Goal: Transaction & Acquisition: Purchase product/service

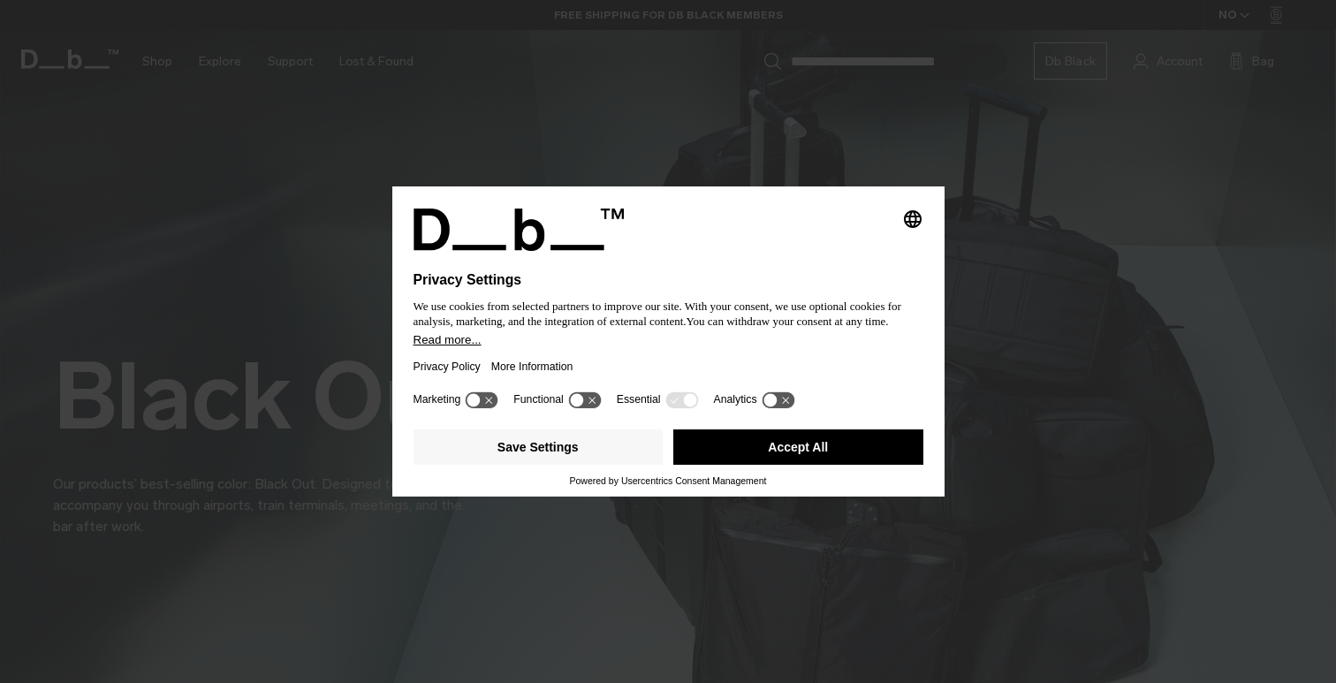
click at [843, 454] on button "Accept All" at bounding box center [798, 446] width 250 height 35
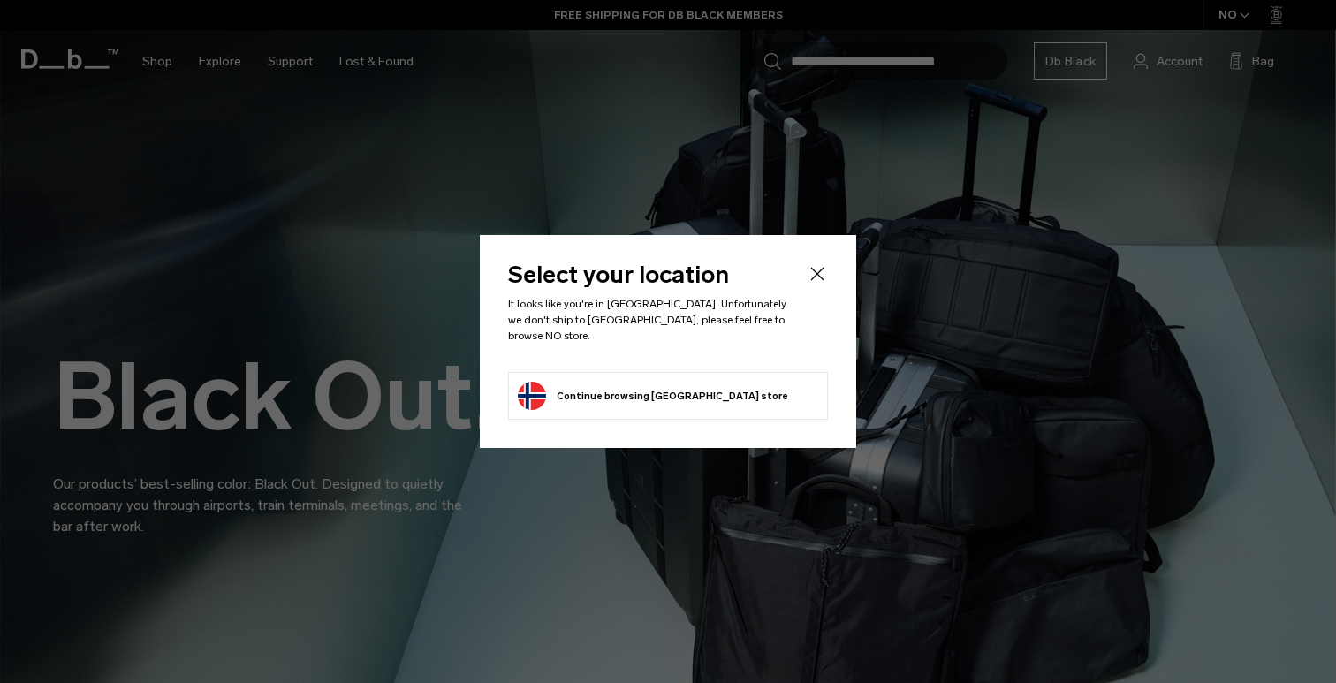
click at [625, 383] on button "Continue browsing Norway store Continue shopping in Norway" at bounding box center [653, 396] width 270 height 28
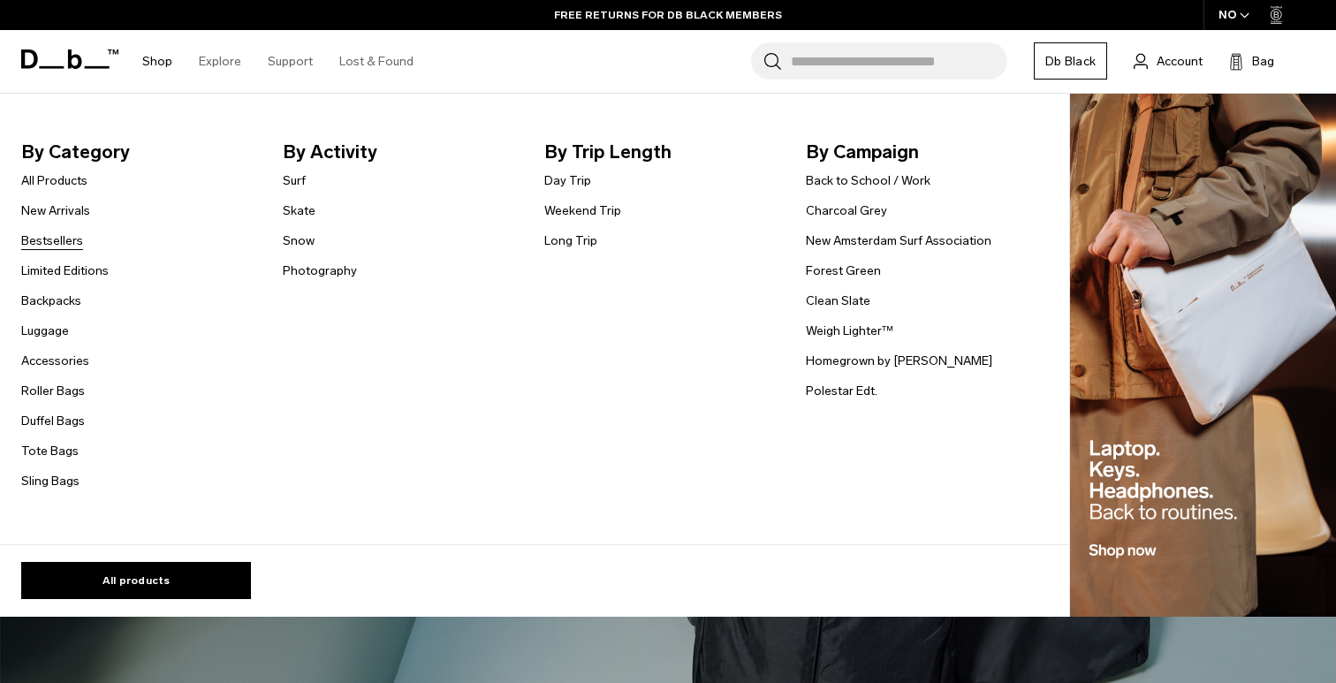
click at [41, 242] on link "Bestsellers" at bounding box center [52, 240] width 62 height 19
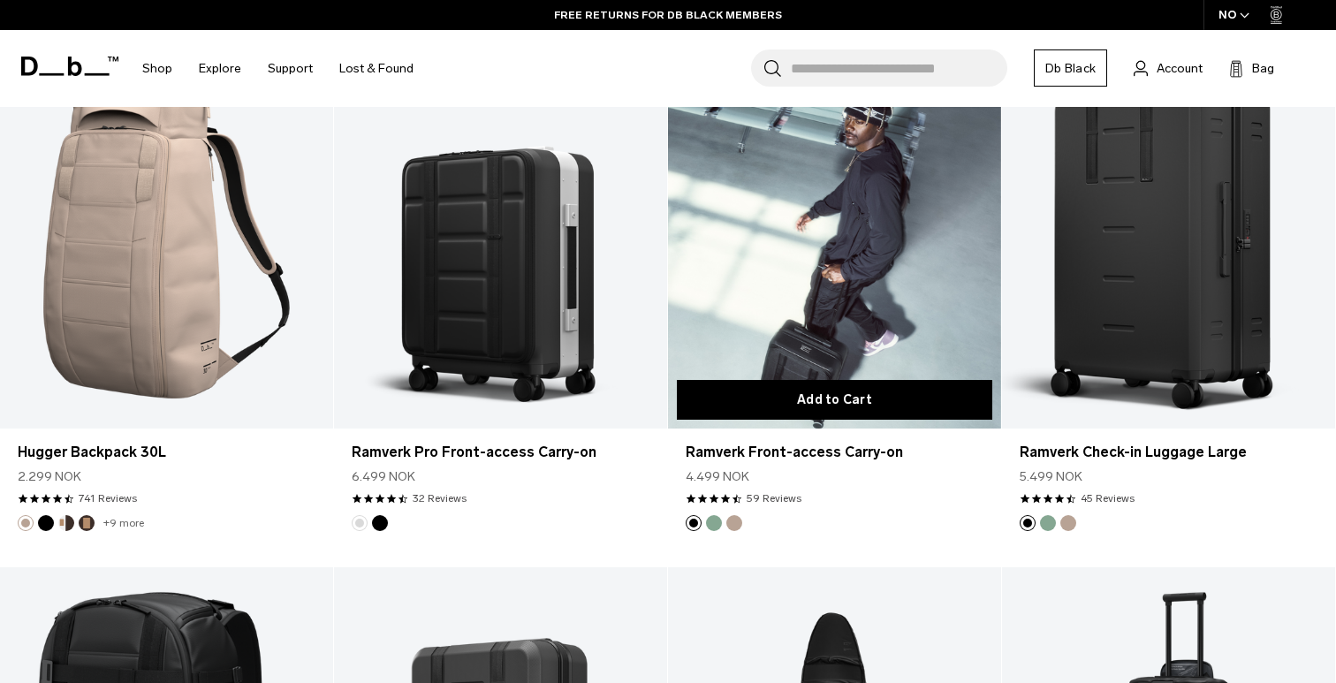
scroll to position [2095, 0]
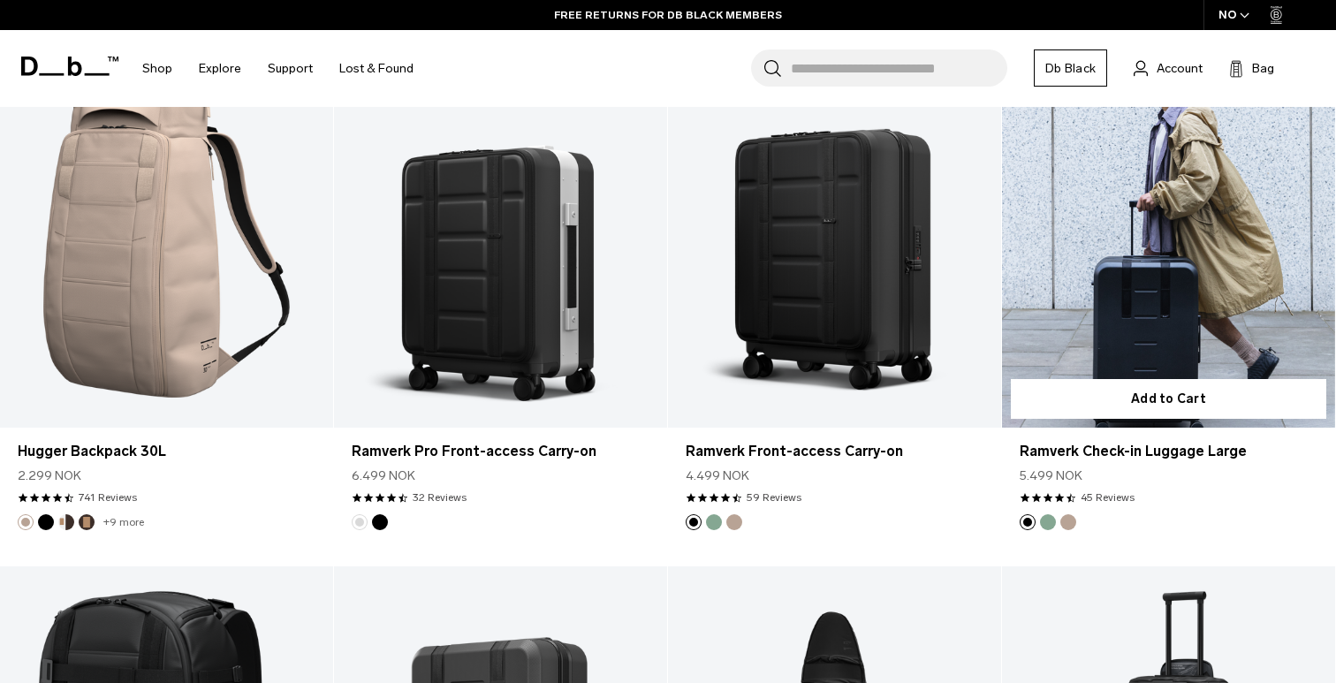
click at [1119, 325] on link "Ramverk Check-in Luggage Large" at bounding box center [1168, 242] width 333 height 370
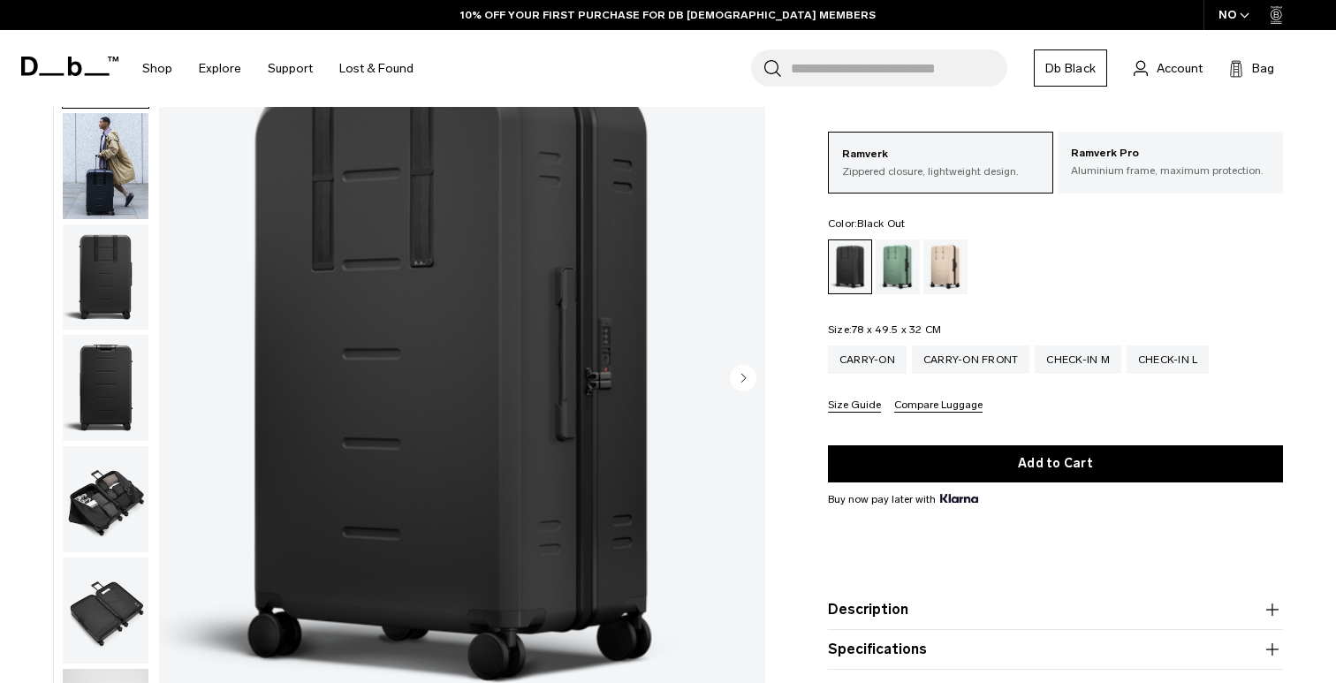
scroll to position [124, 0]
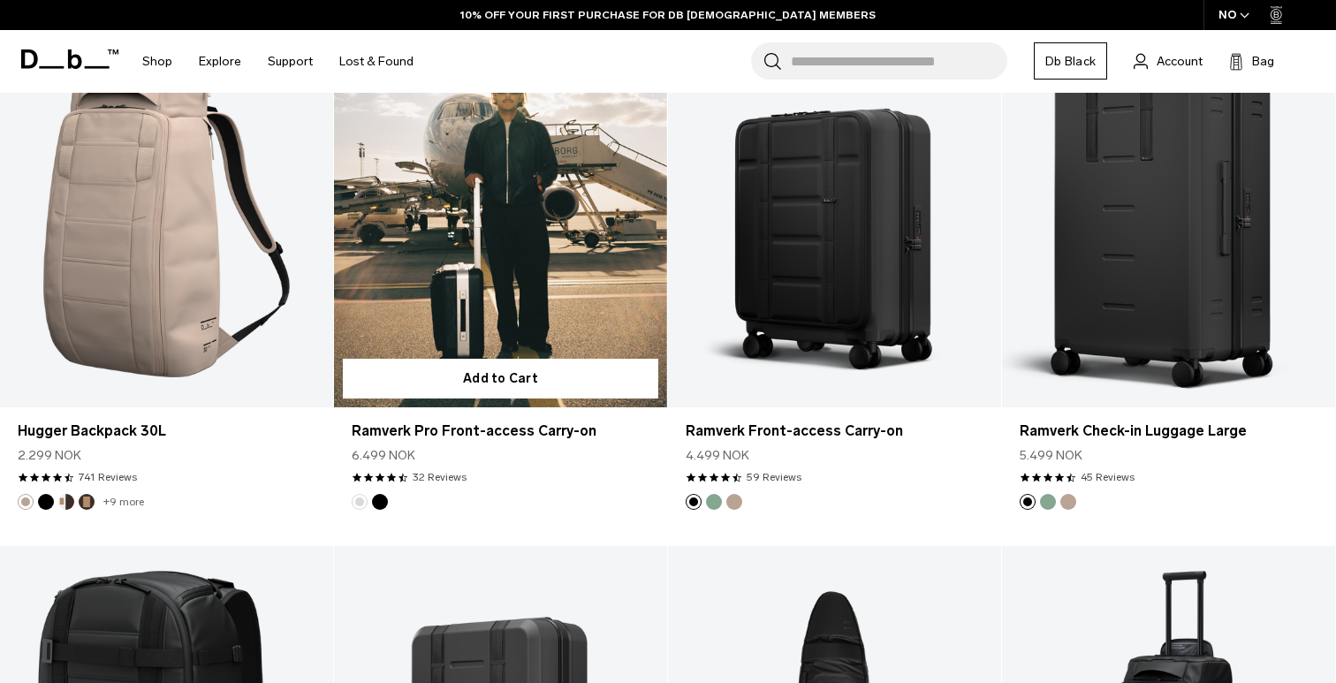
click at [514, 246] on link "Ramverk Pro Front-access Carry-on" at bounding box center [500, 222] width 333 height 370
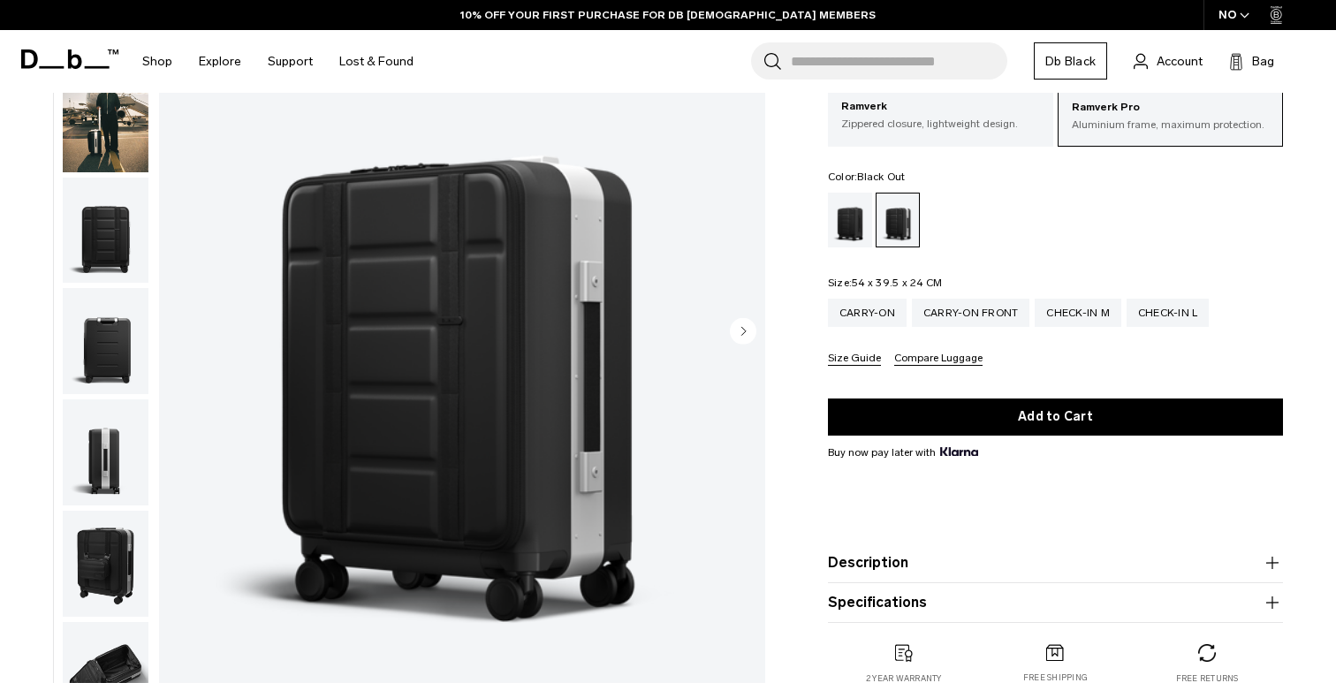
click at [852, 231] on div "Black Out" at bounding box center [850, 220] width 45 height 55
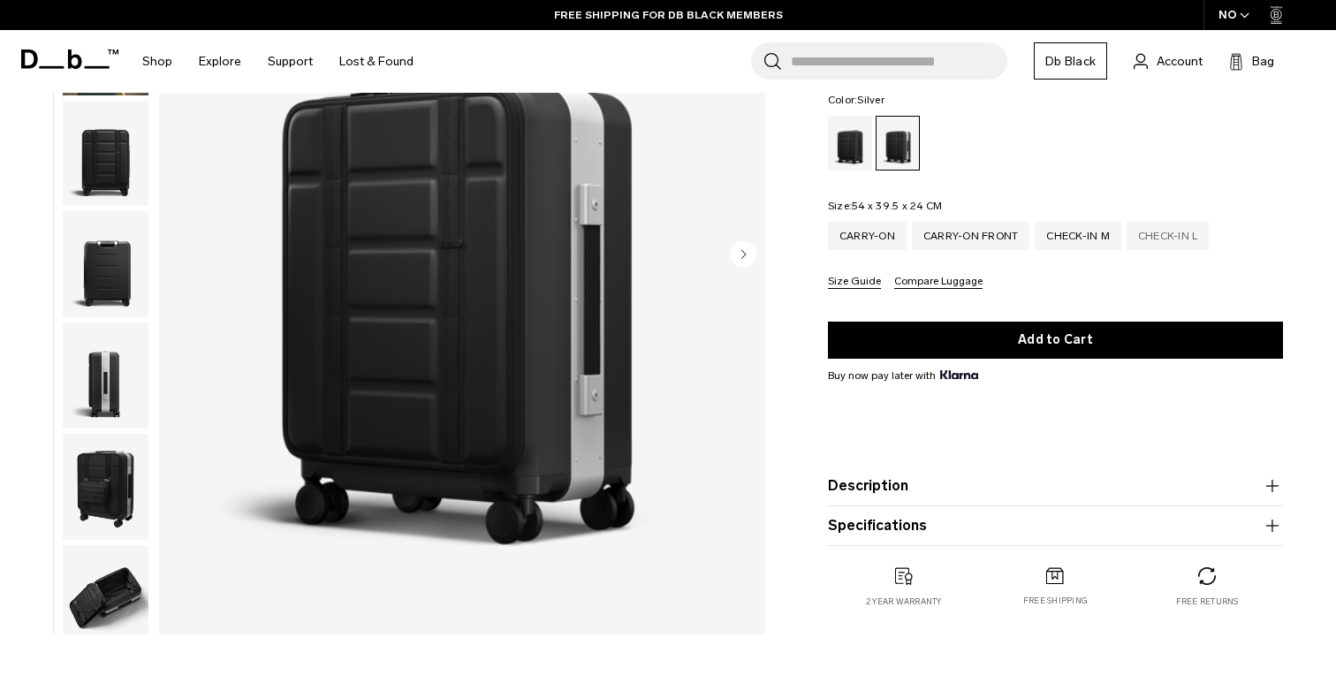
scroll to position [248, 0]
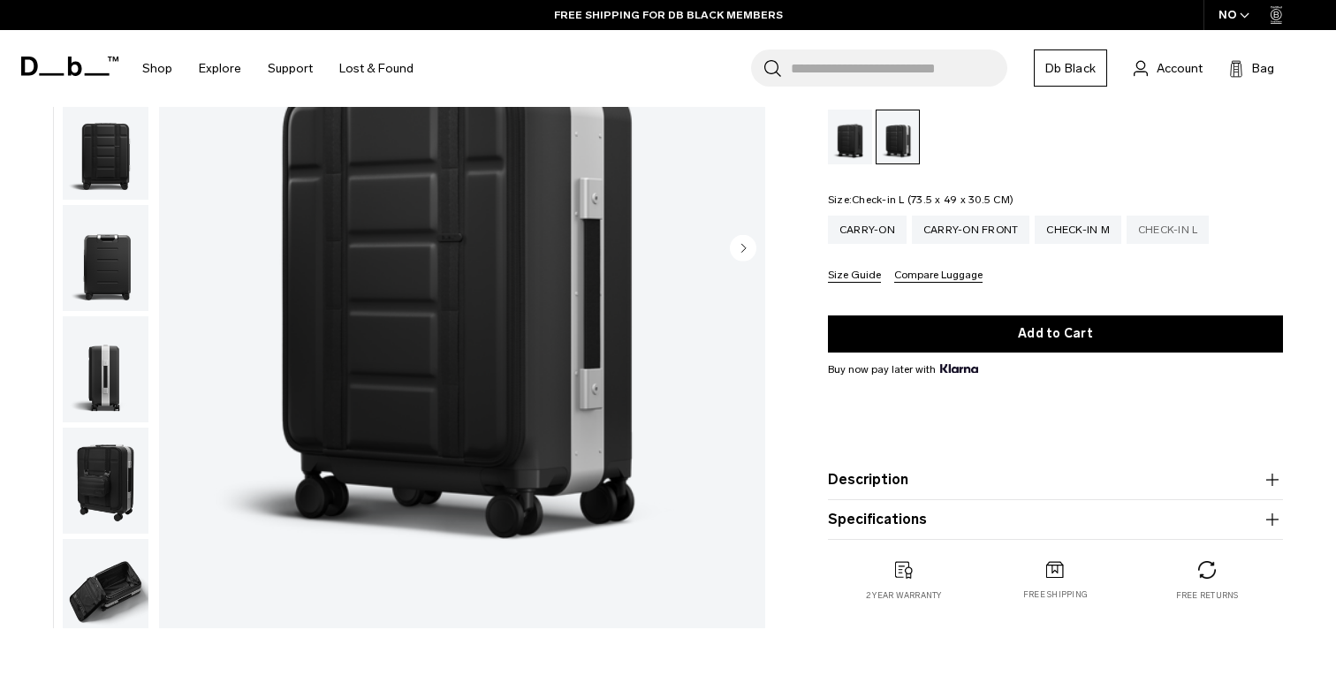
click at [1153, 231] on div "Check-in L" at bounding box center [1167, 230] width 83 height 28
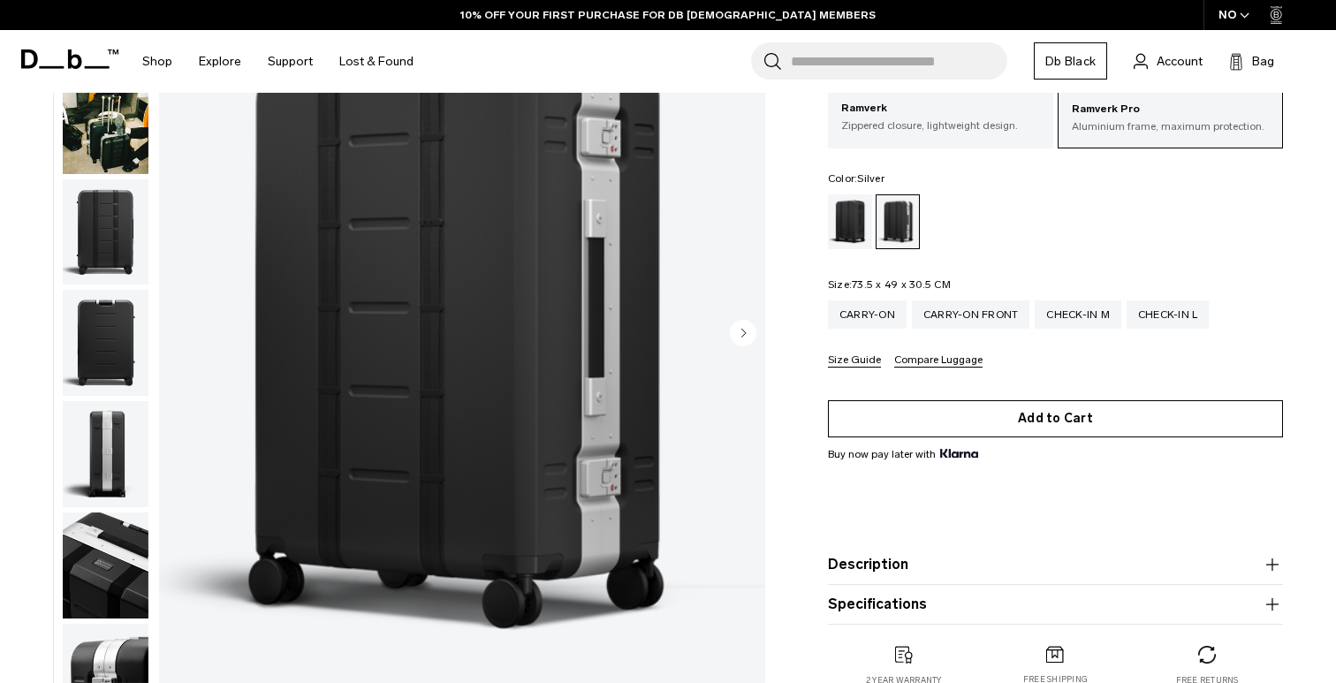
scroll to position [182, 0]
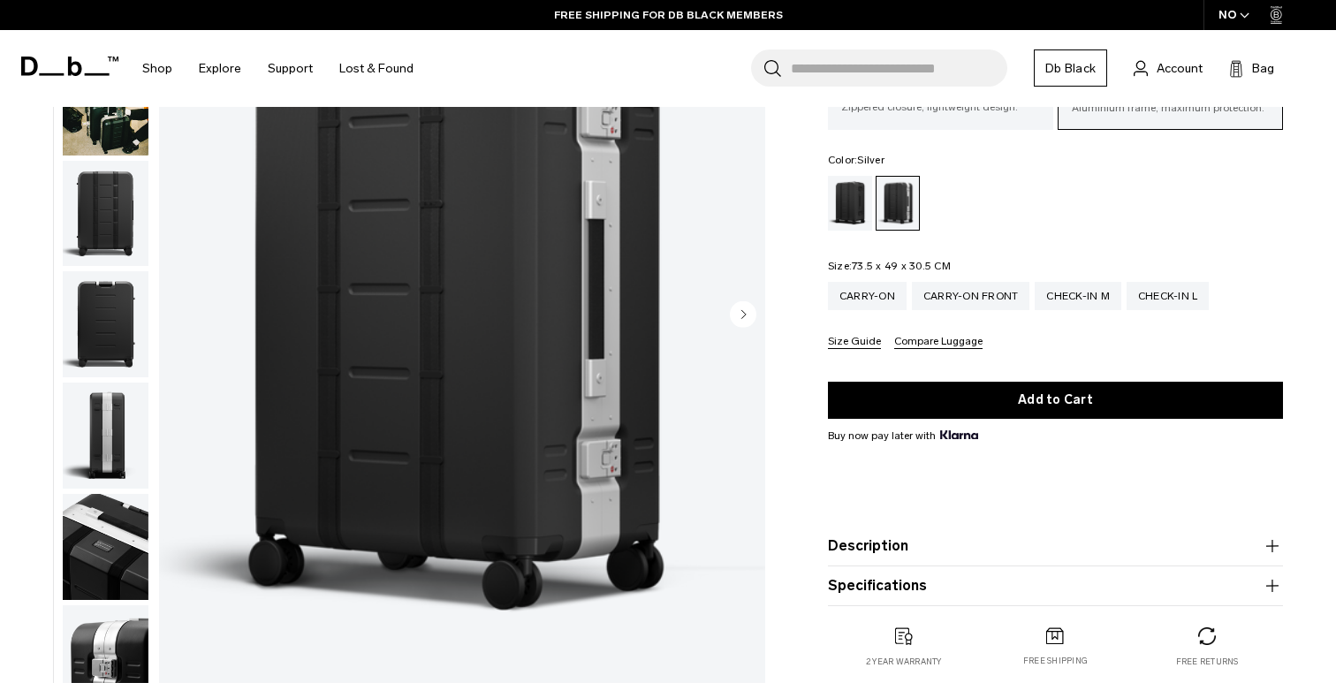
click at [856, 345] on button "Size Guide" at bounding box center [854, 342] width 53 height 13
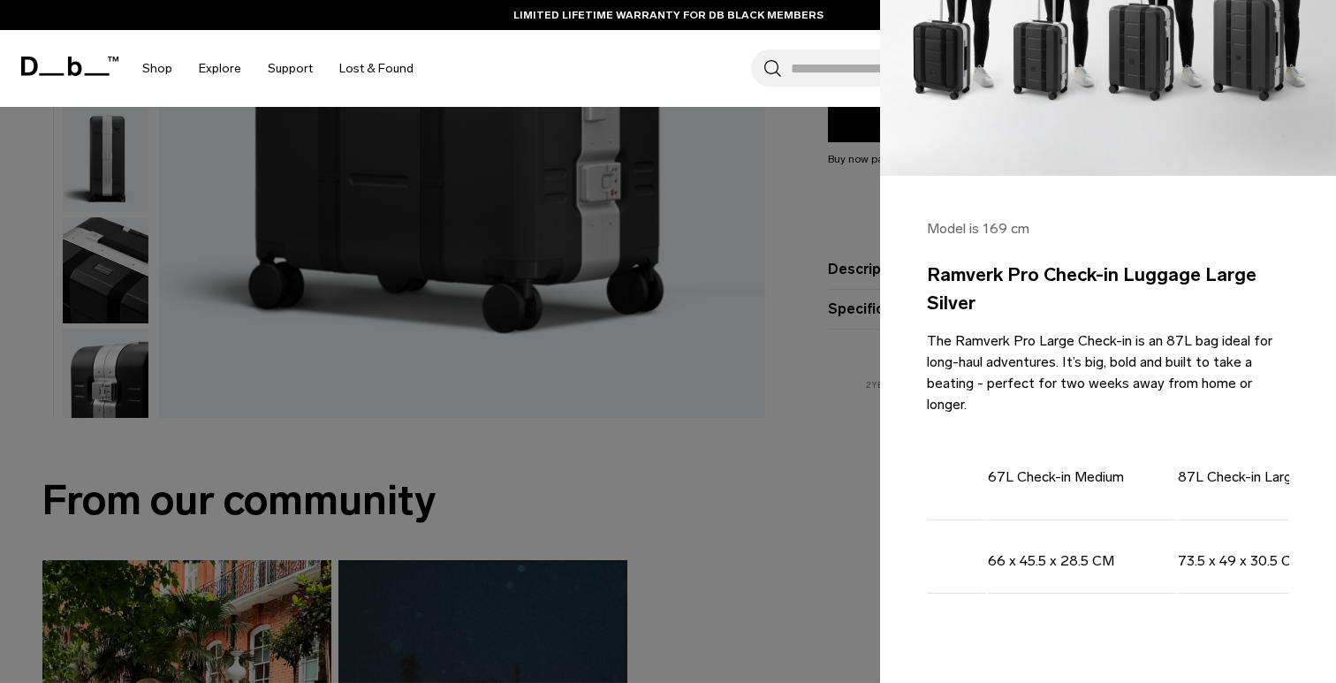
scroll to position [0, 525]
click at [1185, 457] on td "87L Check-in Large" at bounding box center [1208, 474] width 157 height 93
click at [744, 360] on div at bounding box center [668, 341] width 1336 height 683
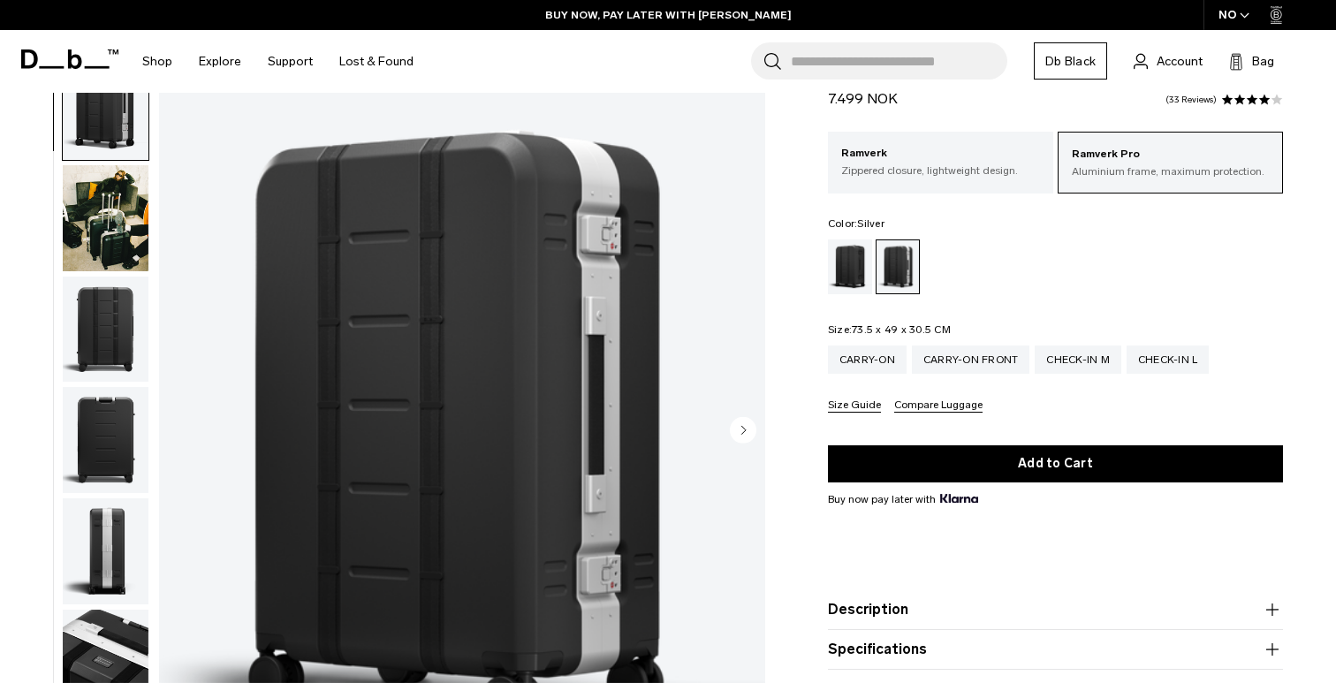
scroll to position [0, 0]
click at [741, 434] on circle "Next slide" at bounding box center [743, 429] width 27 height 27
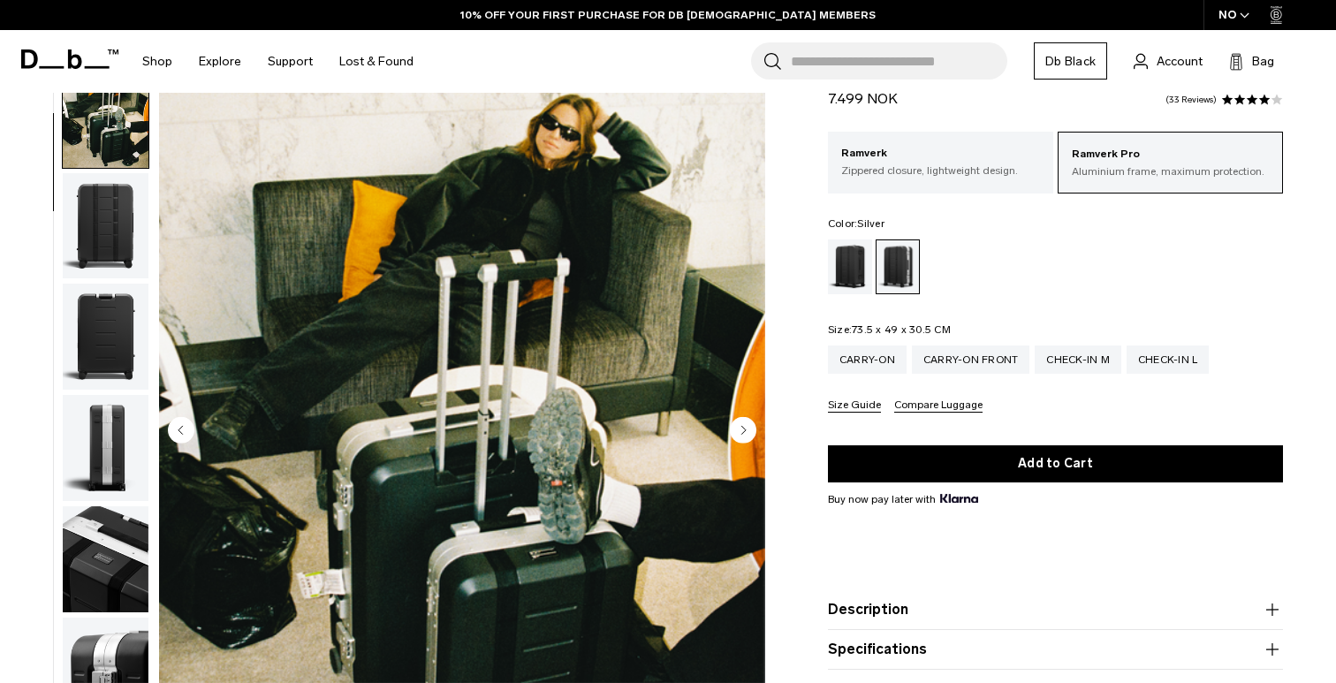
scroll to position [111, 0]
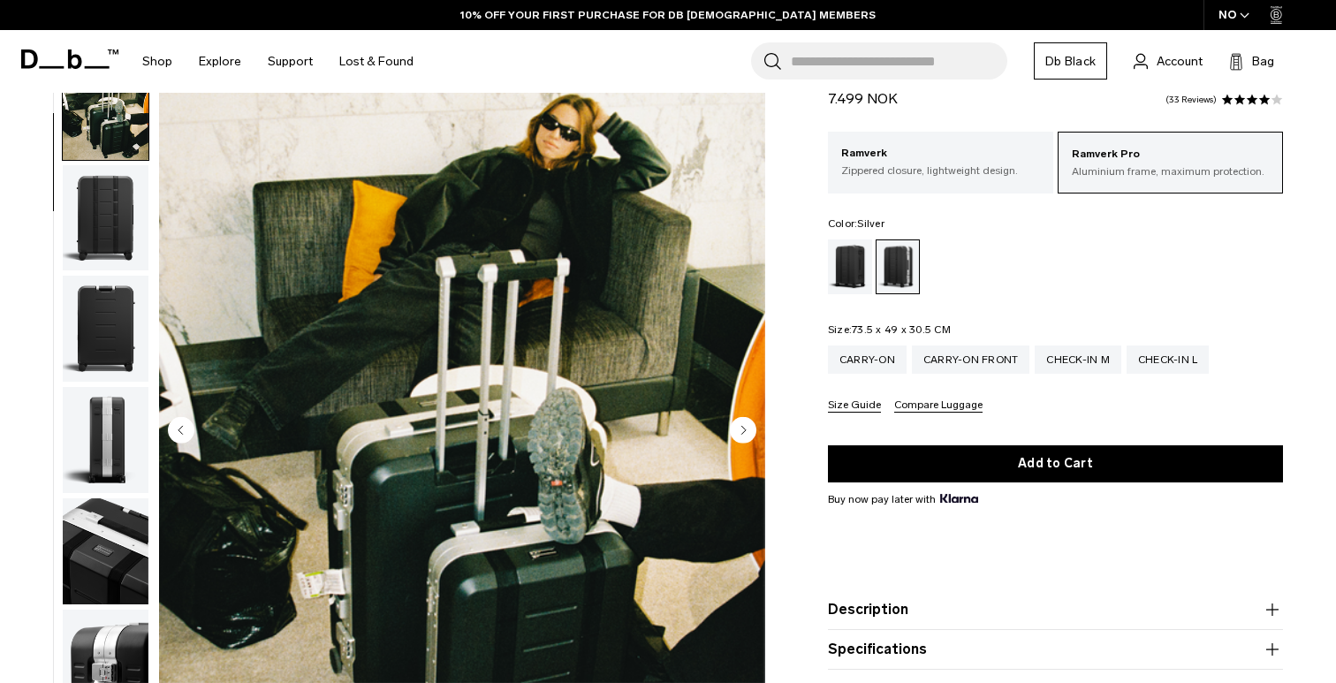
click at [741, 433] on icon "Next slide" at bounding box center [743, 430] width 4 height 8
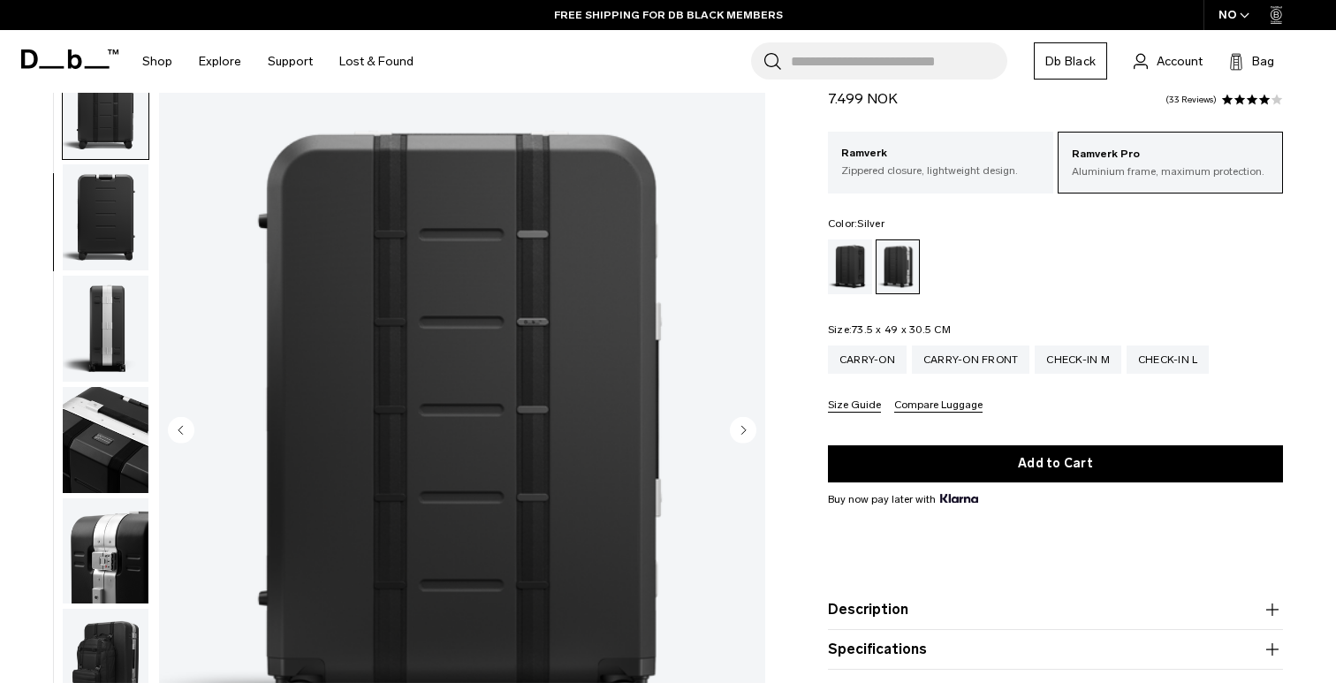
scroll to position [73, 0]
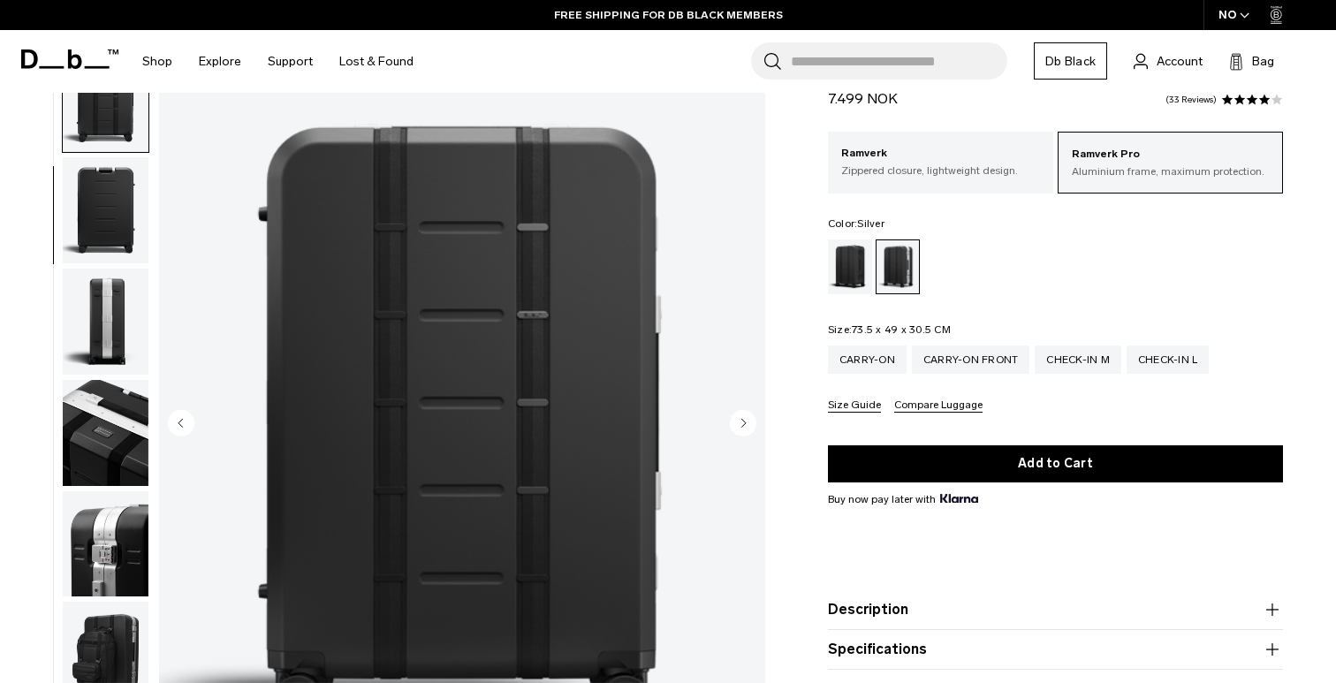
click at [743, 435] on circle "Next slide" at bounding box center [743, 422] width 27 height 27
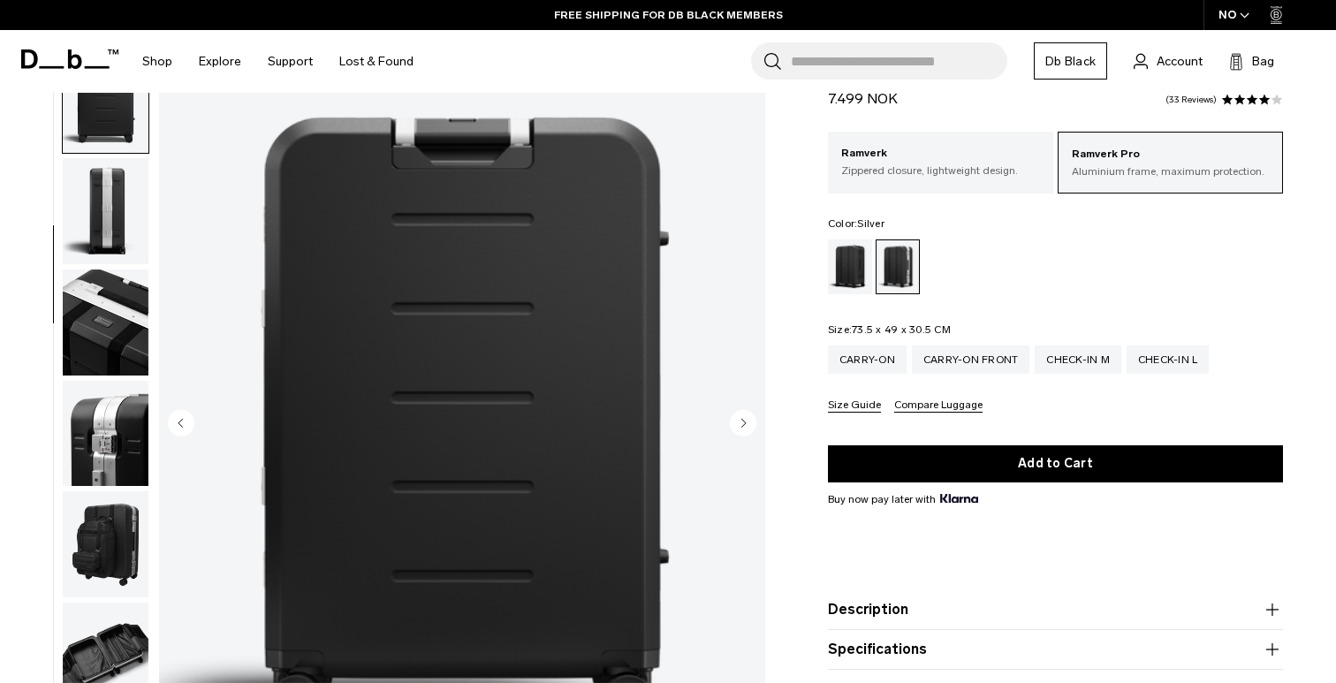
scroll to position [78, 0]
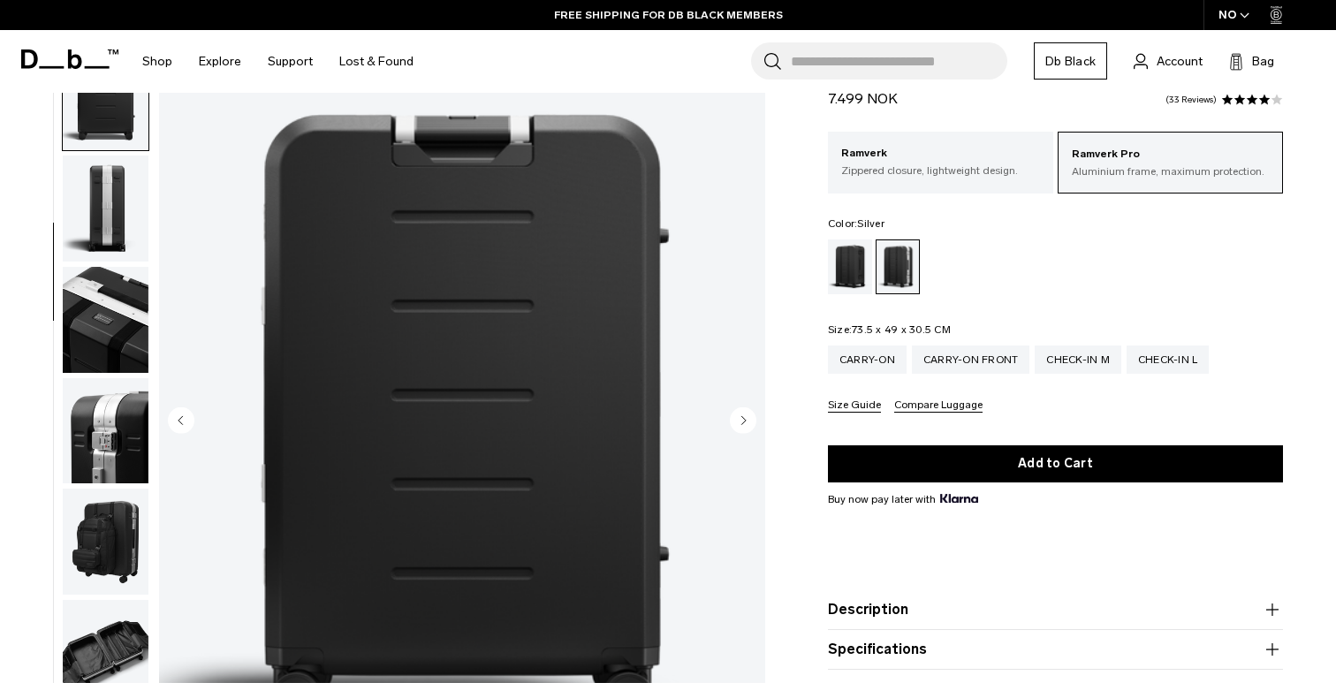
click at [746, 421] on circle "Next slide" at bounding box center [743, 419] width 27 height 27
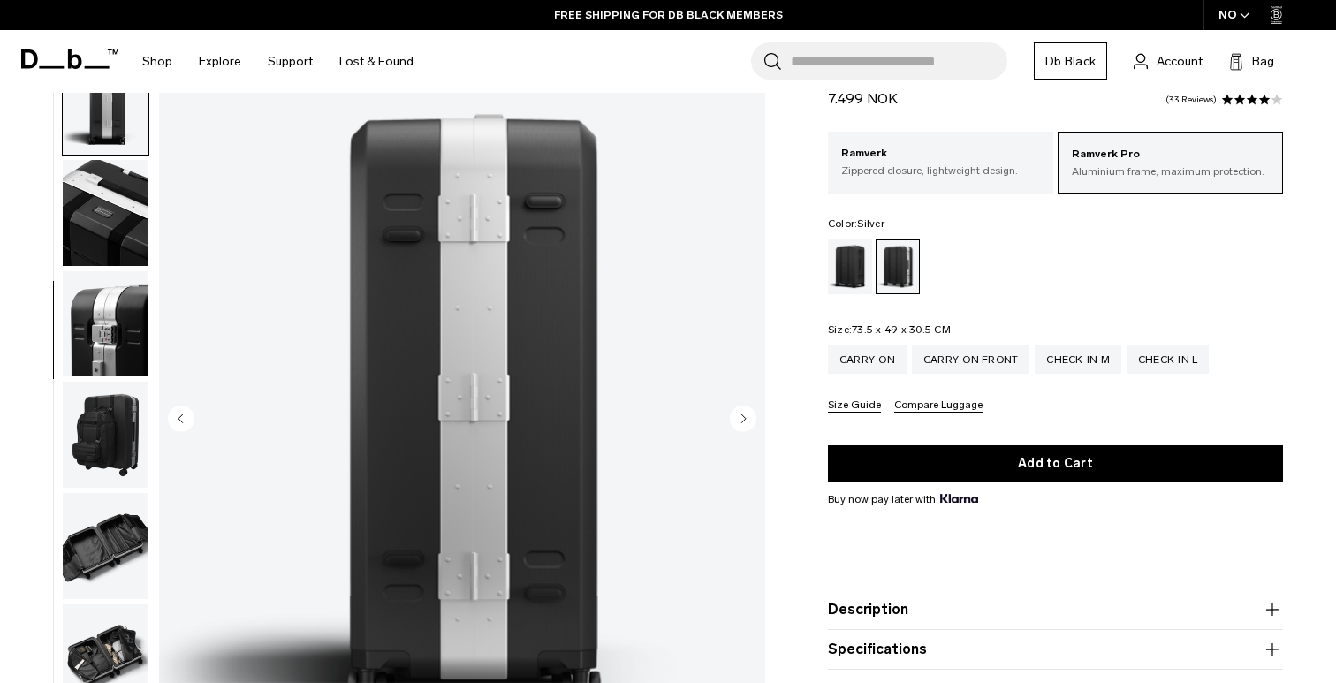
scroll to position [444, 0]
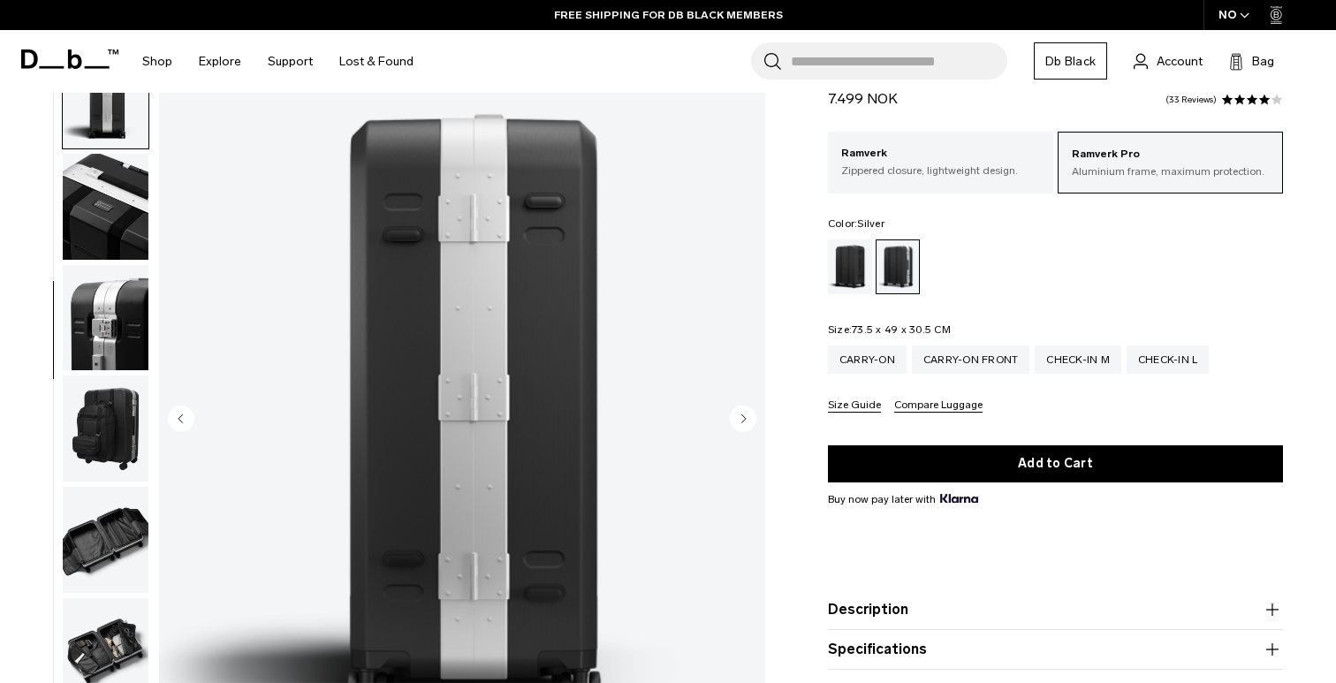
click at [746, 421] on circle "Next slide" at bounding box center [743, 418] width 27 height 27
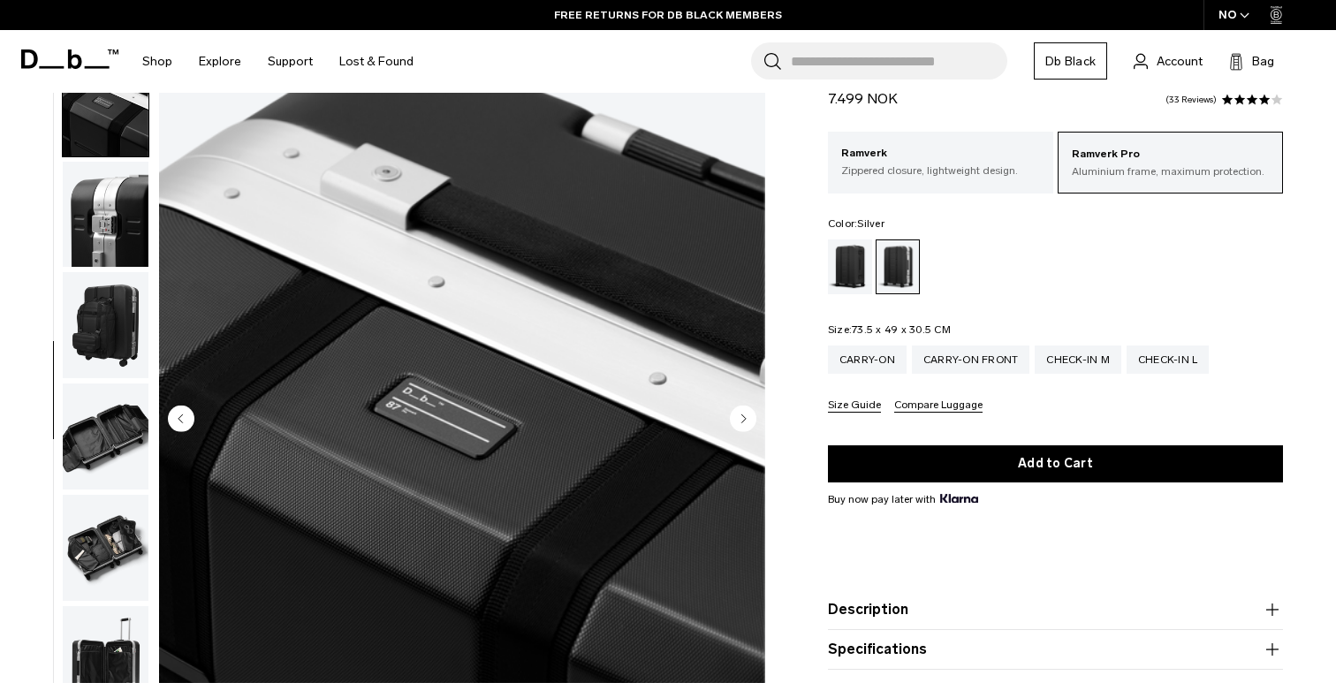
scroll to position [556, 0]
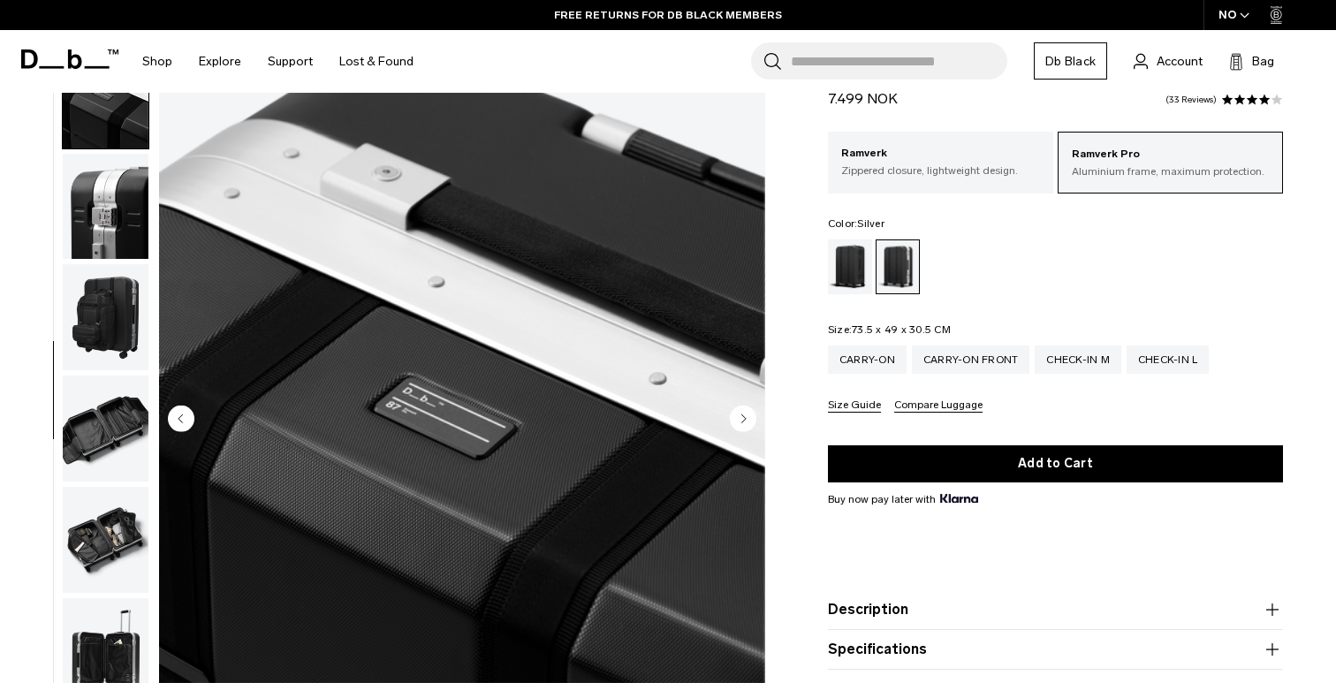
click at [735, 420] on circle "Next slide" at bounding box center [743, 418] width 27 height 27
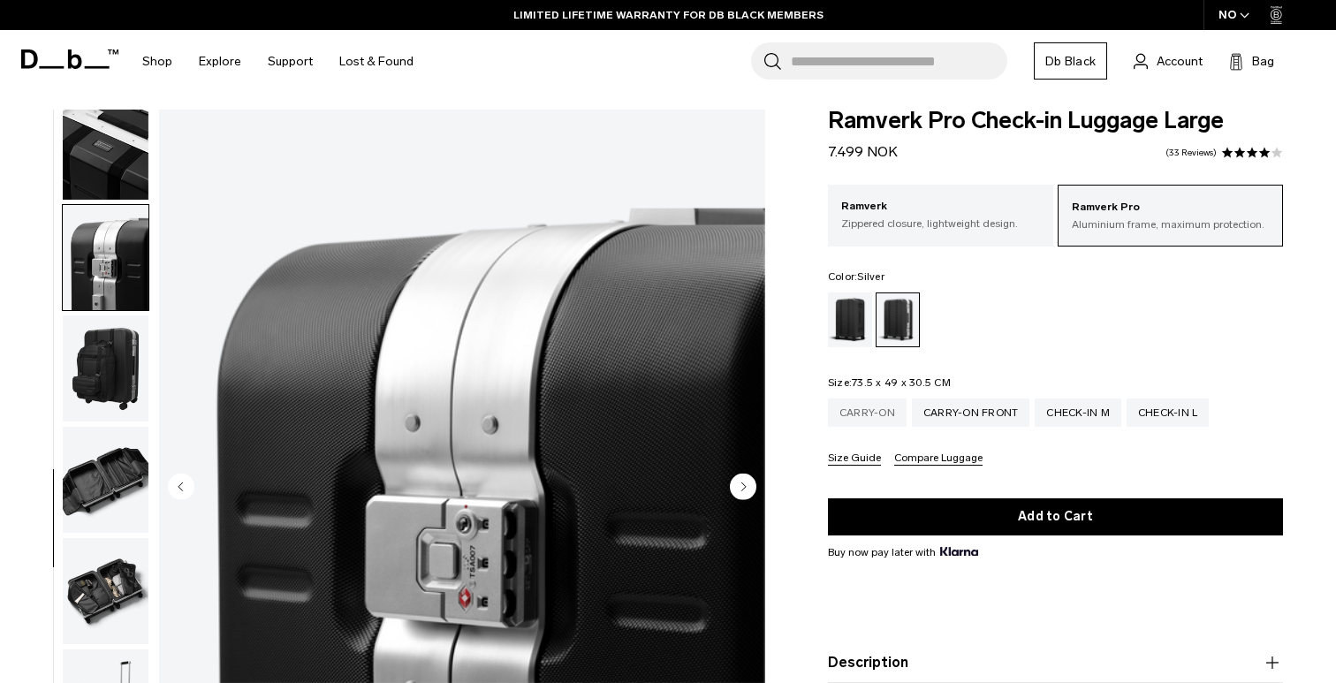
scroll to position [0, 0]
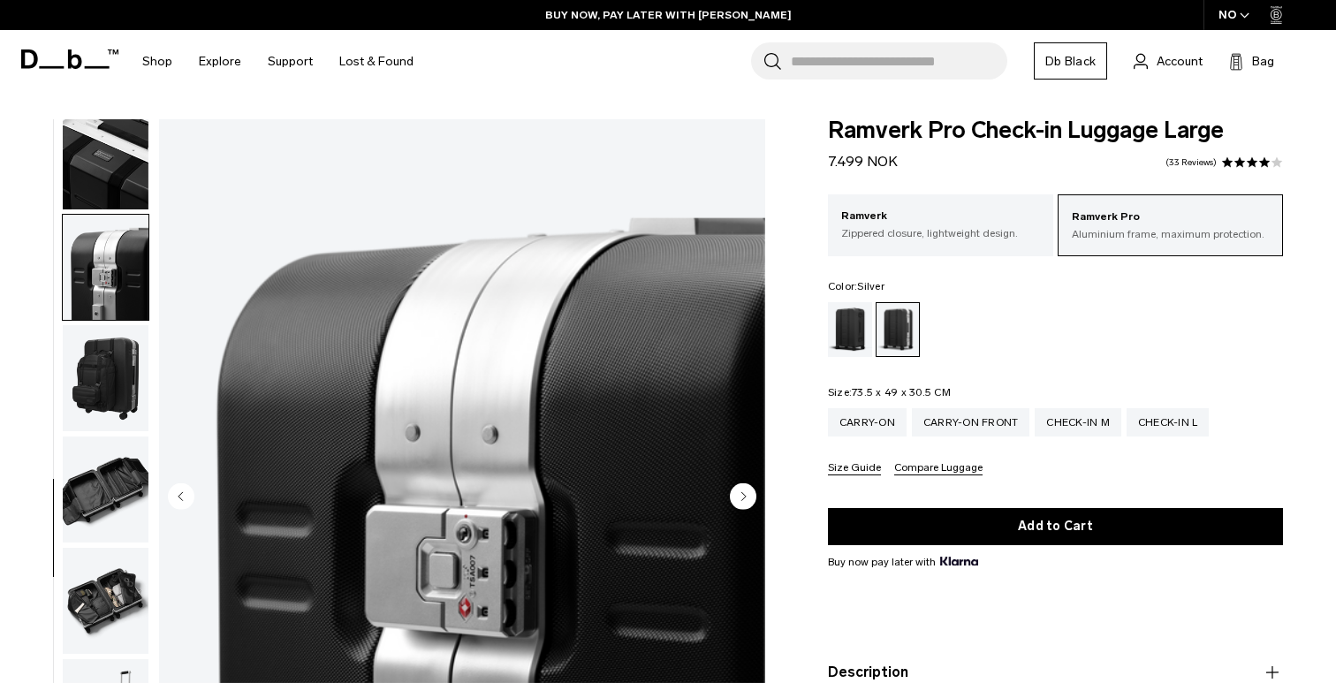
click at [748, 496] on circle "Next slide" at bounding box center [743, 495] width 27 height 27
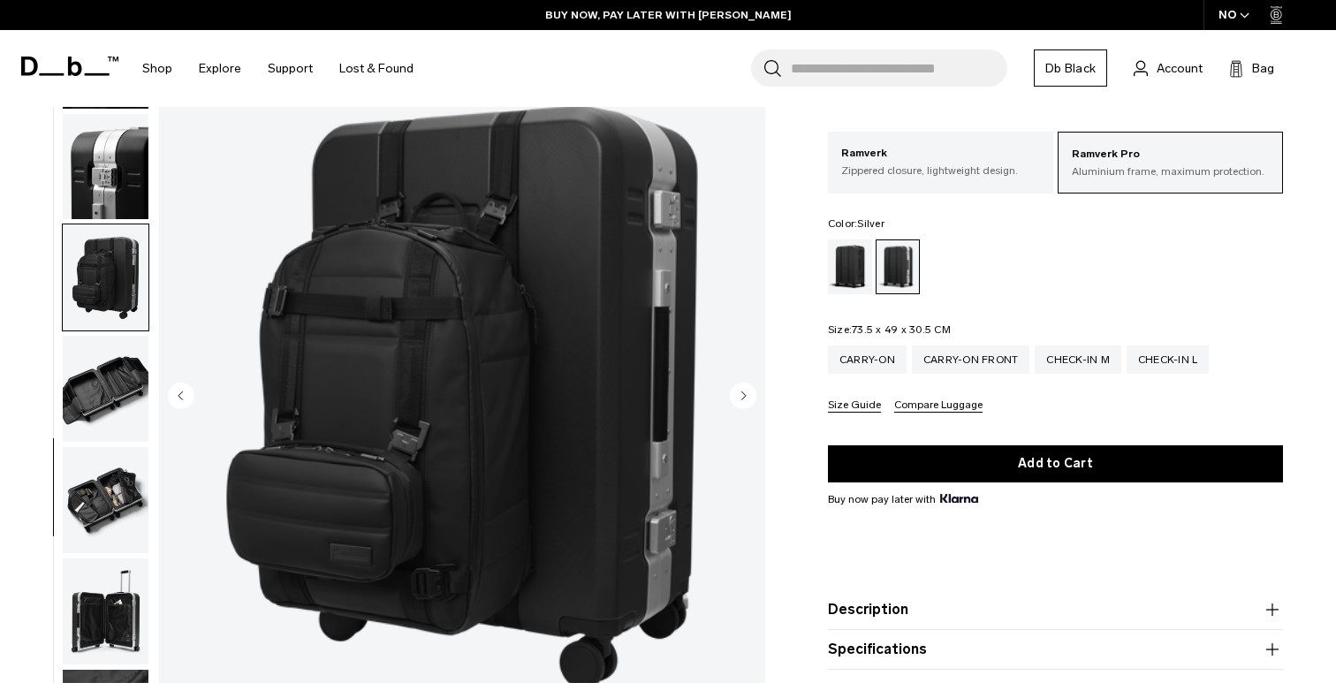
scroll to position [88, 0]
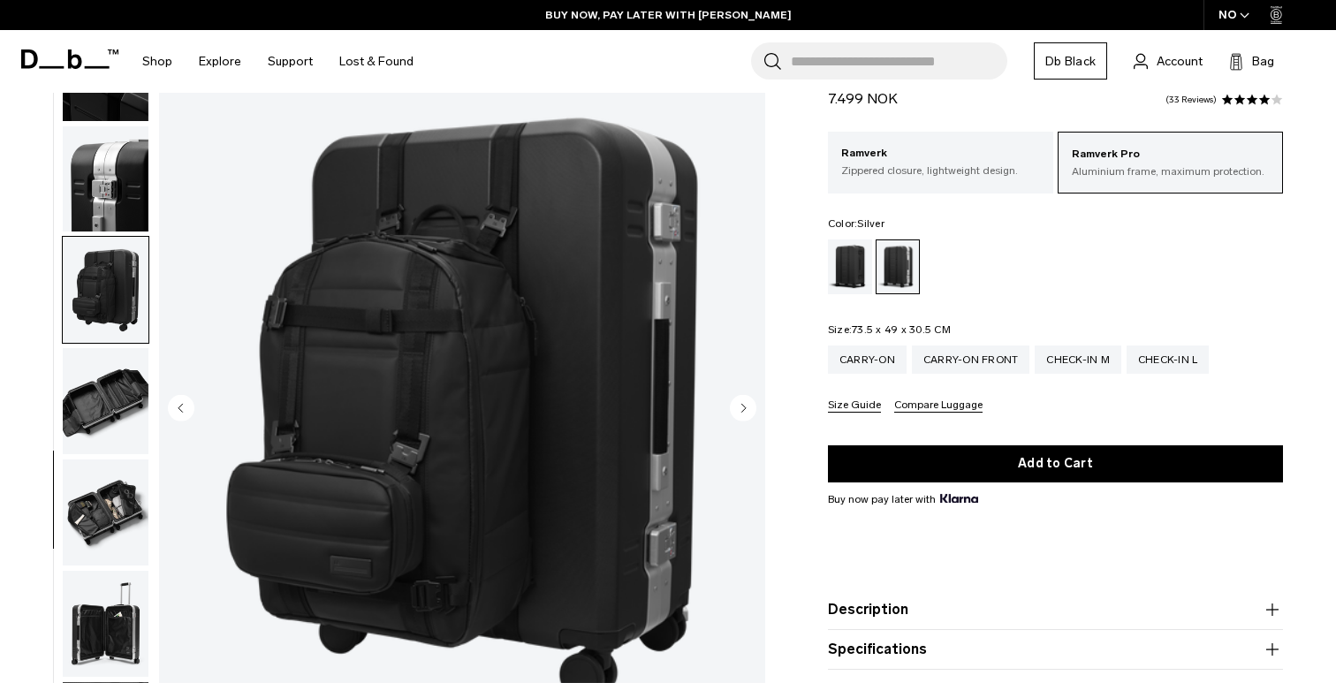
click at [742, 412] on circle "Next slide" at bounding box center [743, 407] width 27 height 27
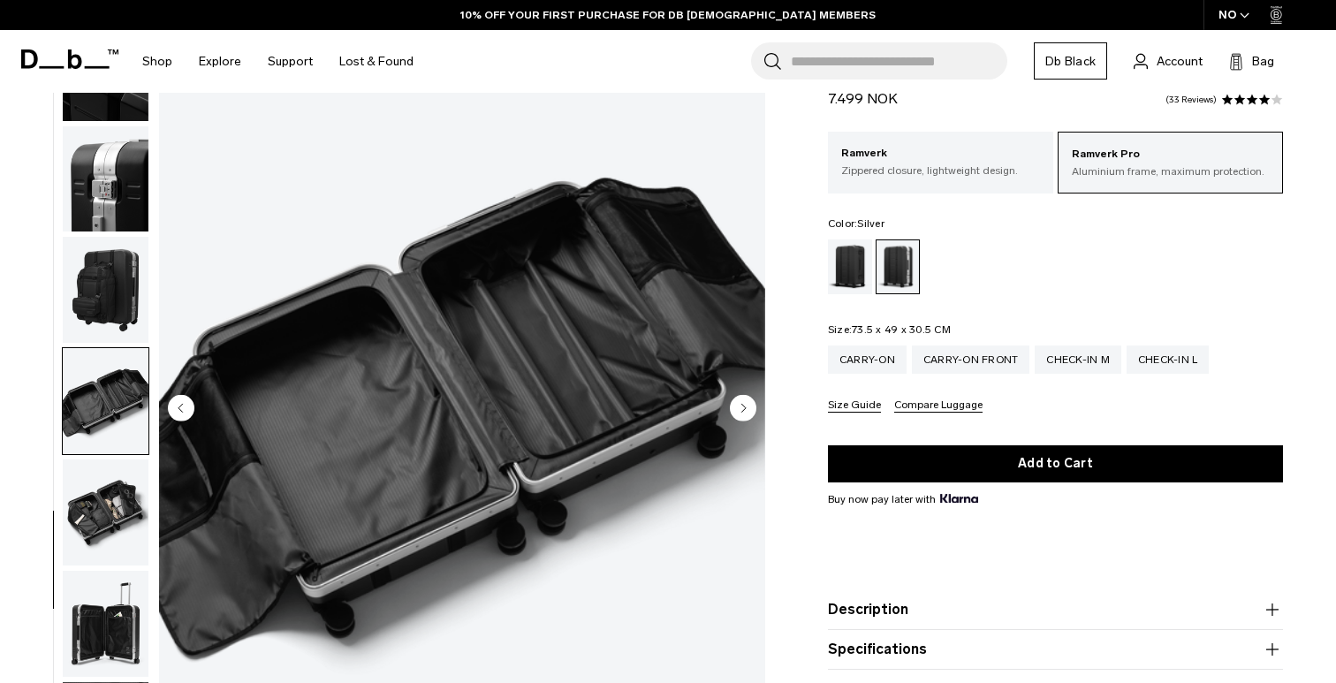
click at [742, 412] on circle "Next slide" at bounding box center [743, 407] width 27 height 27
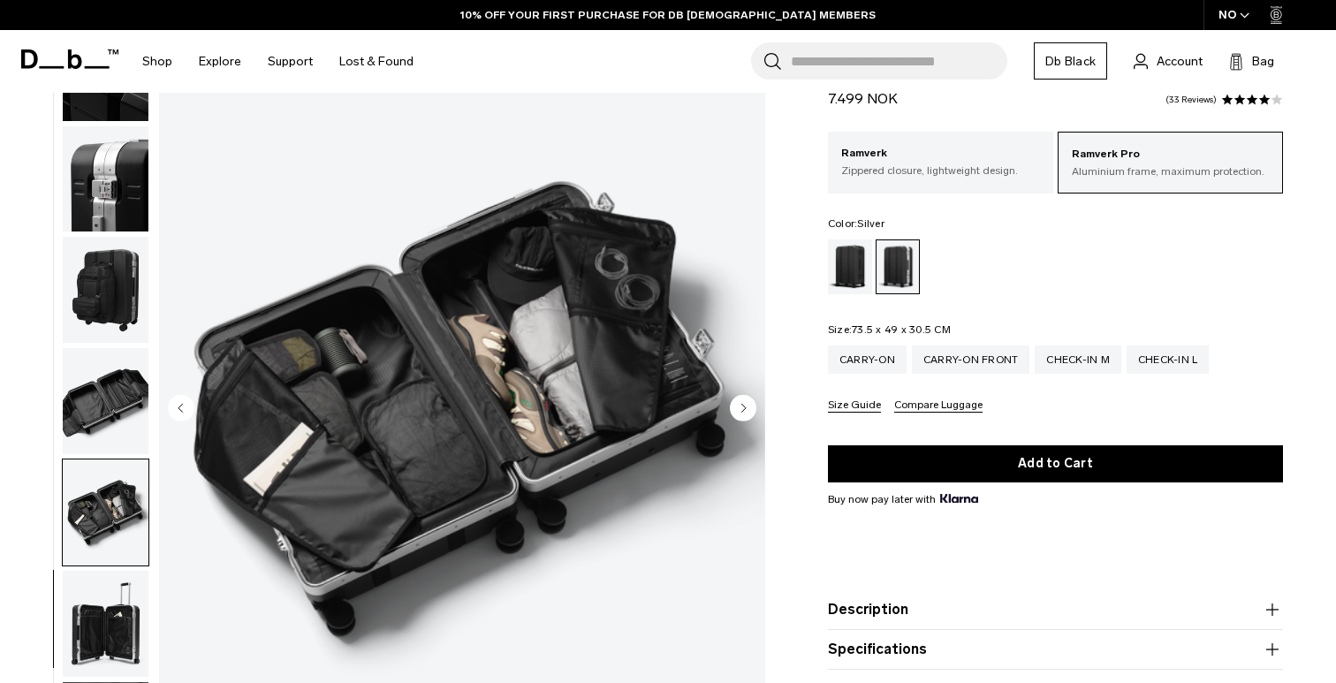
click at [742, 412] on circle "Next slide" at bounding box center [743, 407] width 27 height 27
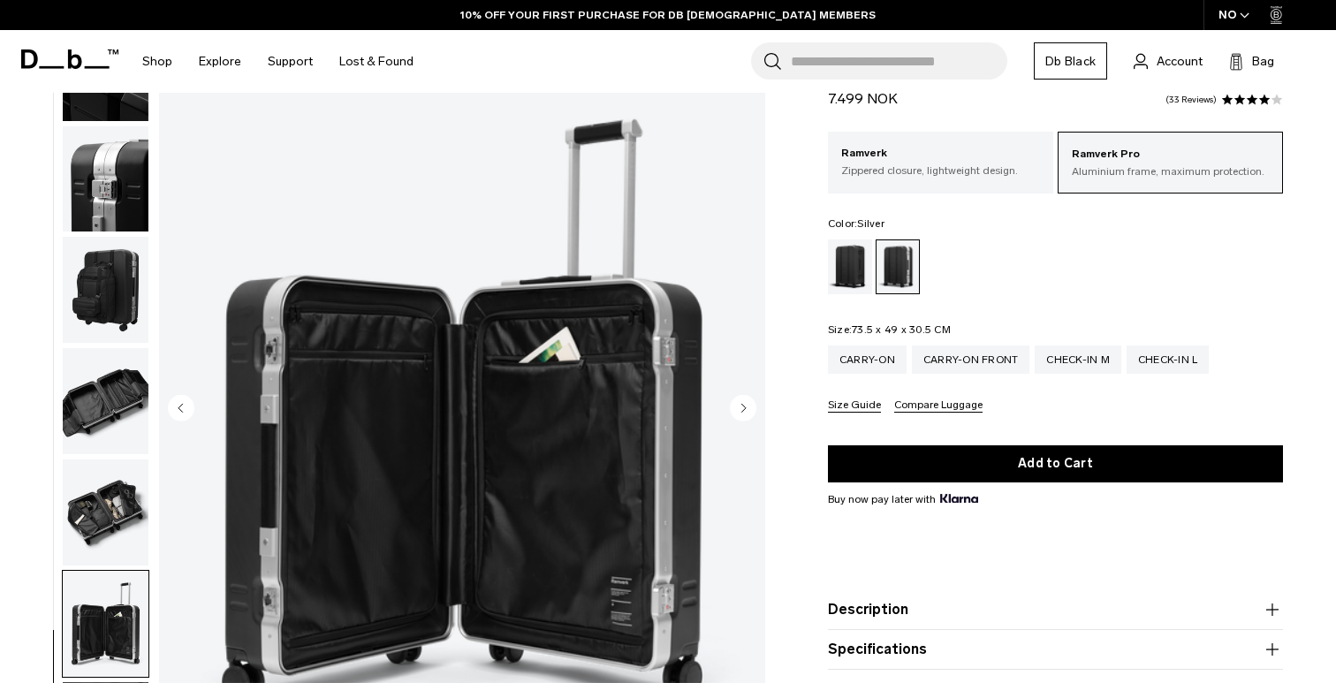
click at [742, 412] on circle "Next slide" at bounding box center [743, 407] width 27 height 27
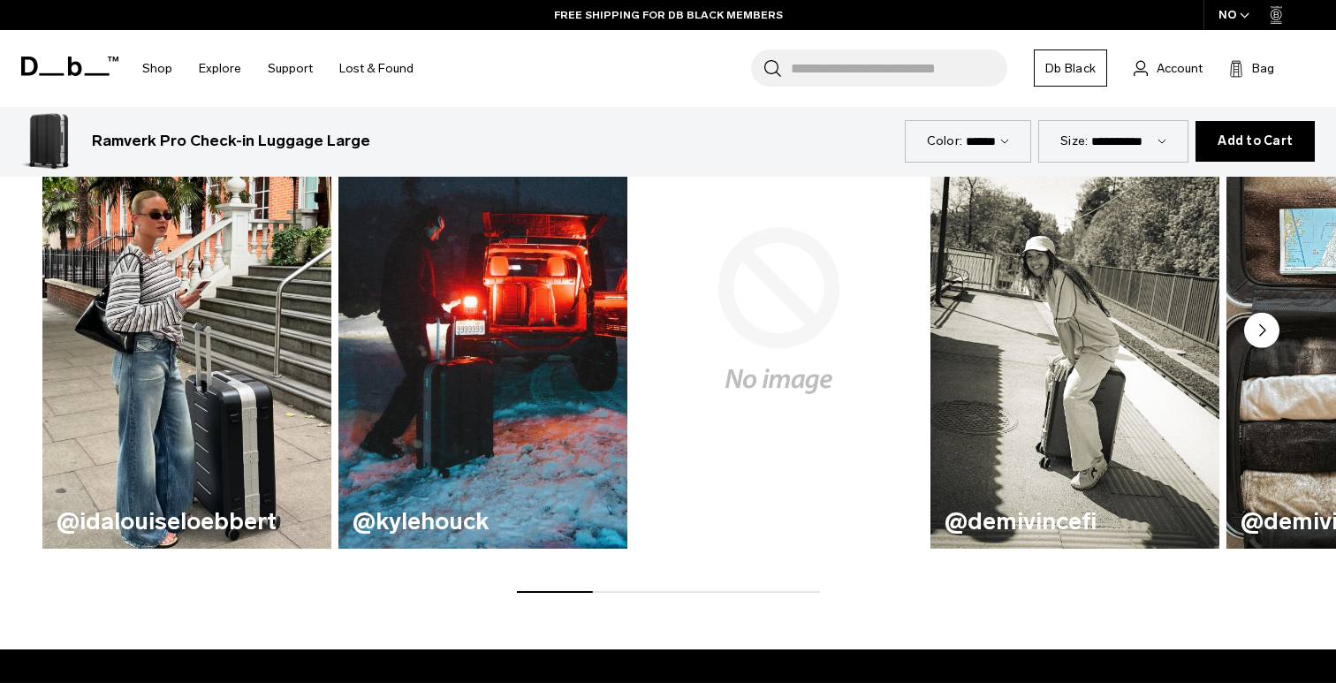
scroll to position [943, 0]
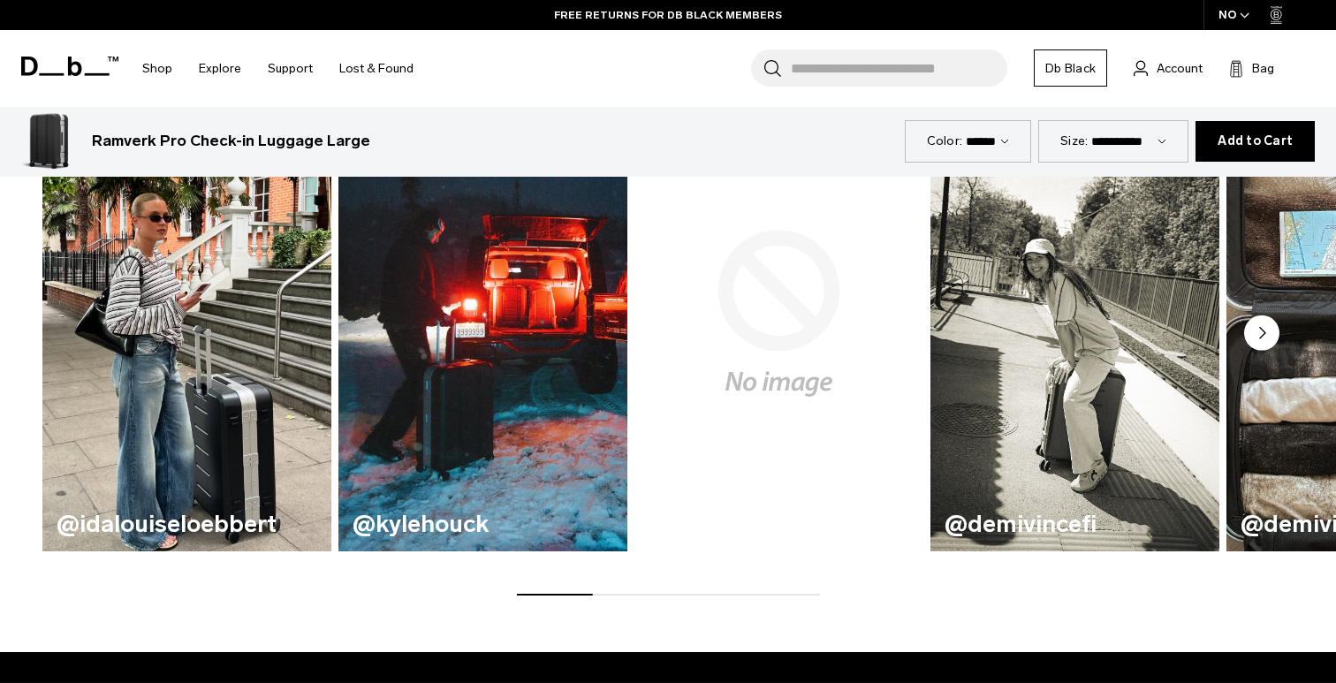
click at [1262, 336] on icon "Next slide" at bounding box center [1262, 333] width 5 height 11
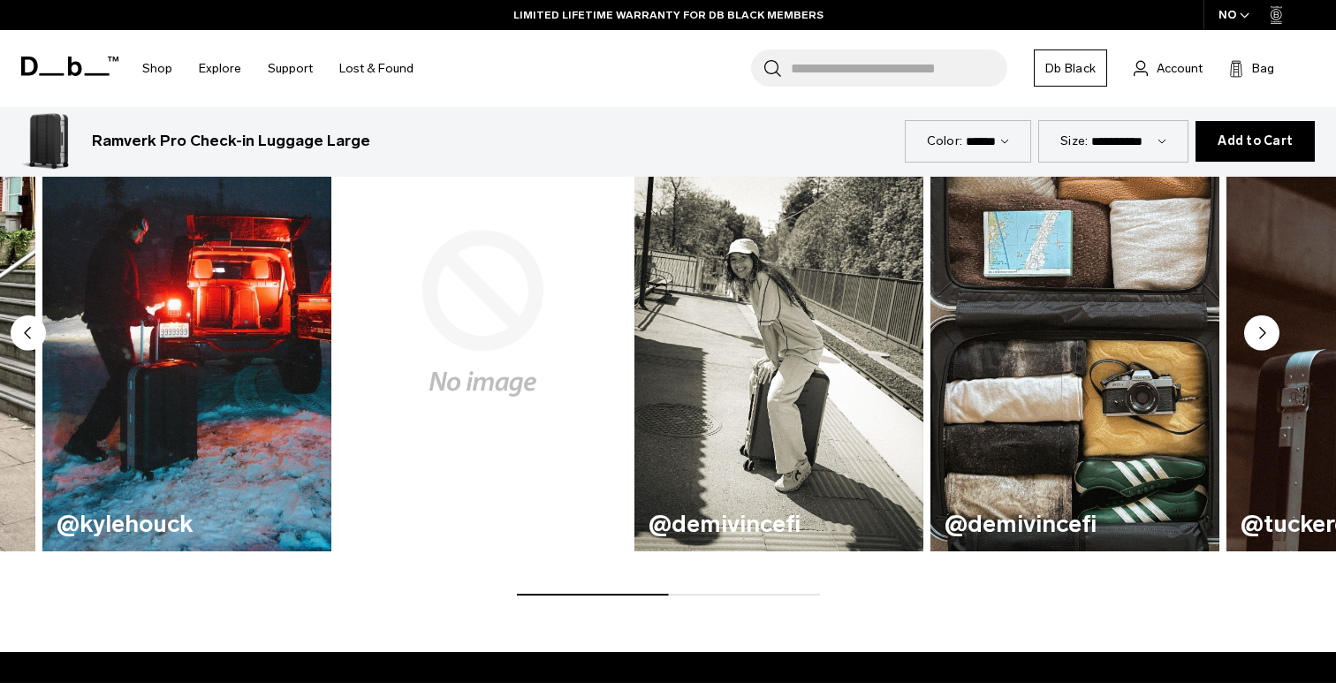
click at [1265, 333] on circle "Next slide" at bounding box center [1261, 332] width 35 height 35
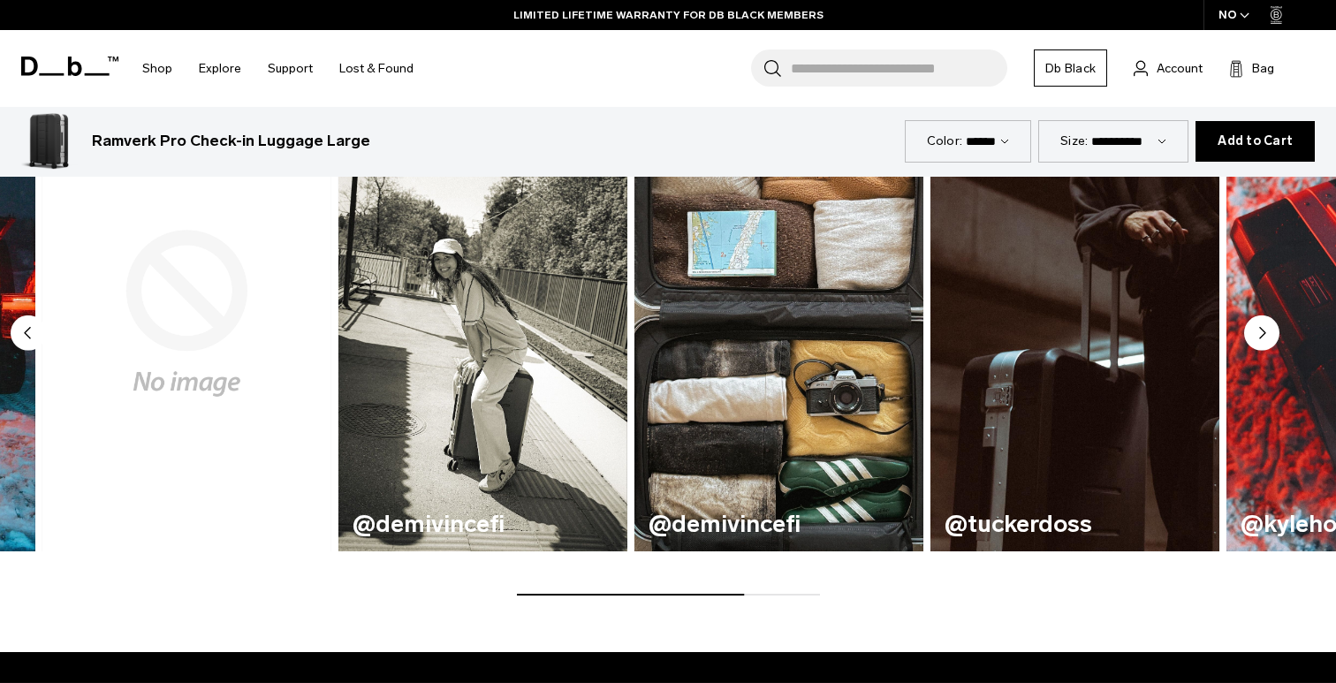
scroll to position [944, 0]
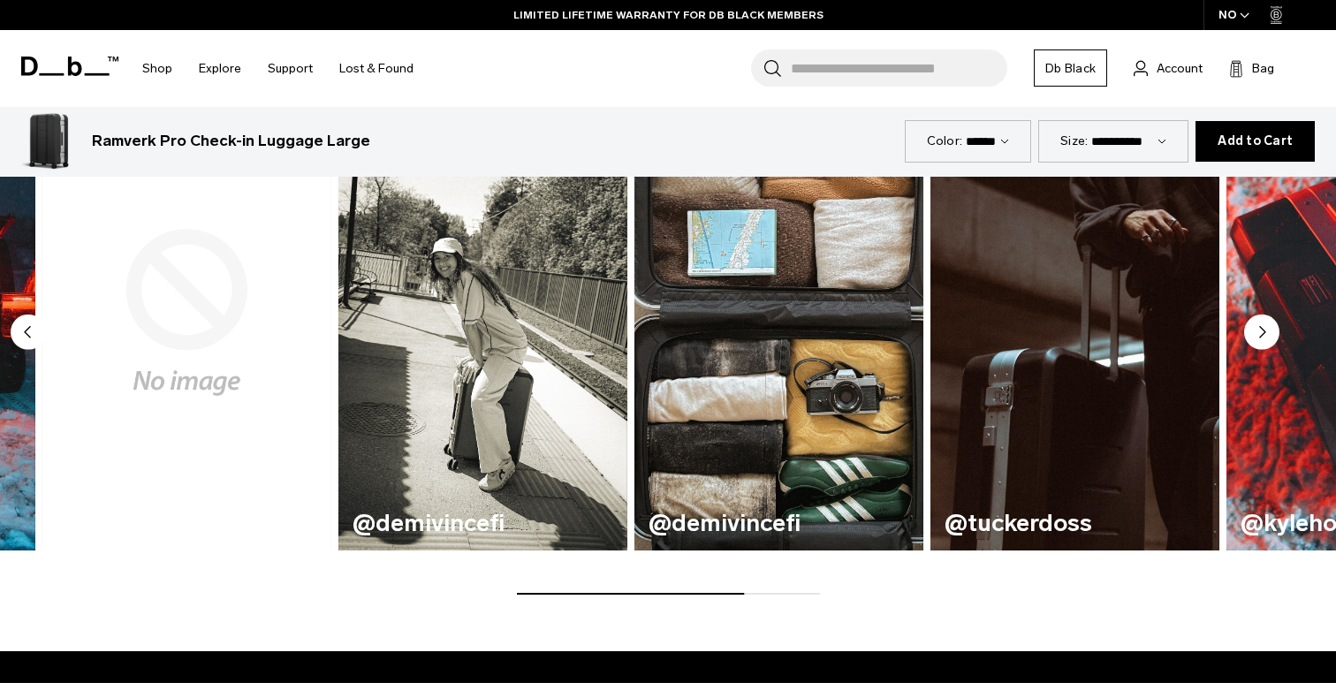
click at [1266, 329] on circle "Next slide" at bounding box center [1261, 331] width 35 height 35
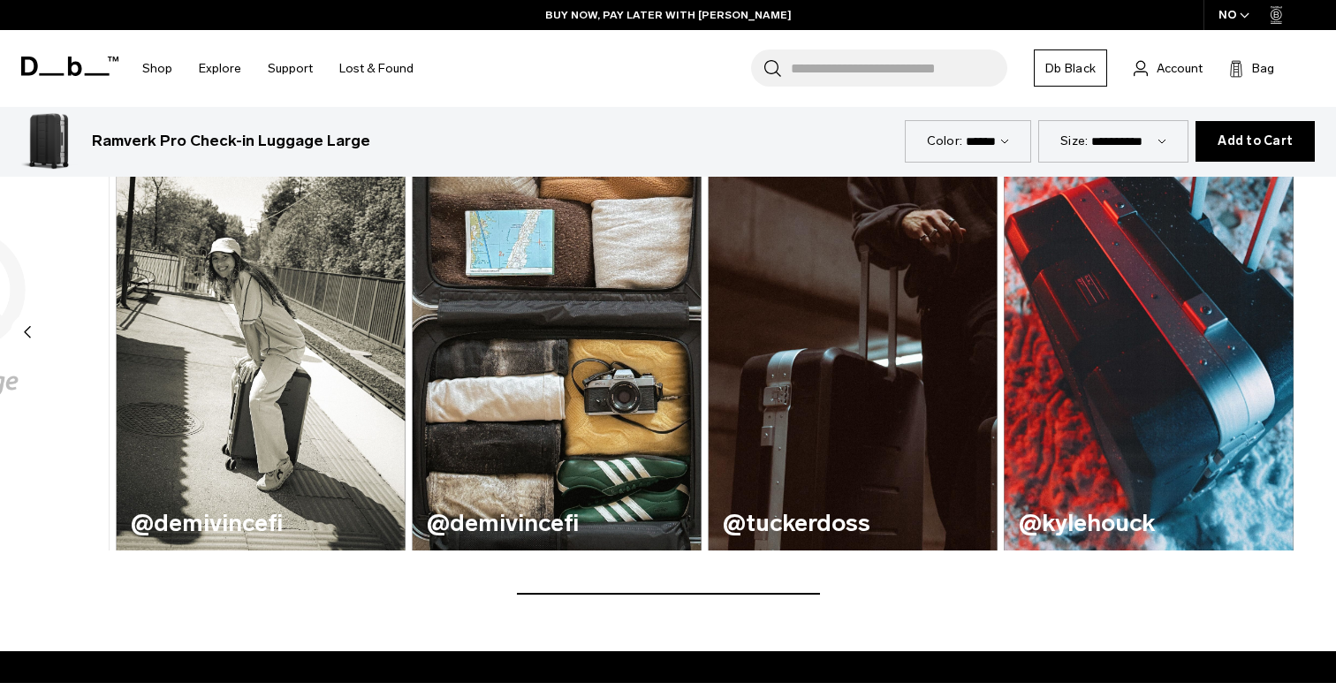
click at [1161, 339] on img "7 / 7" at bounding box center [1149, 312] width 298 height 491
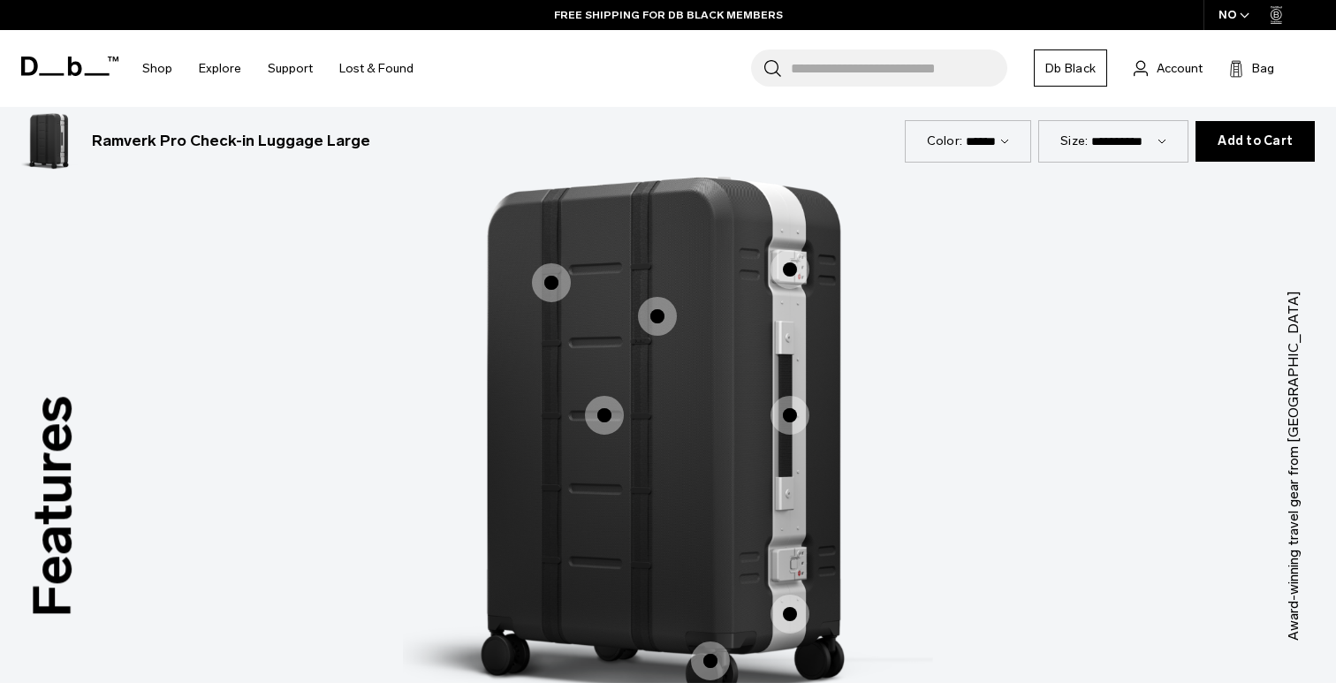
scroll to position [2194, 0]
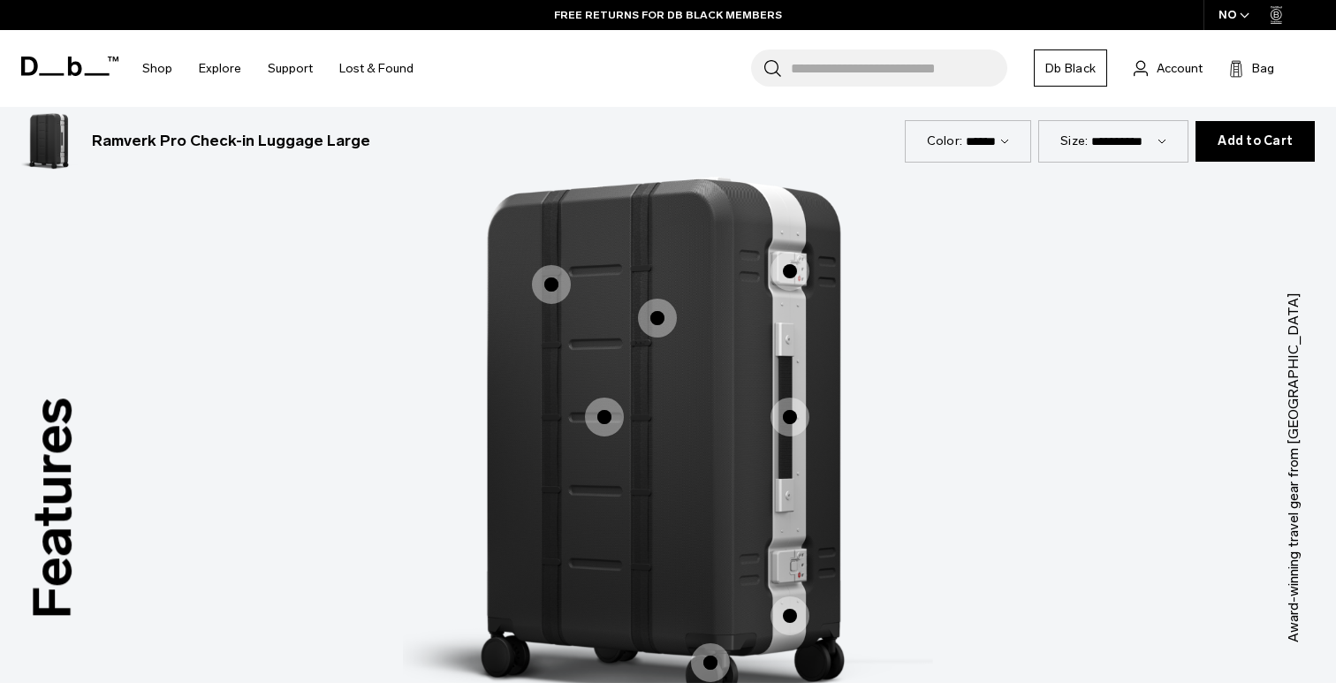
click at [788, 414] on span "1 / 3" at bounding box center [789, 417] width 39 height 39
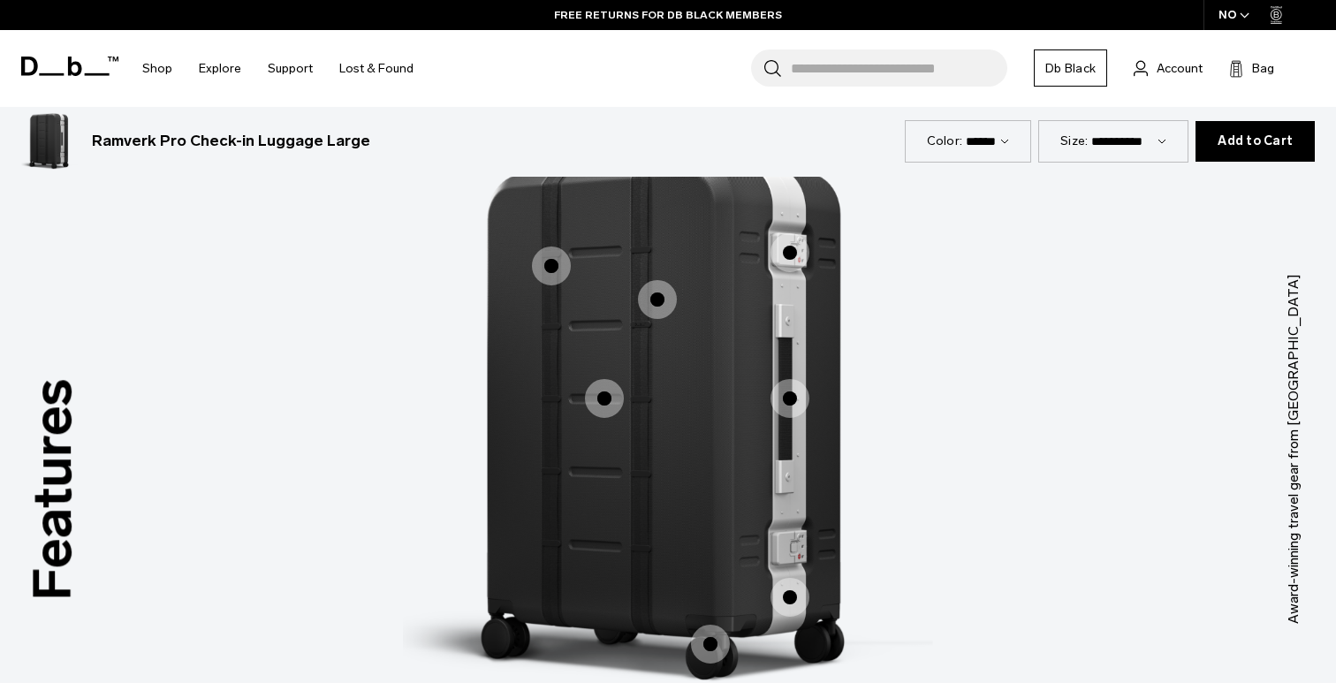
scroll to position [2208, 0]
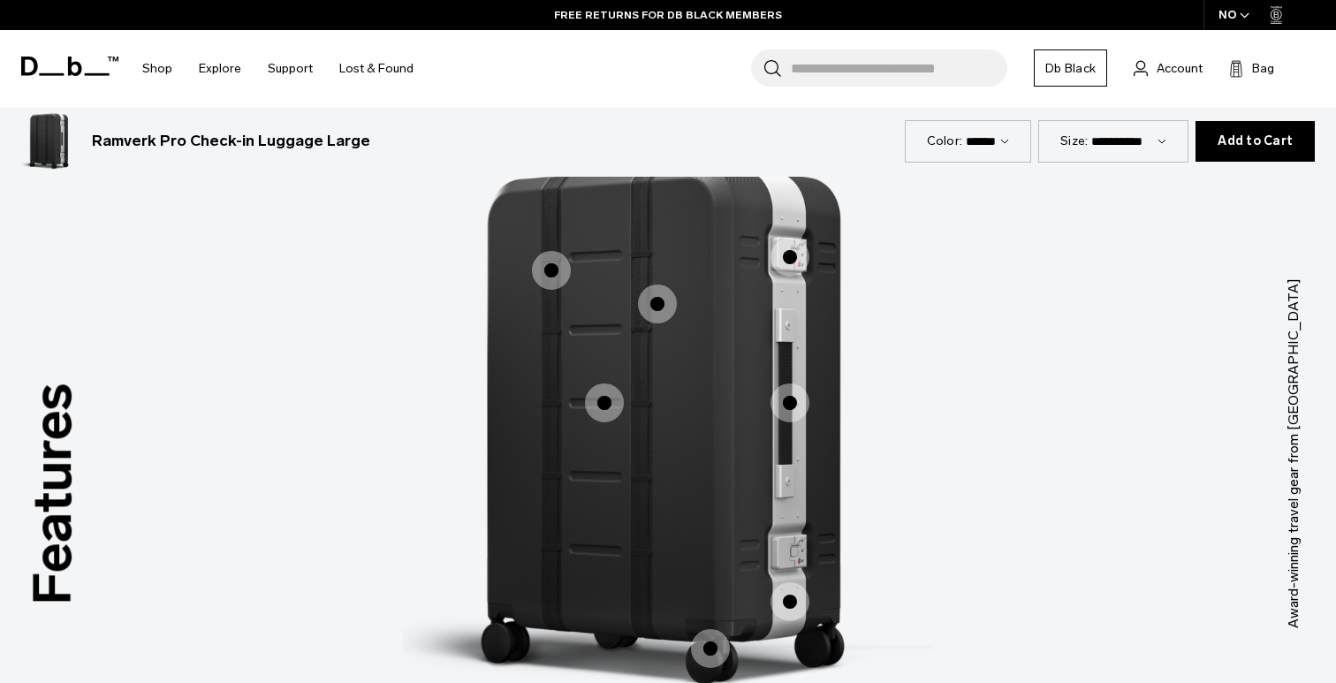
click at [788, 405] on span "1 / 3" at bounding box center [789, 402] width 39 height 39
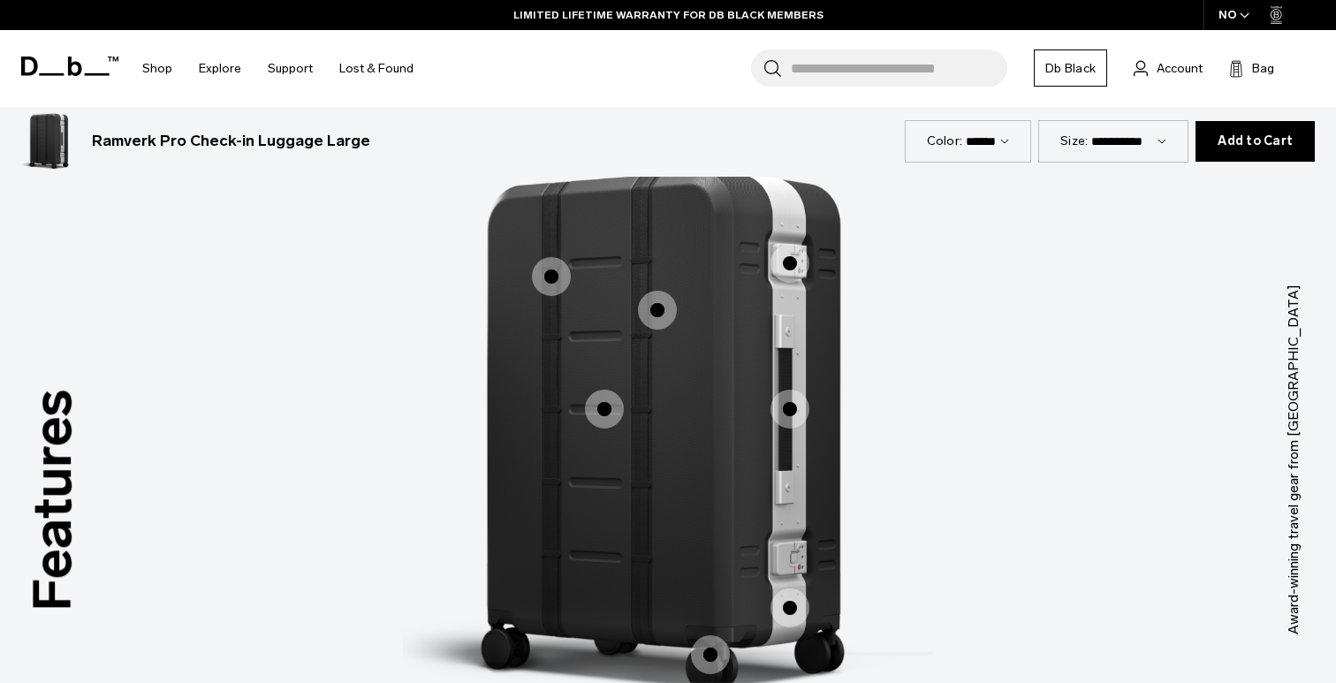
scroll to position [2217, 0]
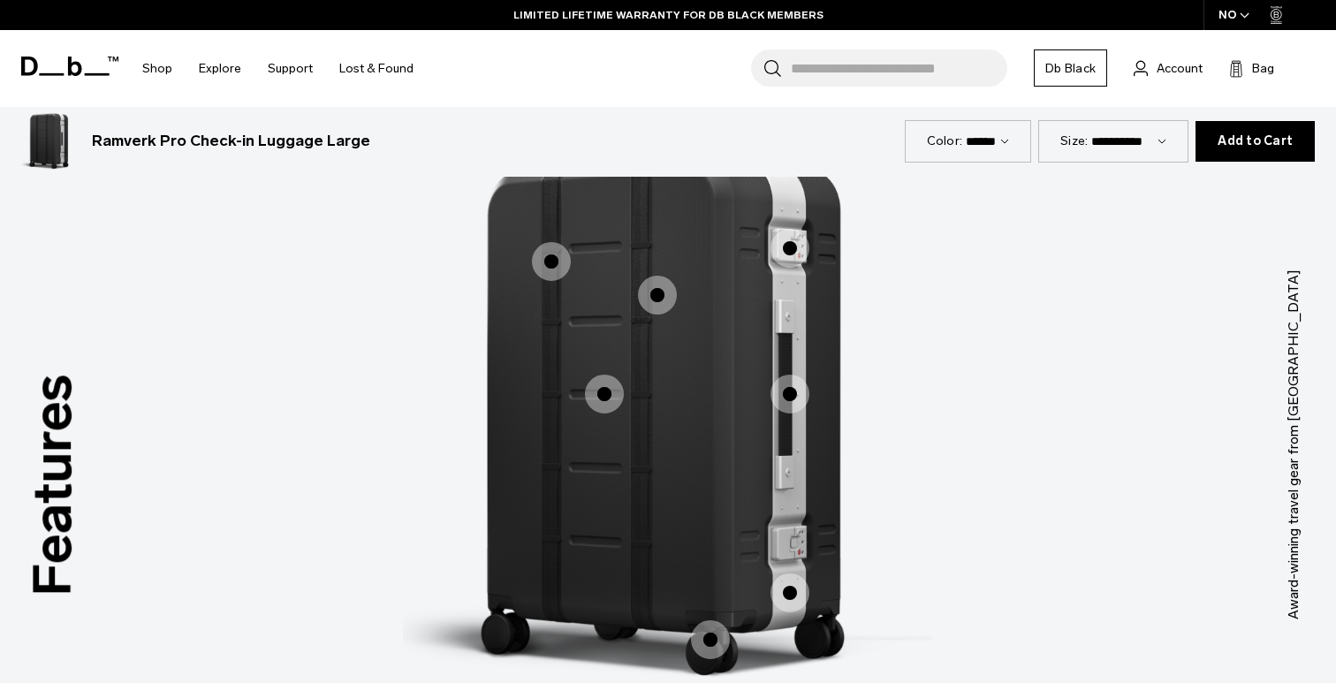
click at [655, 294] on span "1 / 3" at bounding box center [657, 295] width 39 height 39
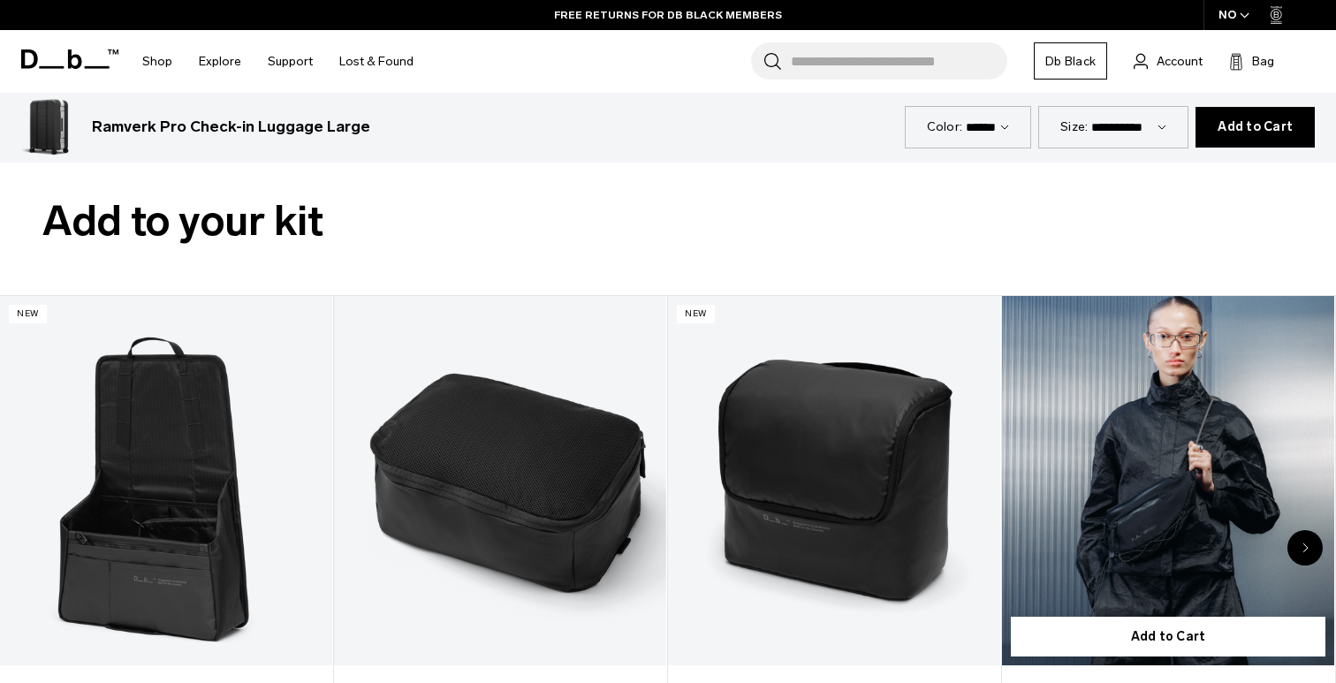
scroll to position [3597, 0]
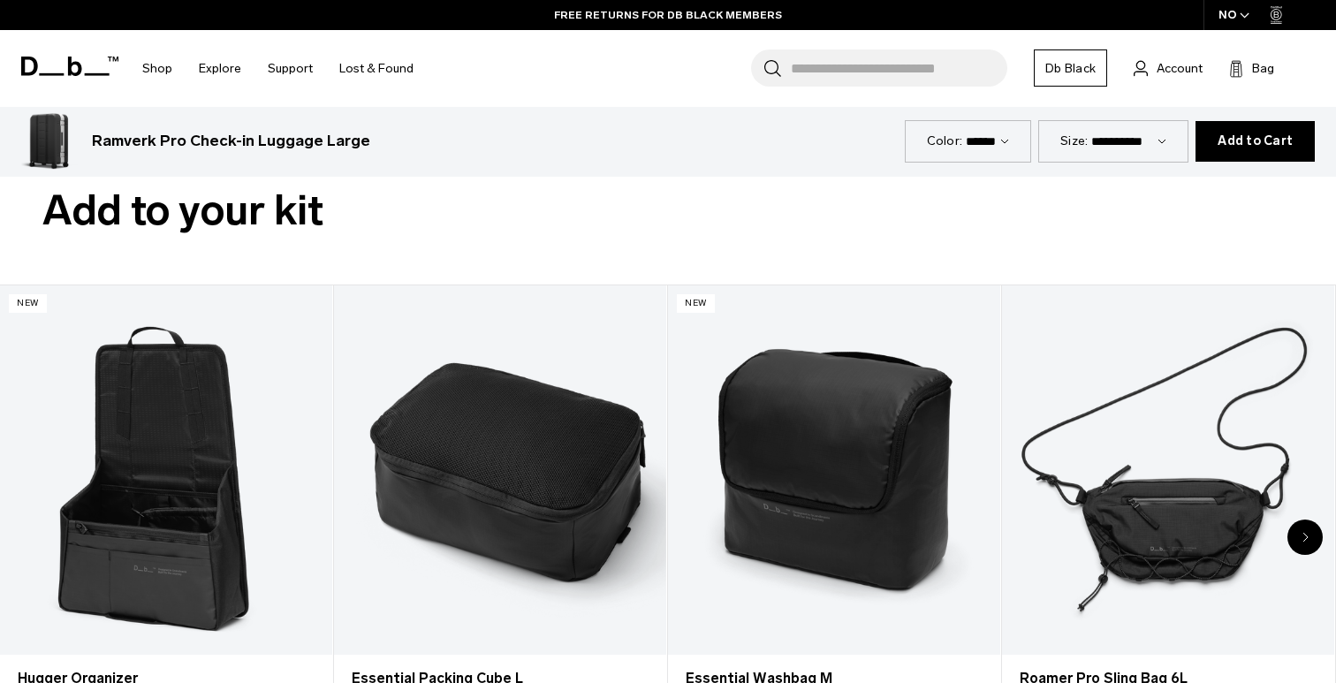
click at [1302, 530] on div "Next slide" at bounding box center [1304, 536] width 35 height 35
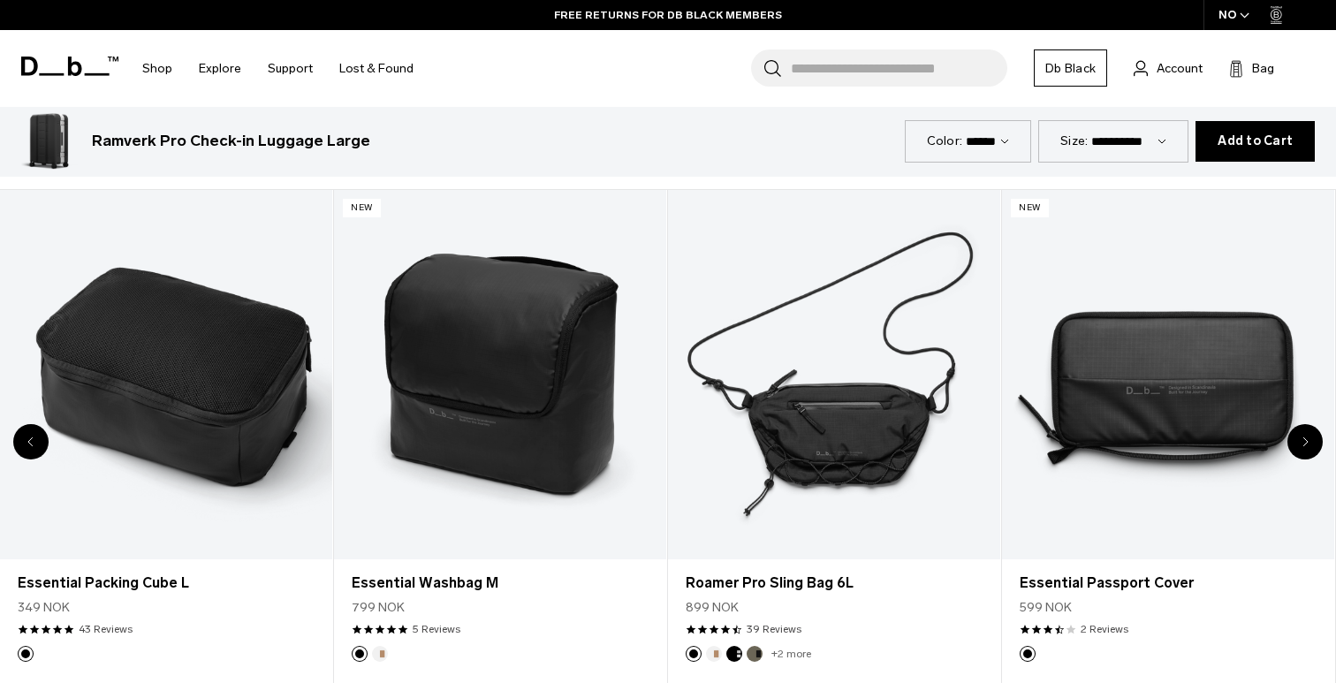
click at [1301, 436] on div "Next slide" at bounding box center [1304, 441] width 35 height 35
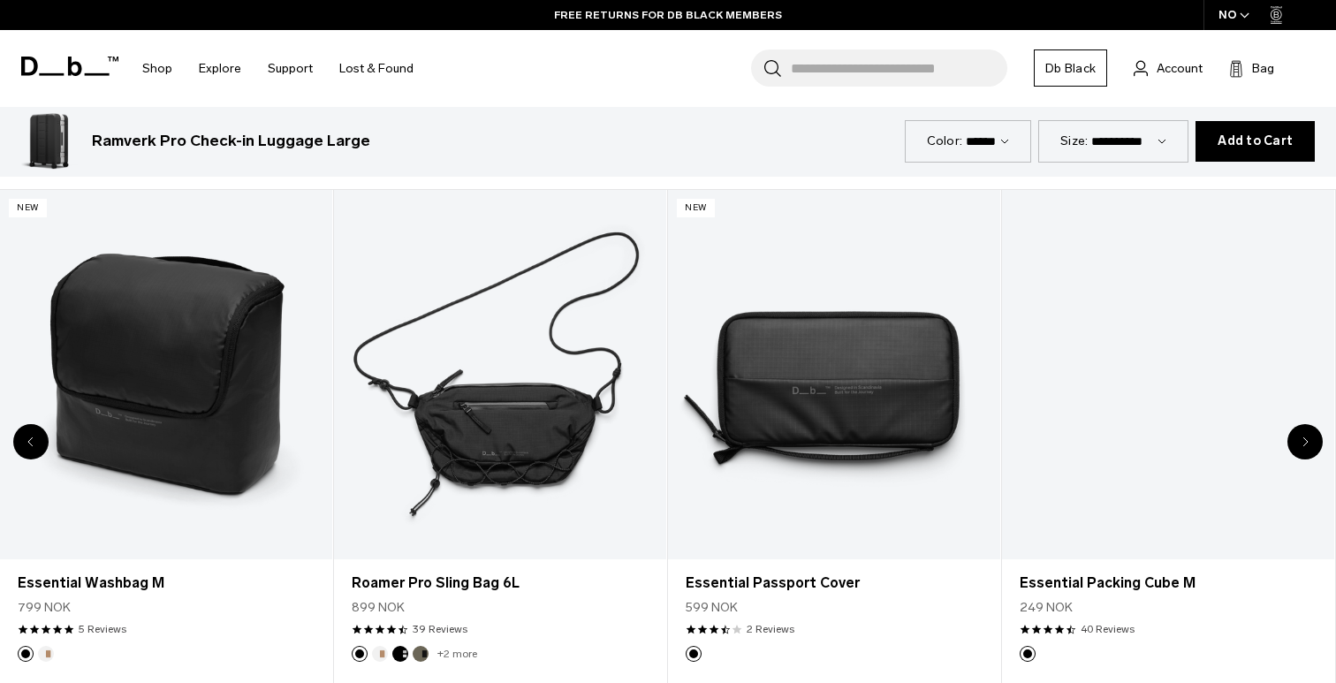
scroll to position [3693, 0]
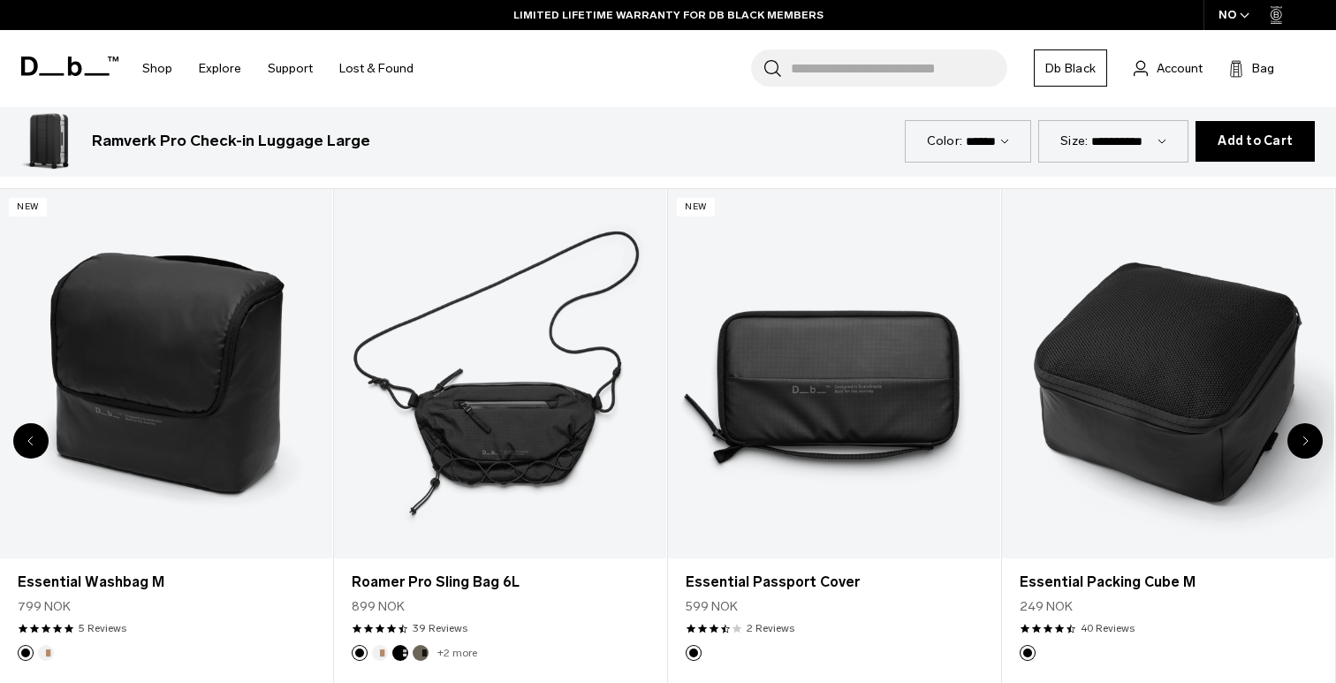
click at [1299, 436] on div "Next slide" at bounding box center [1304, 440] width 35 height 35
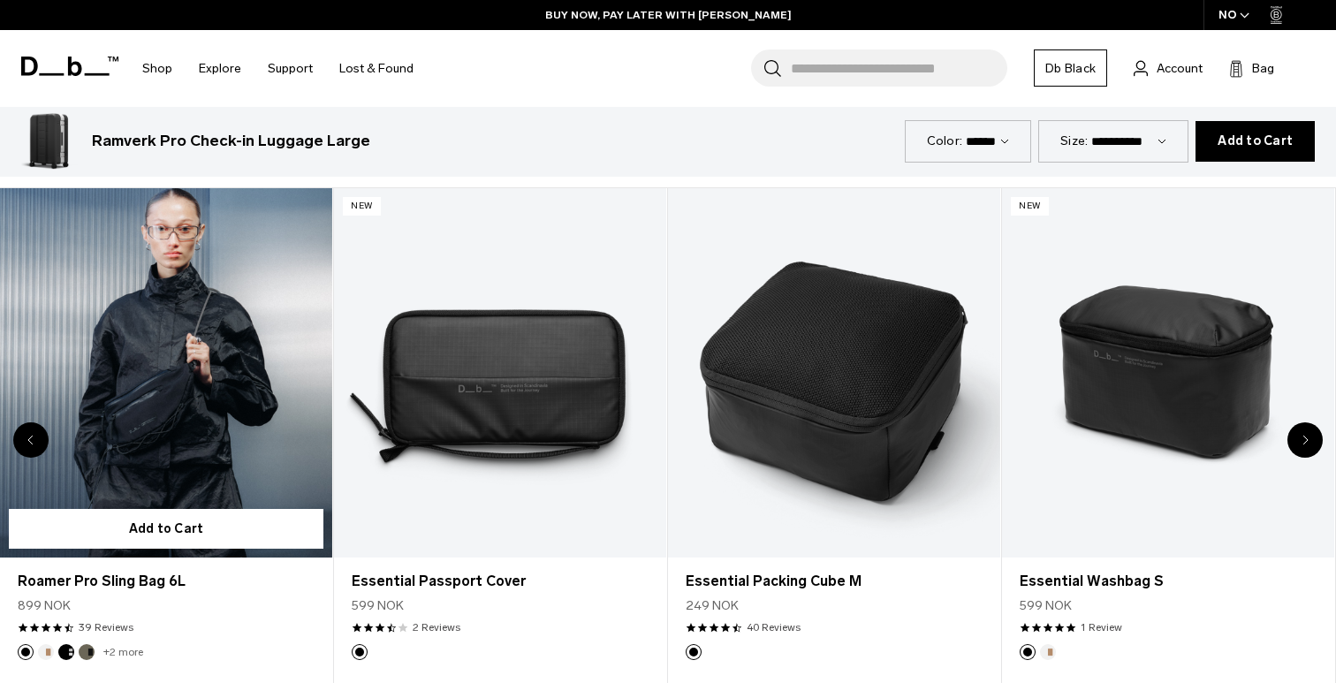
click at [163, 398] on link "Roamer Pro Sling Bag 6L" at bounding box center [166, 372] width 332 height 369
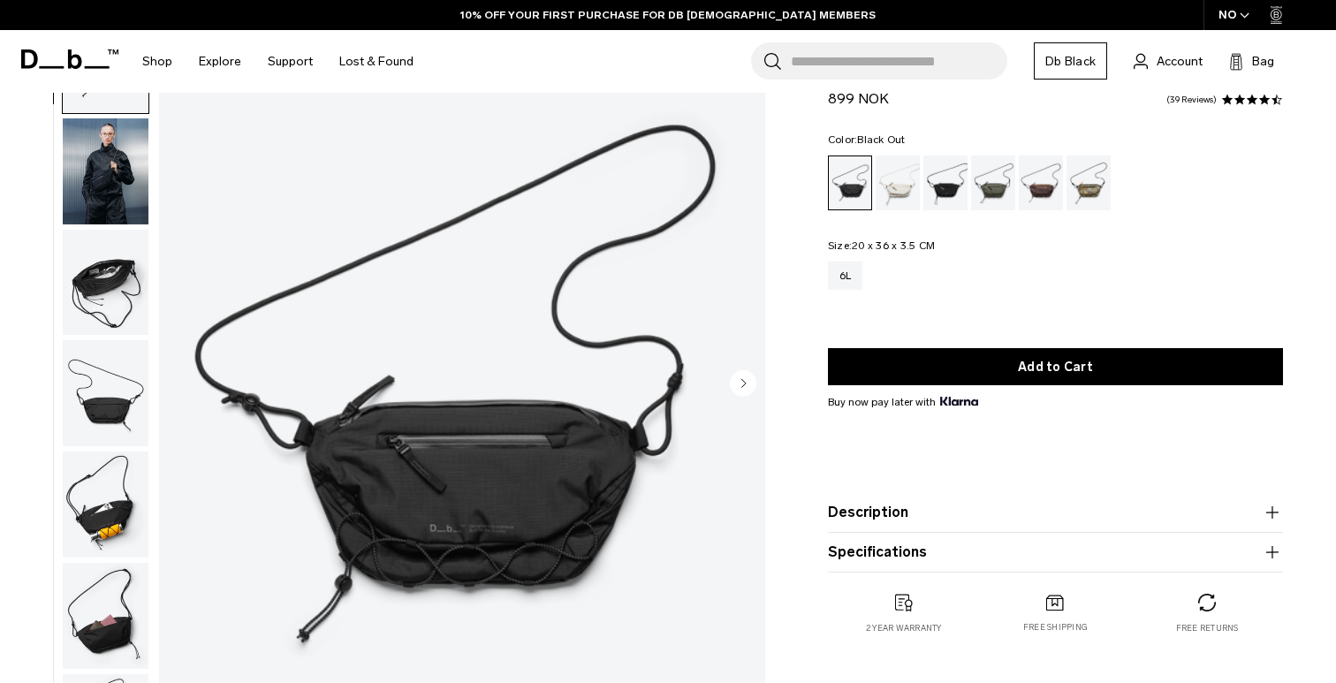
scroll to position [114, 0]
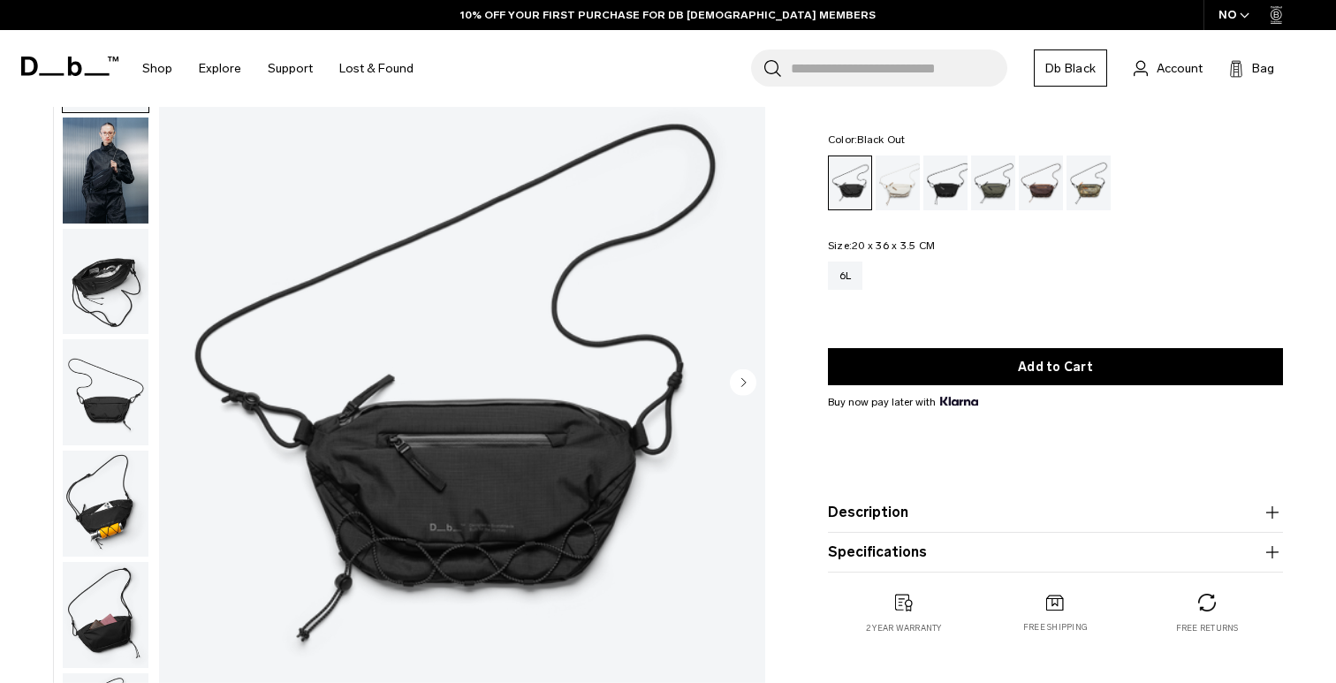
click at [743, 381] on icon "Next slide" at bounding box center [743, 382] width 4 height 8
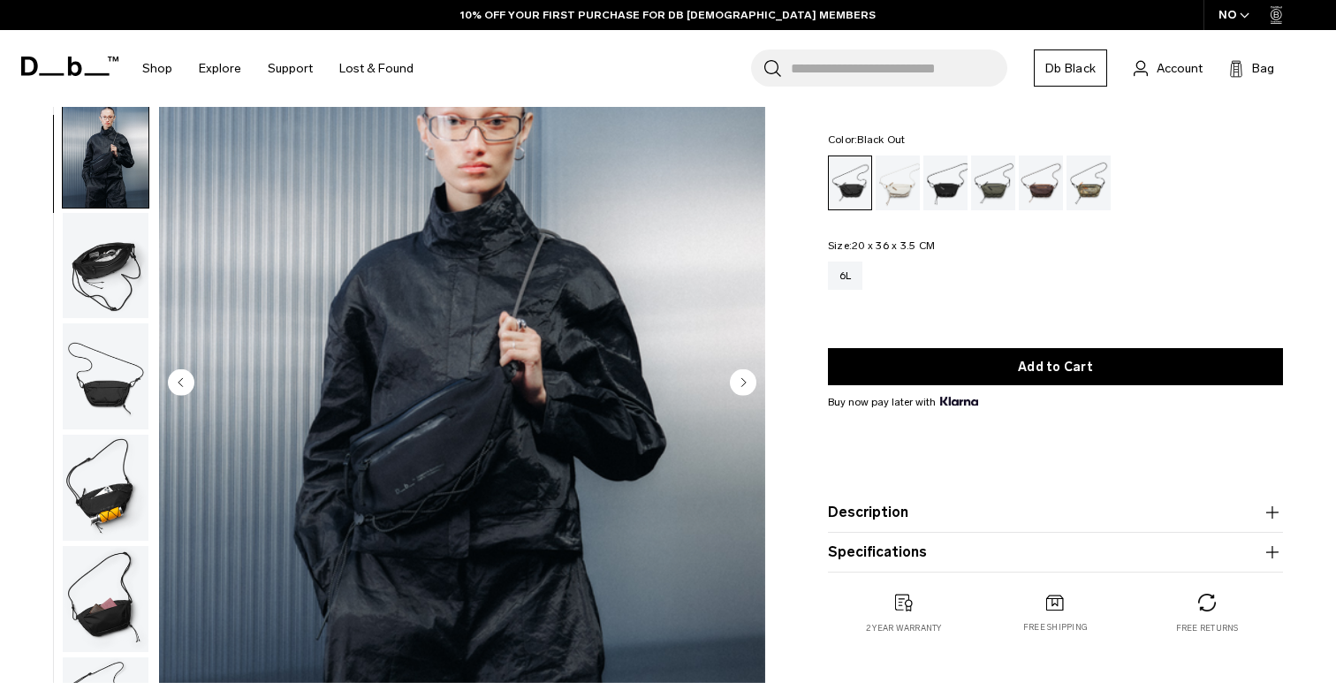
scroll to position [17, 0]
click at [745, 380] on circle "Next slide" at bounding box center [743, 381] width 27 height 27
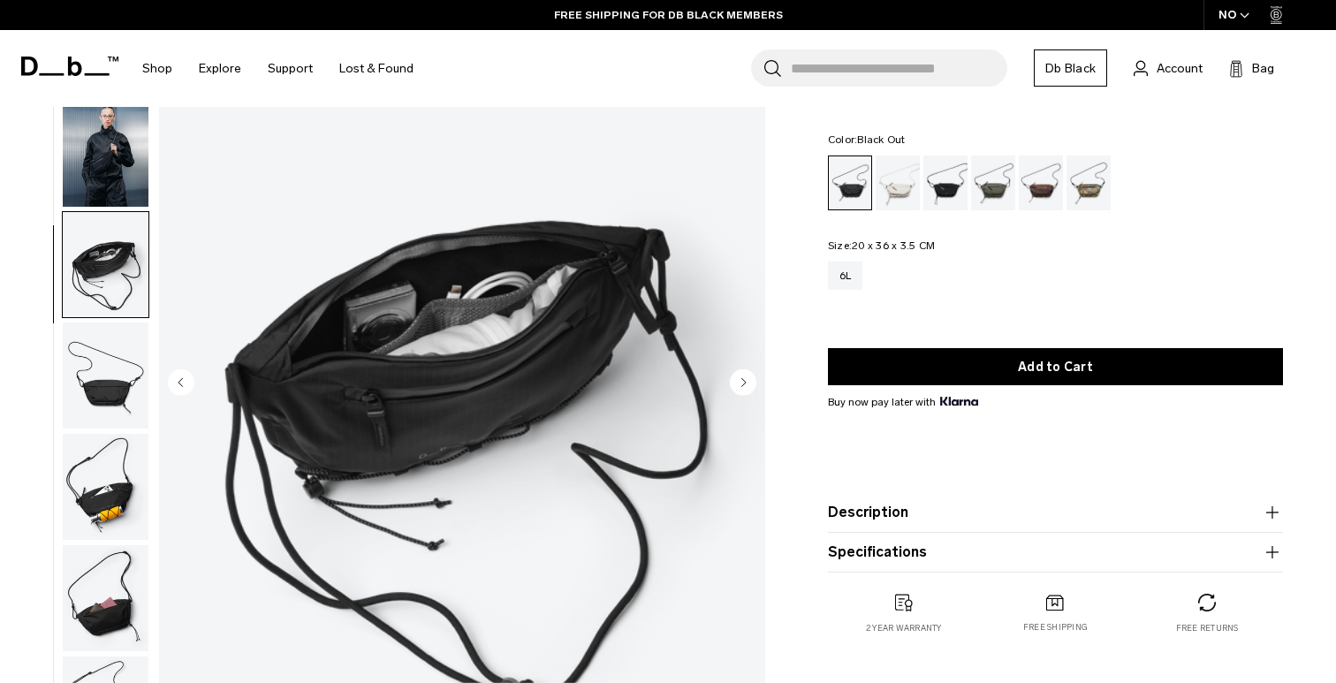
click at [745, 380] on circle "Next slide" at bounding box center [743, 381] width 27 height 27
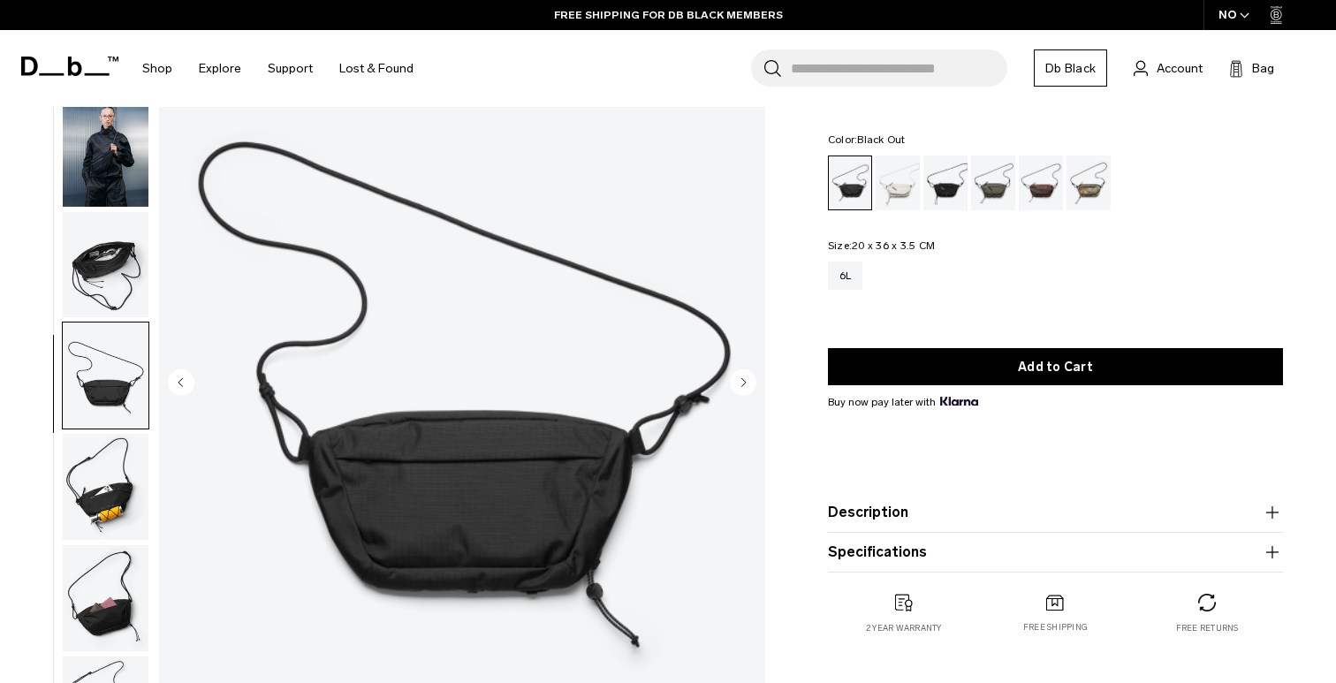
click at [745, 380] on circle "Next slide" at bounding box center [743, 381] width 27 height 27
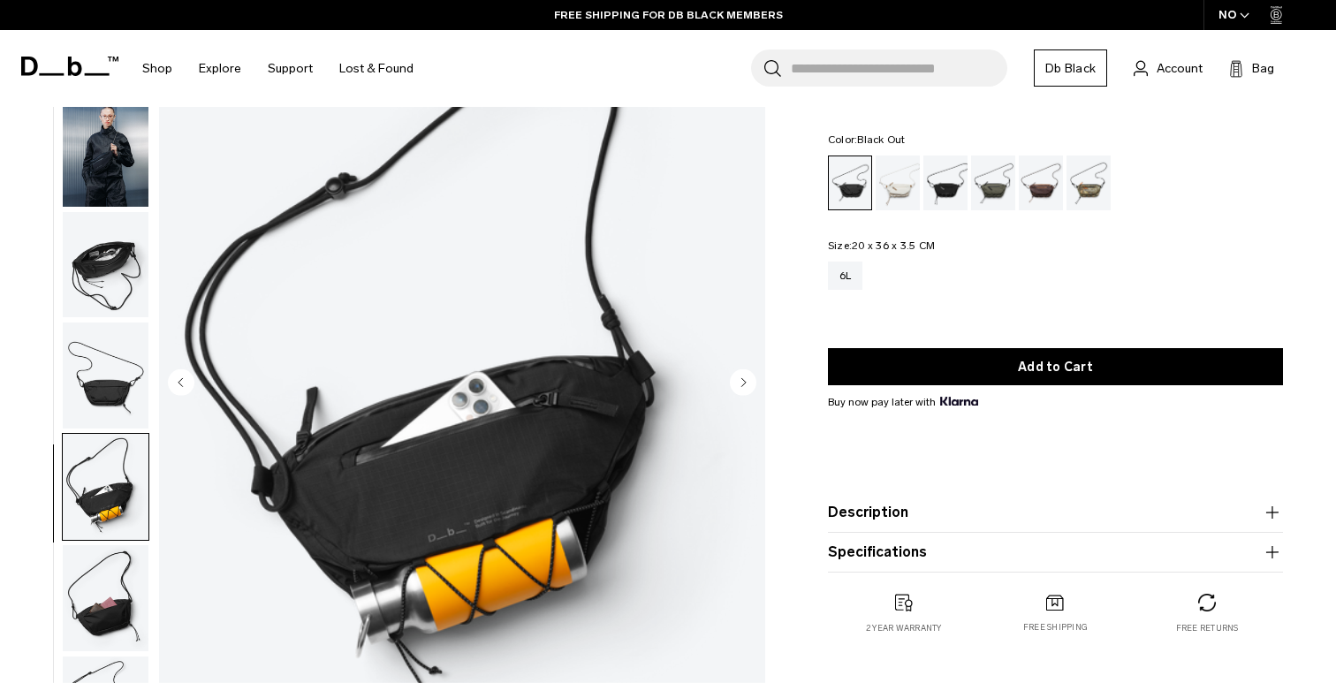
click at [745, 380] on circle "Next slide" at bounding box center [743, 381] width 27 height 27
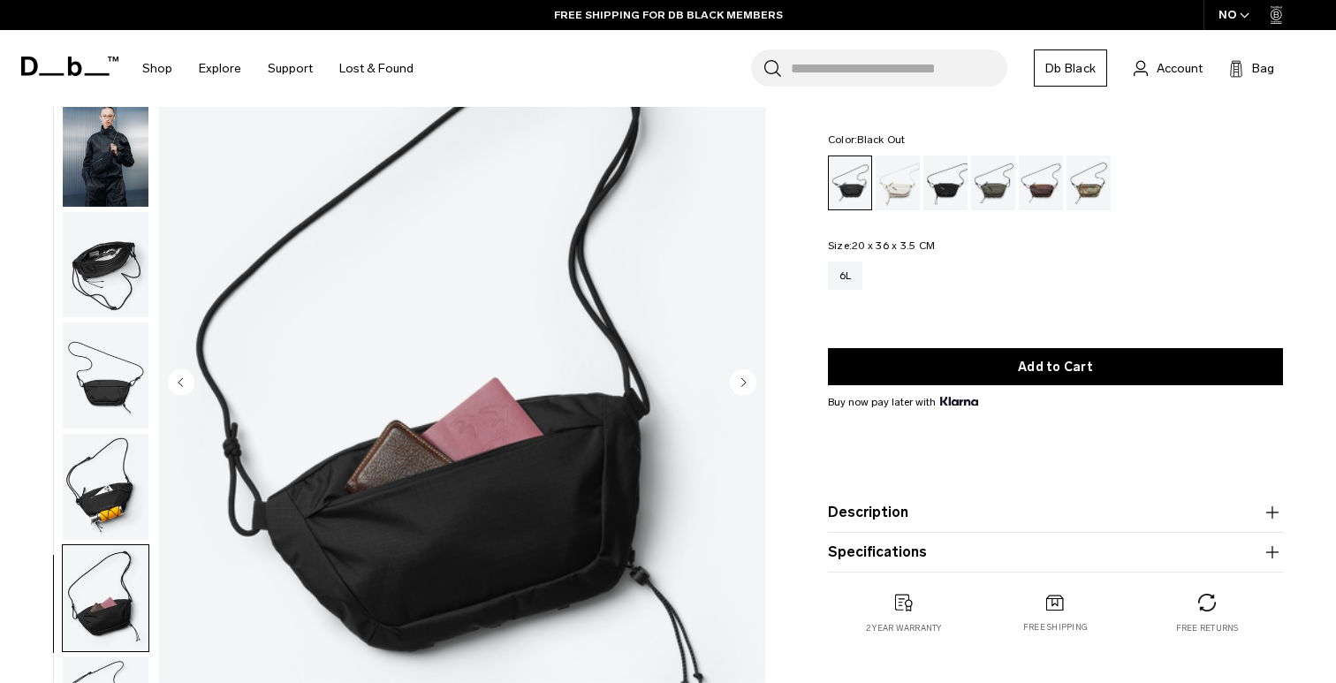
click at [745, 380] on circle "Next slide" at bounding box center [743, 381] width 27 height 27
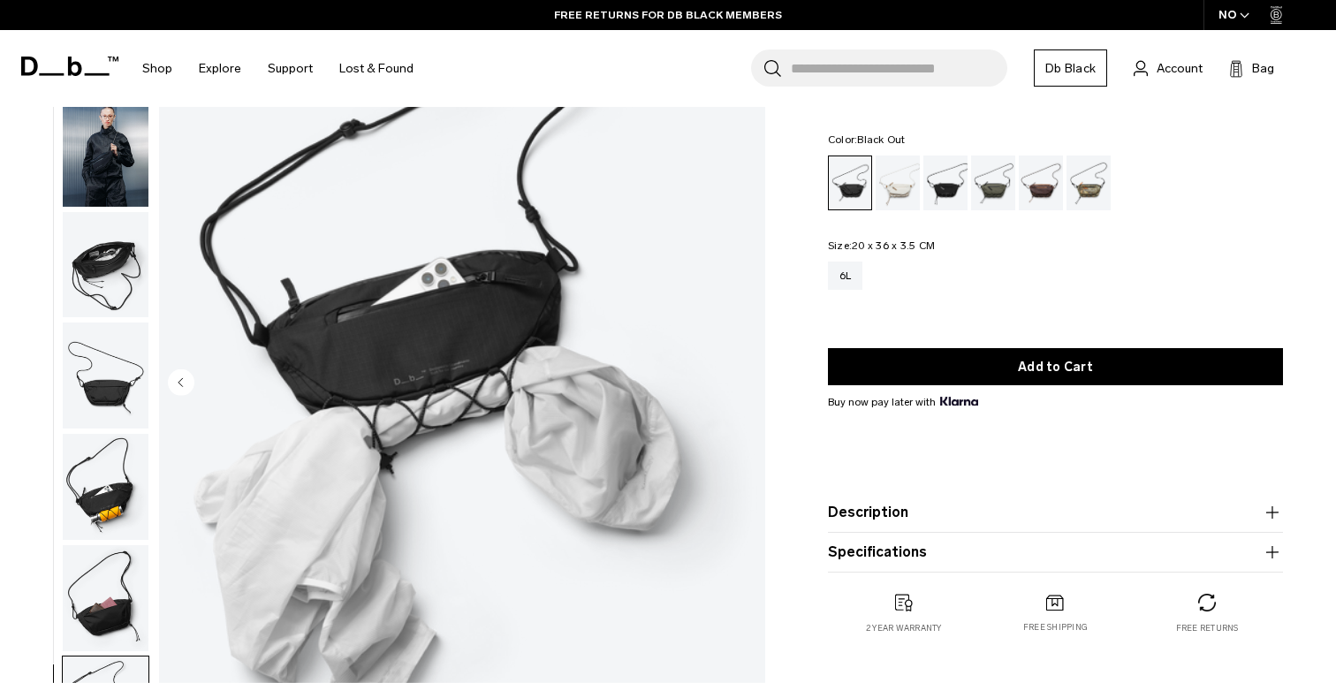
click at [745, 380] on img "7 / 7" at bounding box center [462, 383] width 606 height 757
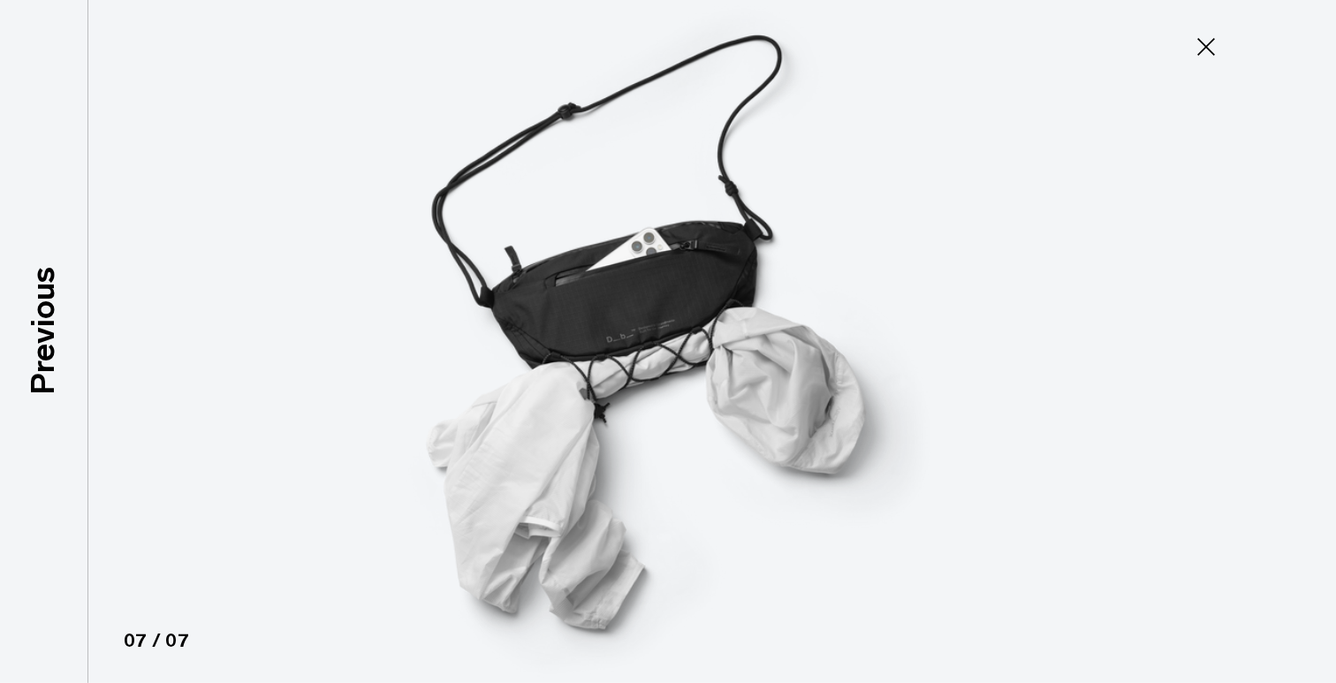
click at [745, 380] on img at bounding box center [667, 341] width 795 height 683
click at [1204, 42] on icon at bounding box center [1206, 47] width 28 height 28
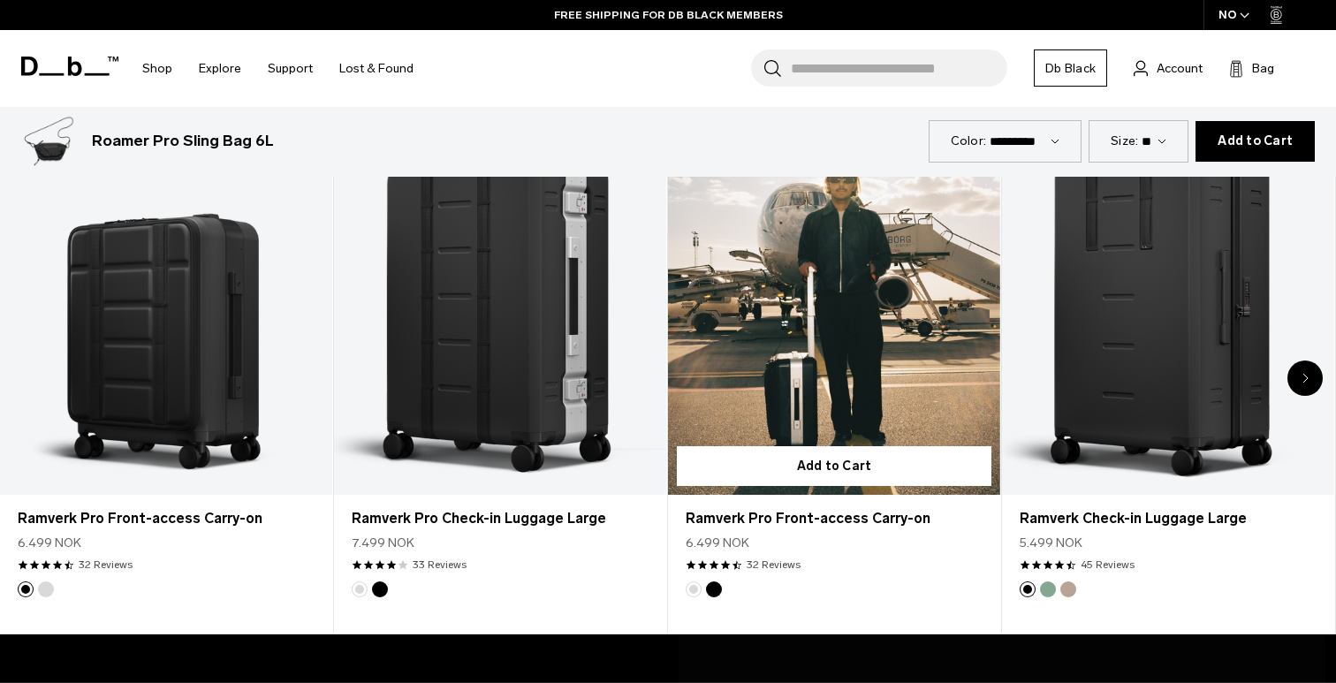
scroll to position [916, 0]
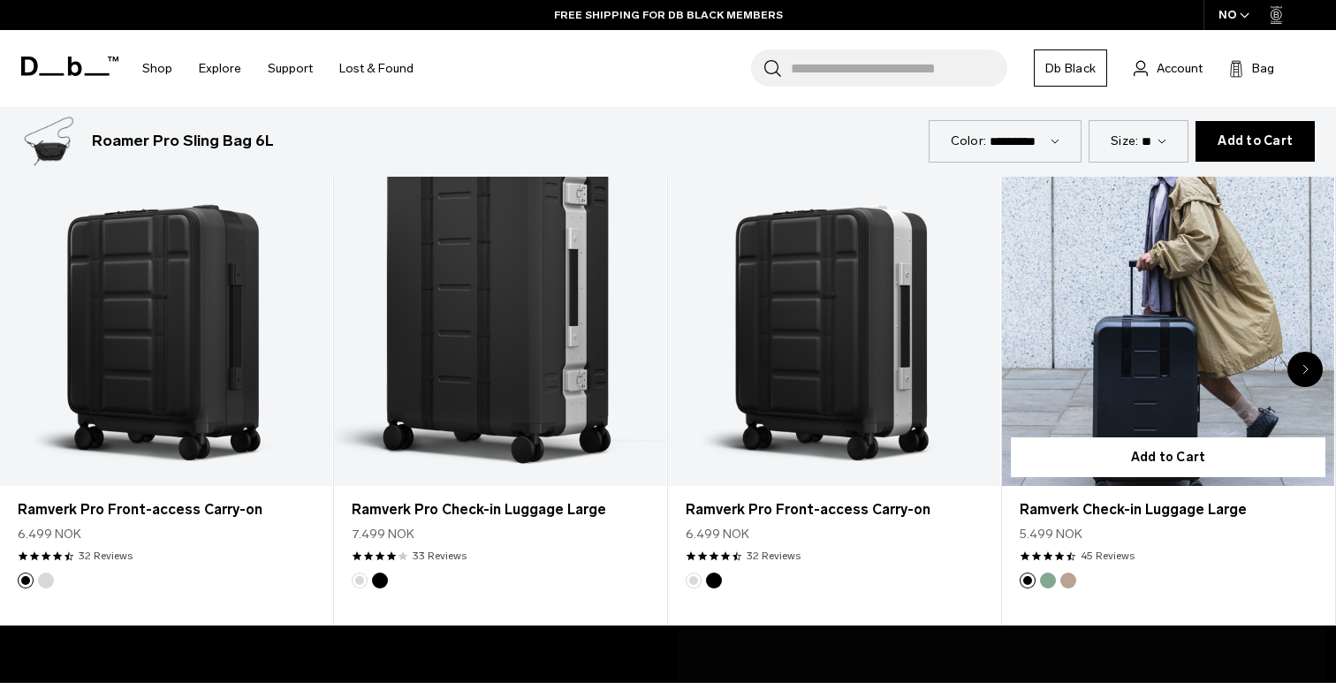
click at [1186, 328] on link "Ramverk Check-in Luggage Large" at bounding box center [1168, 301] width 332 height 369
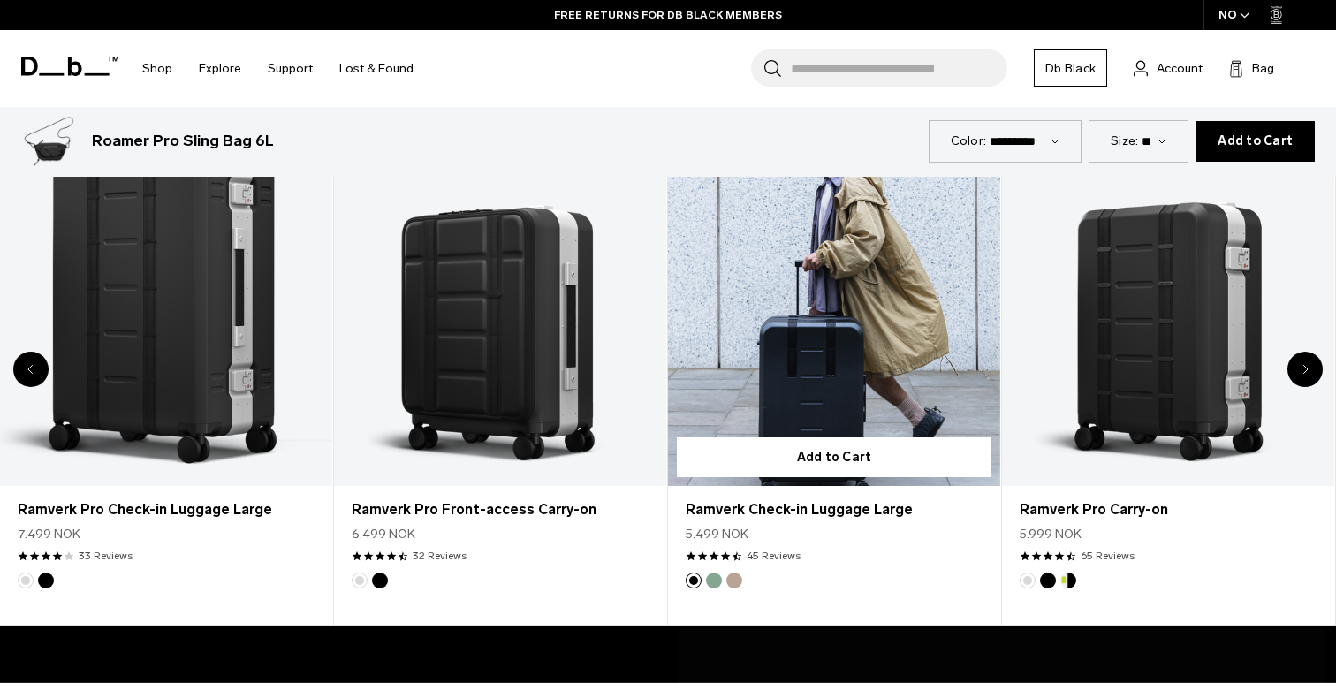
click at [863, 384] on link "Ramverk Check-in Luggage Large" at bounding box center [834, 301] width 332 height 369
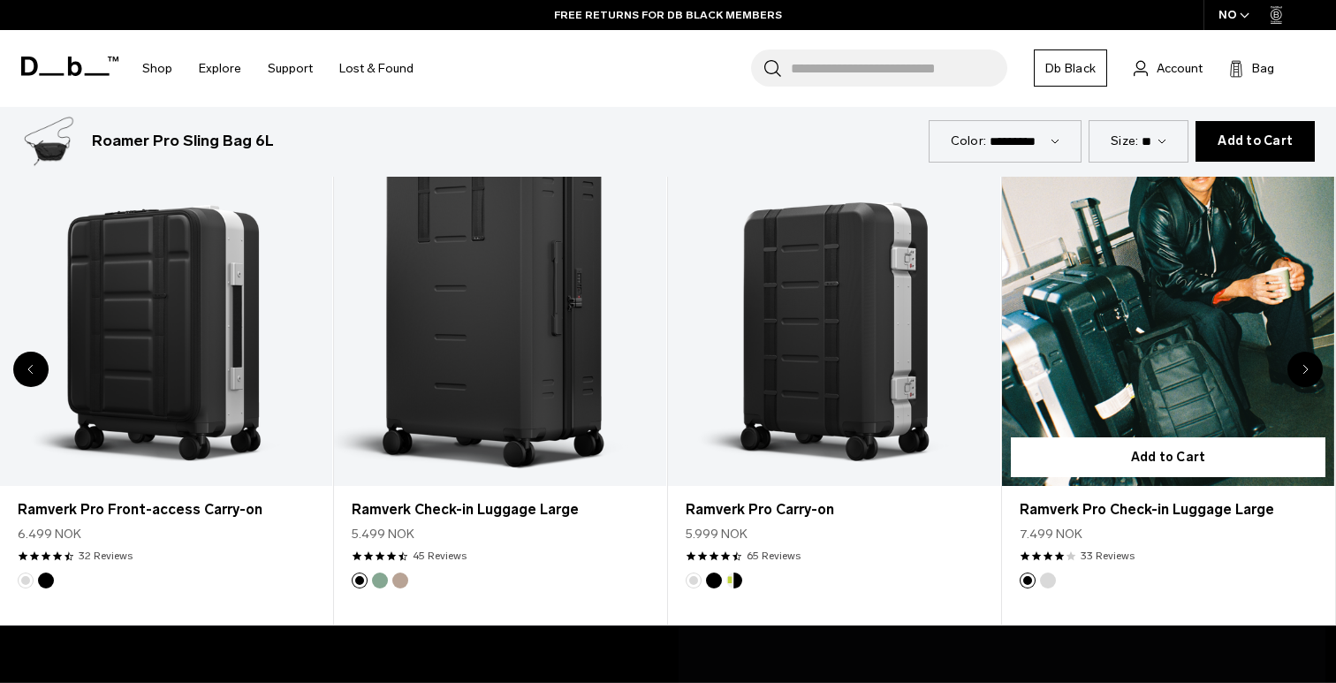
click at [1147, 342] on link "Ramverk Pro Check-in Luggage Large" at bounding box center [1168, 301] width 332 height 369
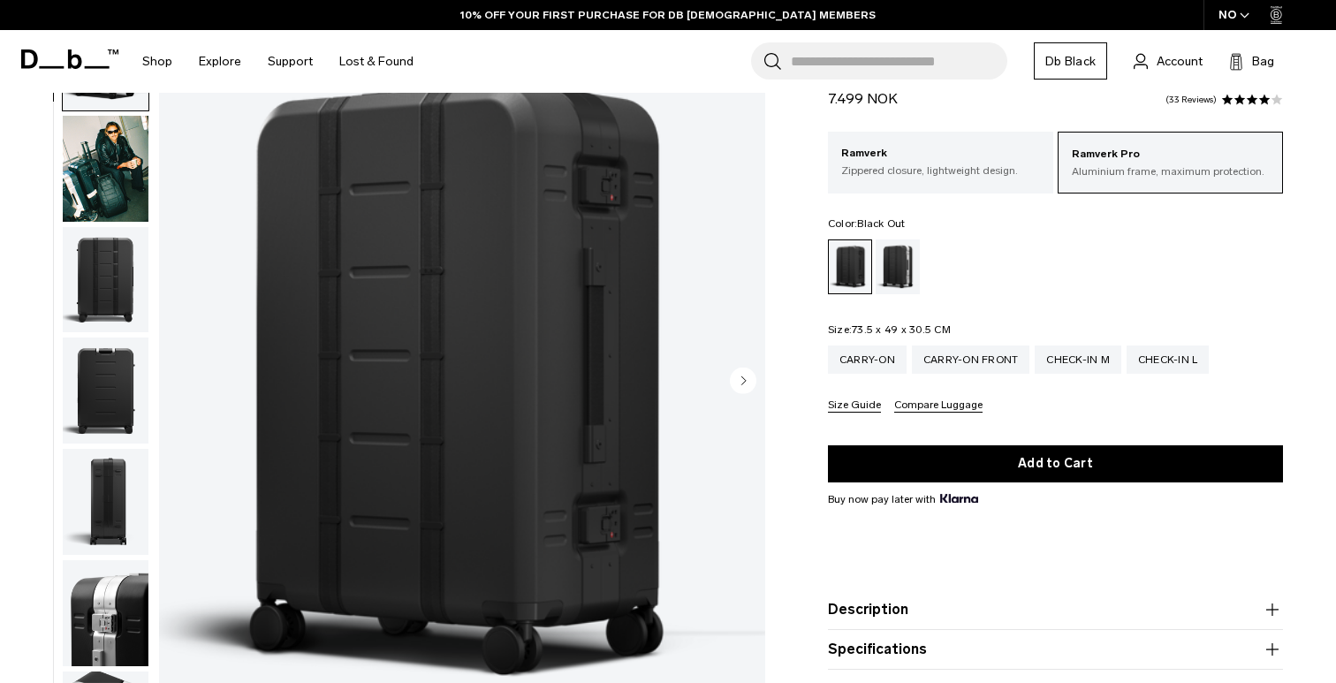
scroll to position [110, 0]
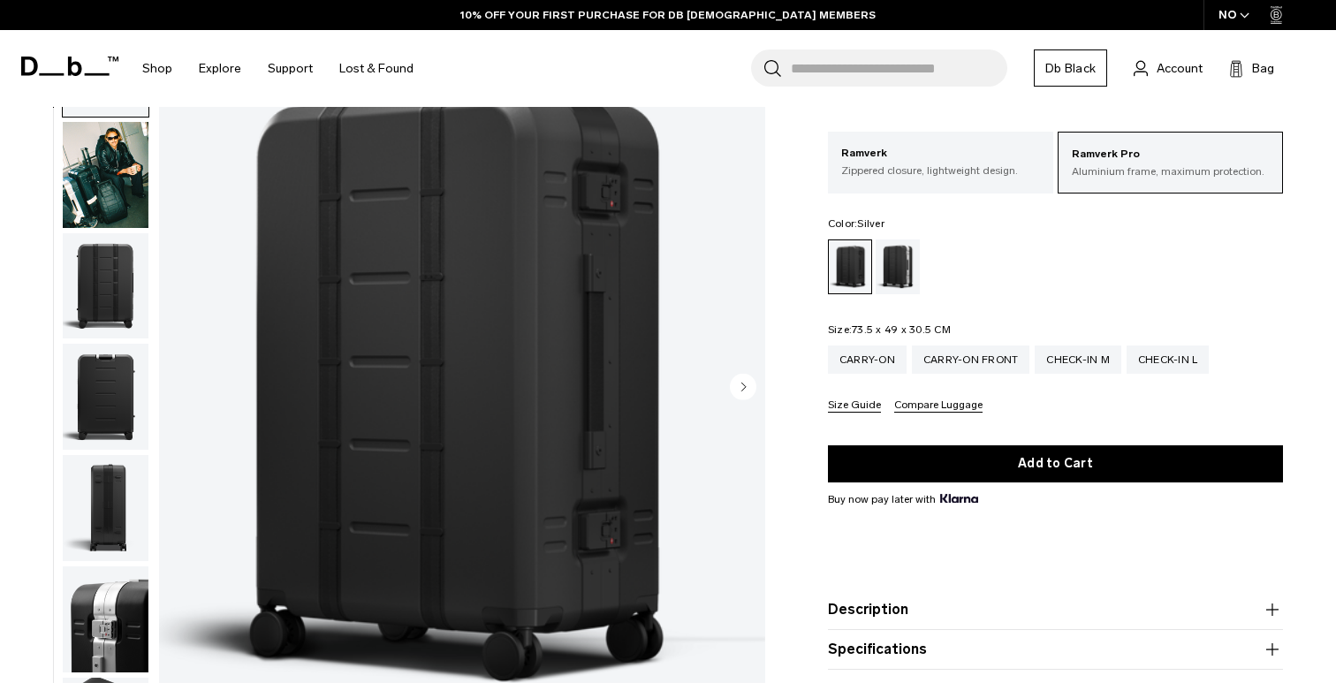
click at [897, 274] on div "Silver" at bounding box center [897, 266] width 45 height 55
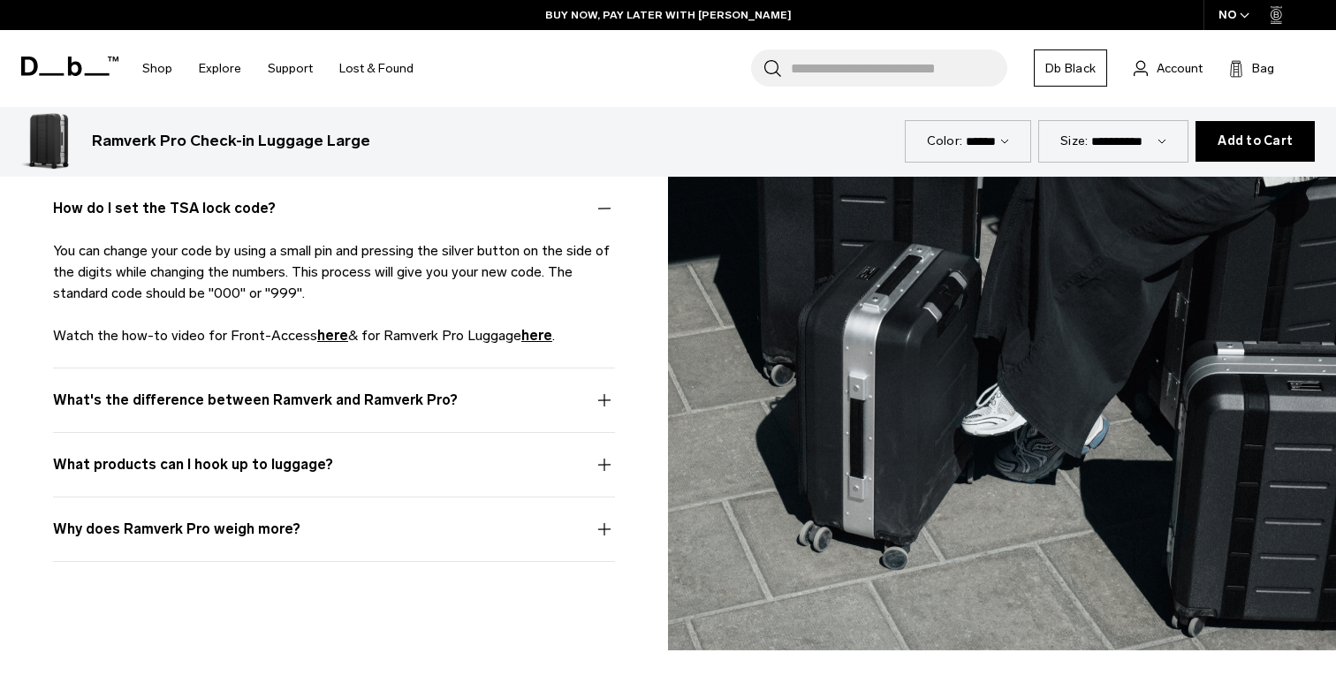
scroll to position [4973, 0]
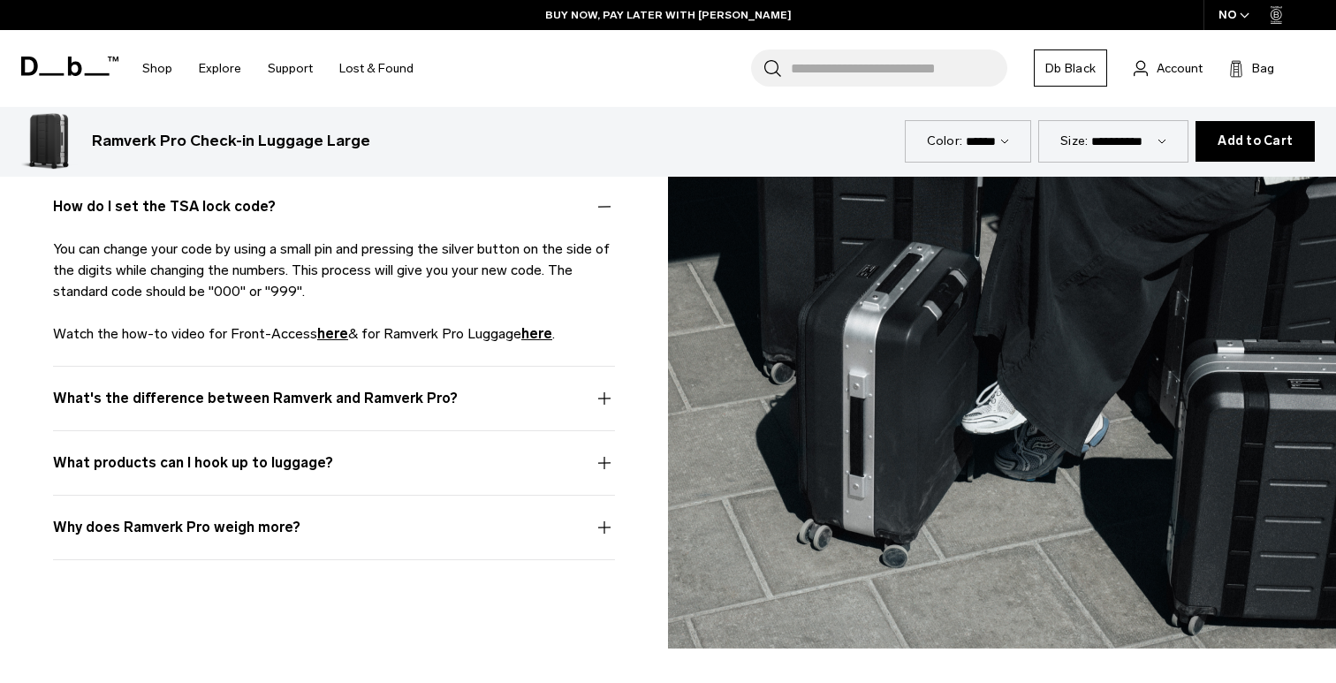
click at [598, 398] on button "What's the difference between Ramverk and Ramverk Pro?" at bounding box center [334, 409] width 562 height 42
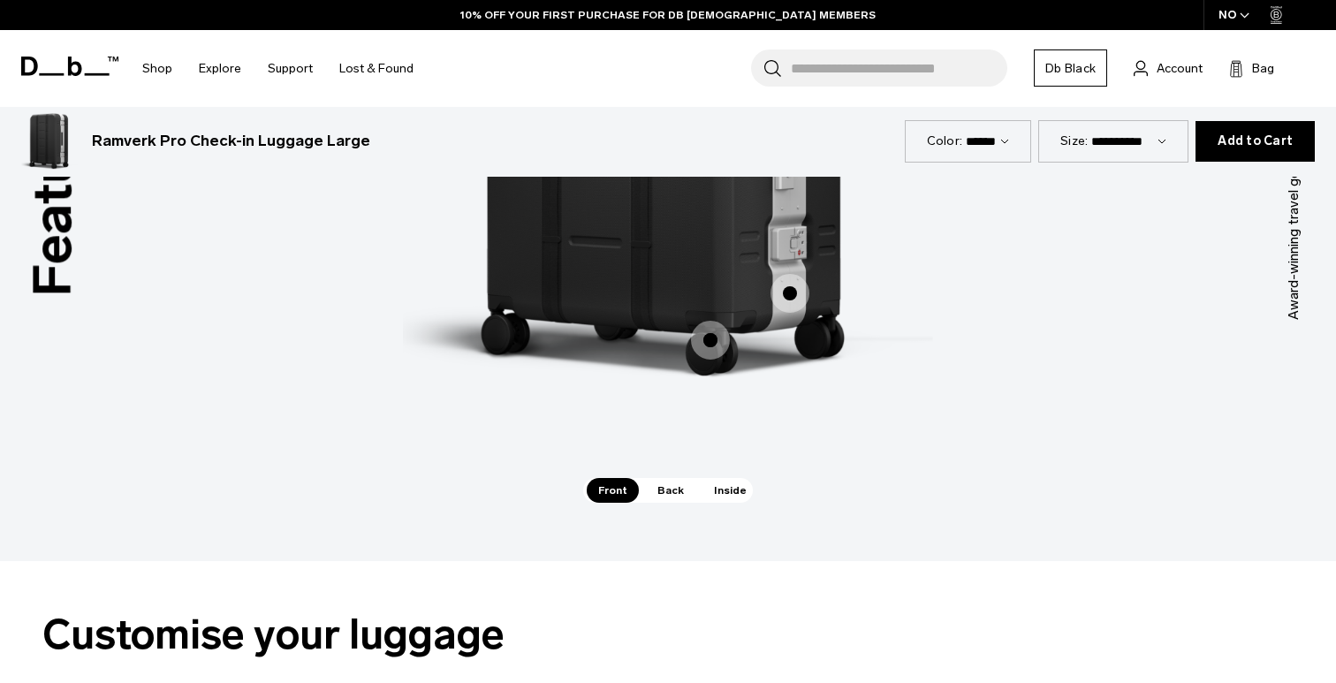
scroll to position [2520, 0]
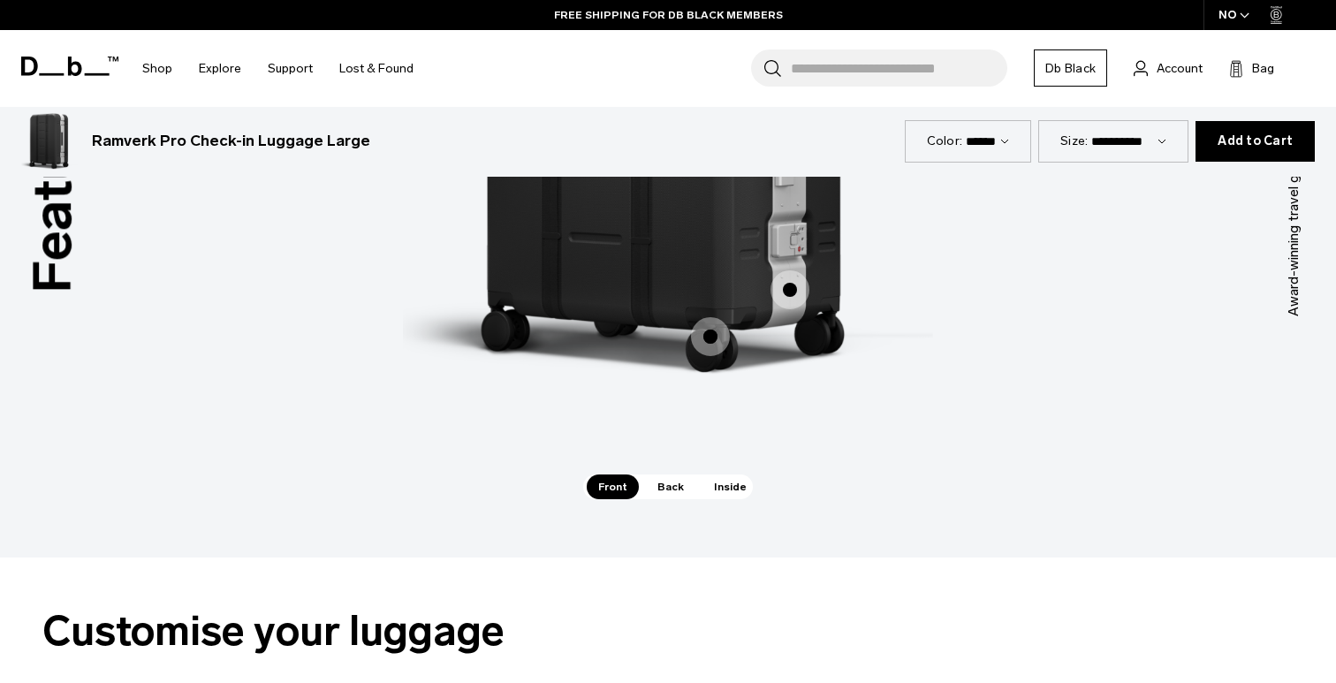
click at [673, 485] on span "Back" at bounding box center [670, 486] width 49 height 25
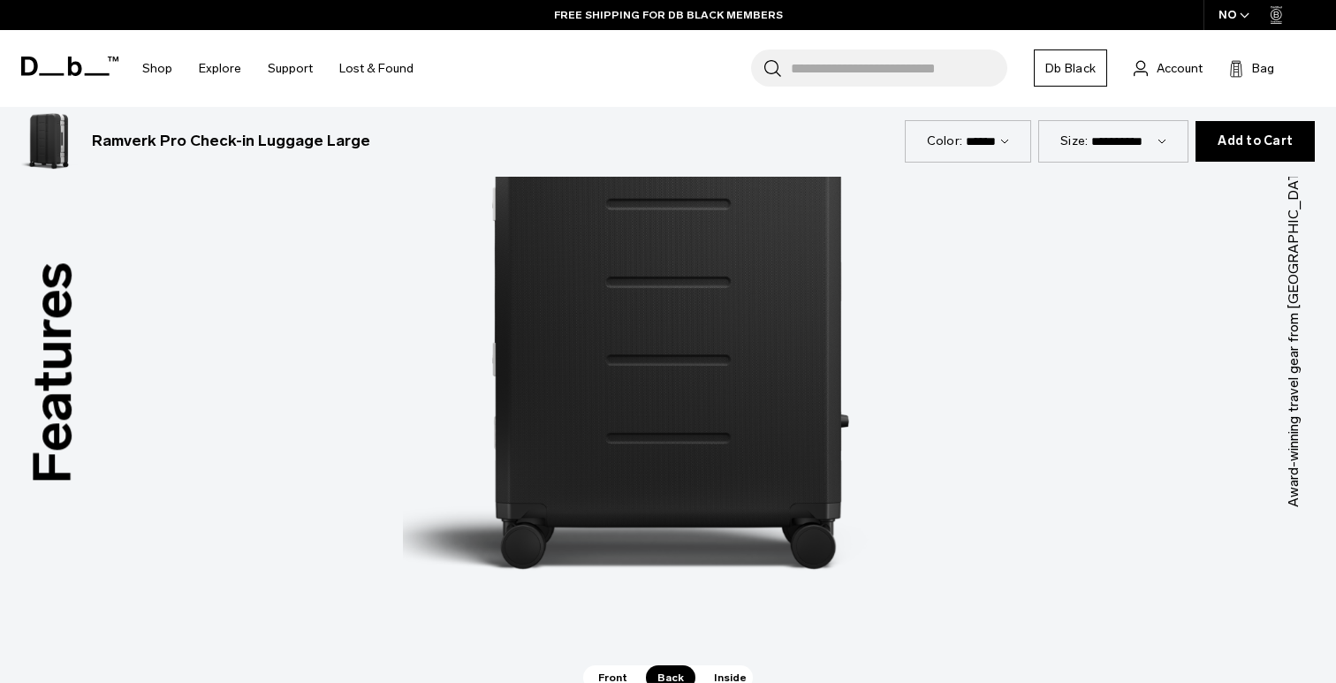
scroll to position [2358, 0]
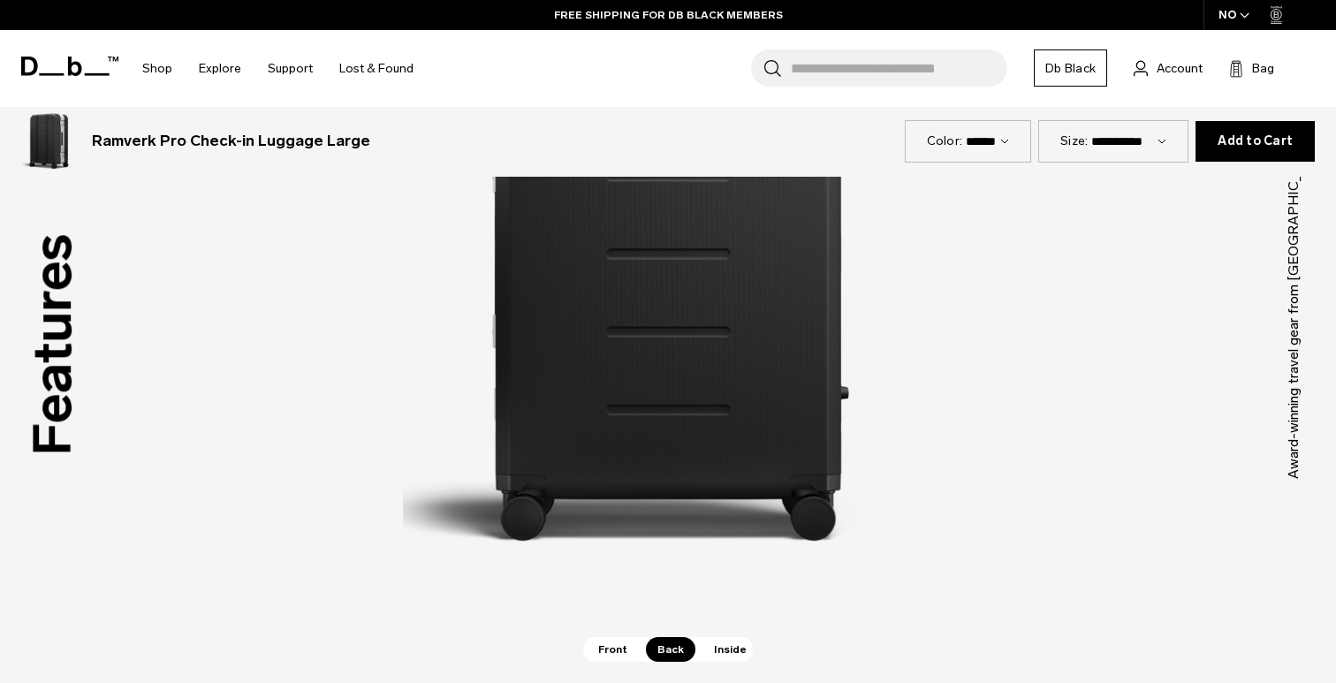
click at [723, 651] on span "Inside" at bounding box center [730, 649] width 56 height 25
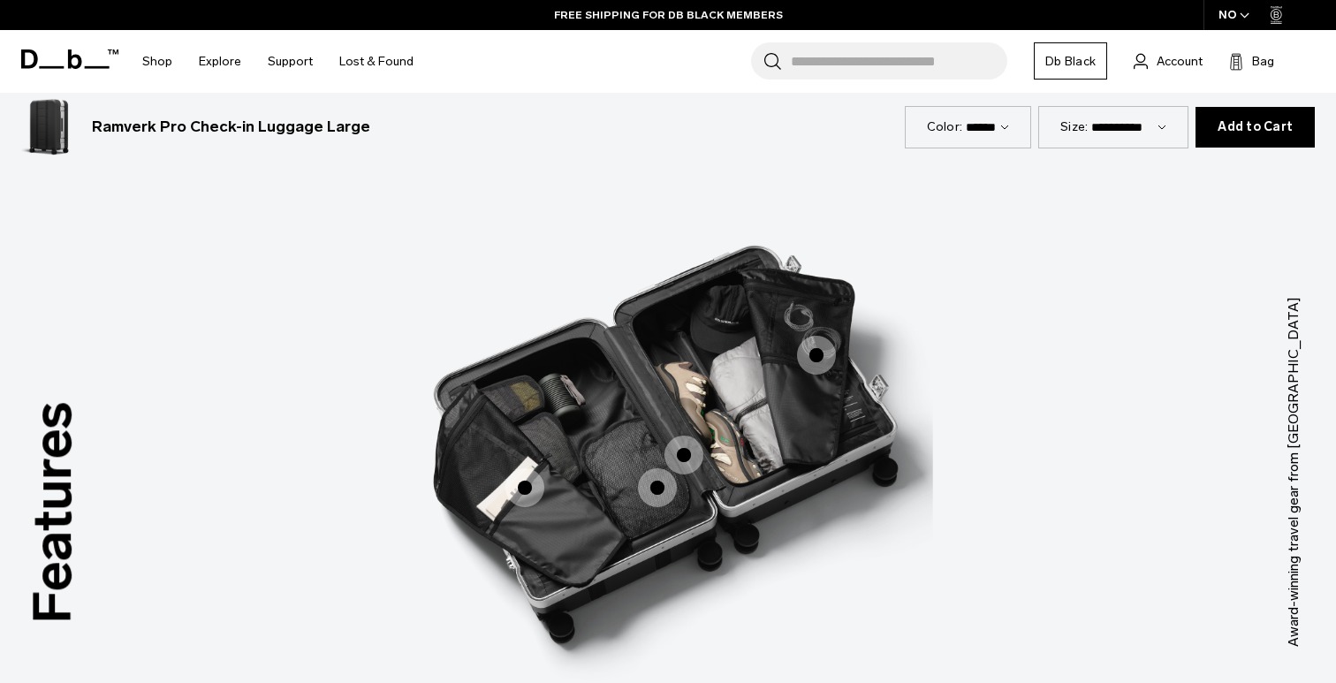
scroll to position [2283, 0]
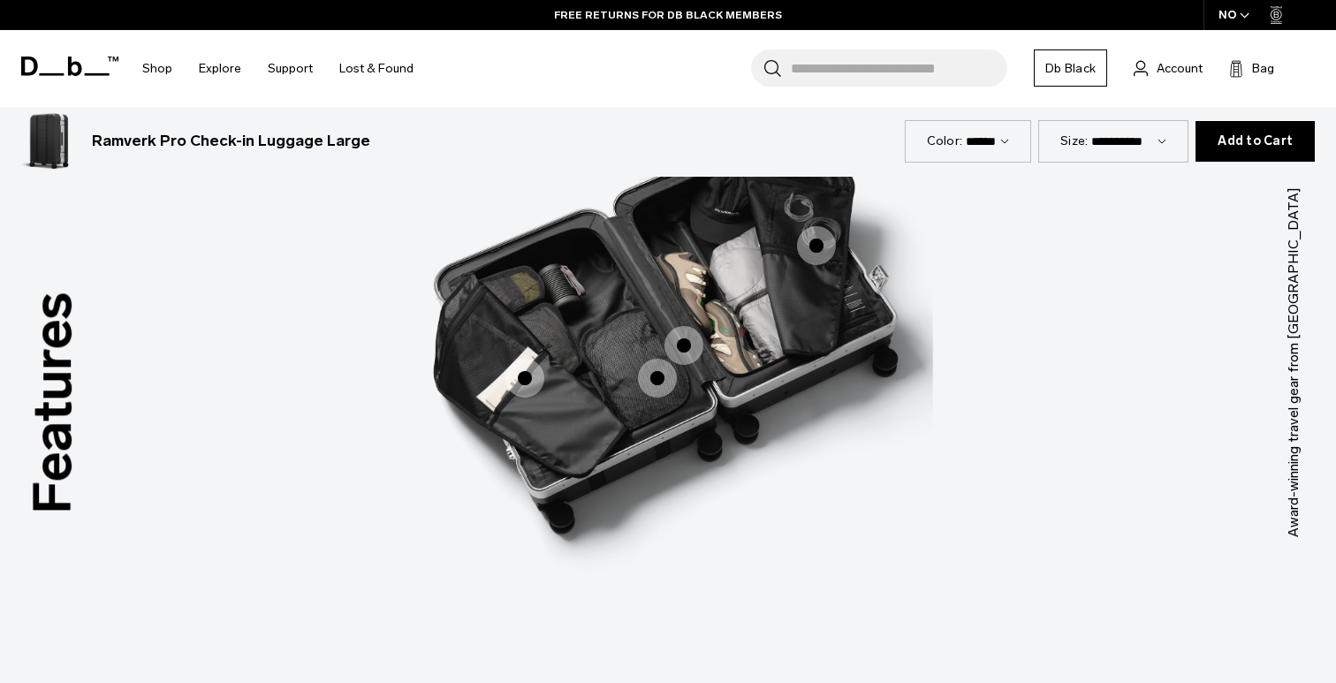
click at [657, 398] on div "Privacy Privacy Packing Packing 100% recycled lining 100% recycled lining Organ…" at bounding box center [668, 335] width 530 height 663
click at [657, 374] on span "3 / 3" at bounding box center [657, 377] width 39 height 39
click at [686, 347] on span "3 / 3" at bounding box center [683, 344] width 39 height 39
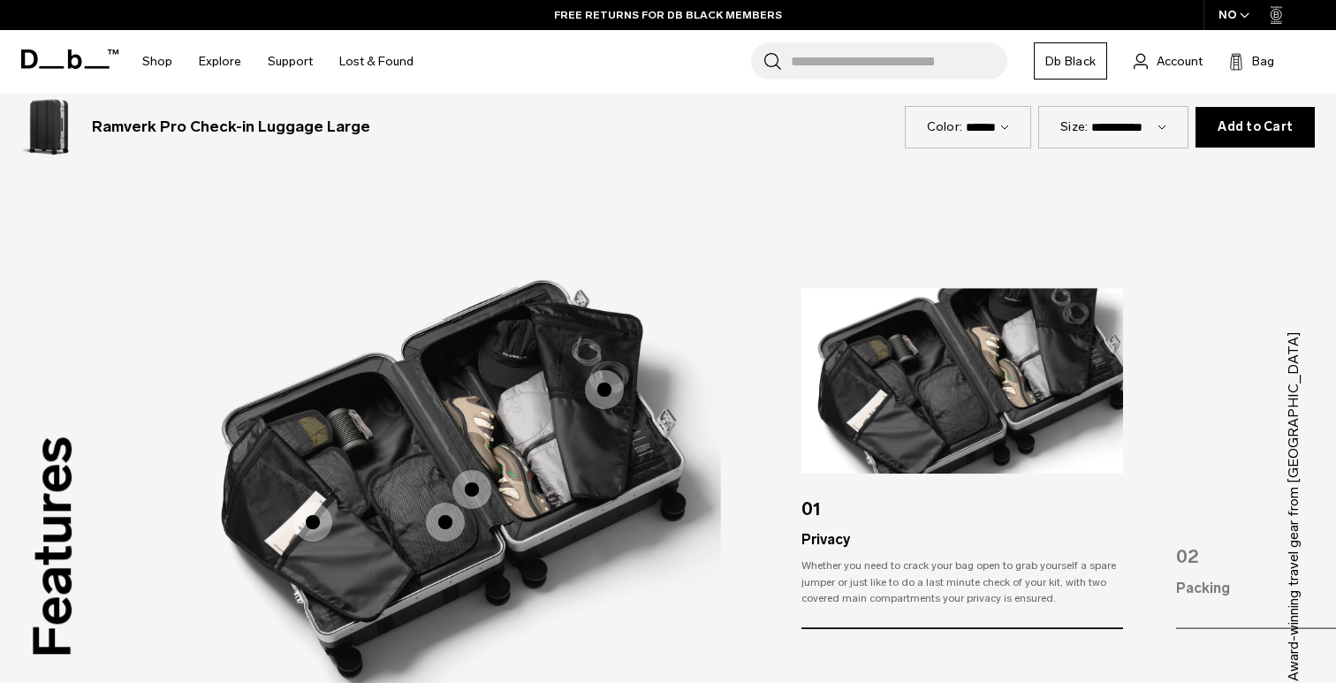
scroll to position [2157, 0]
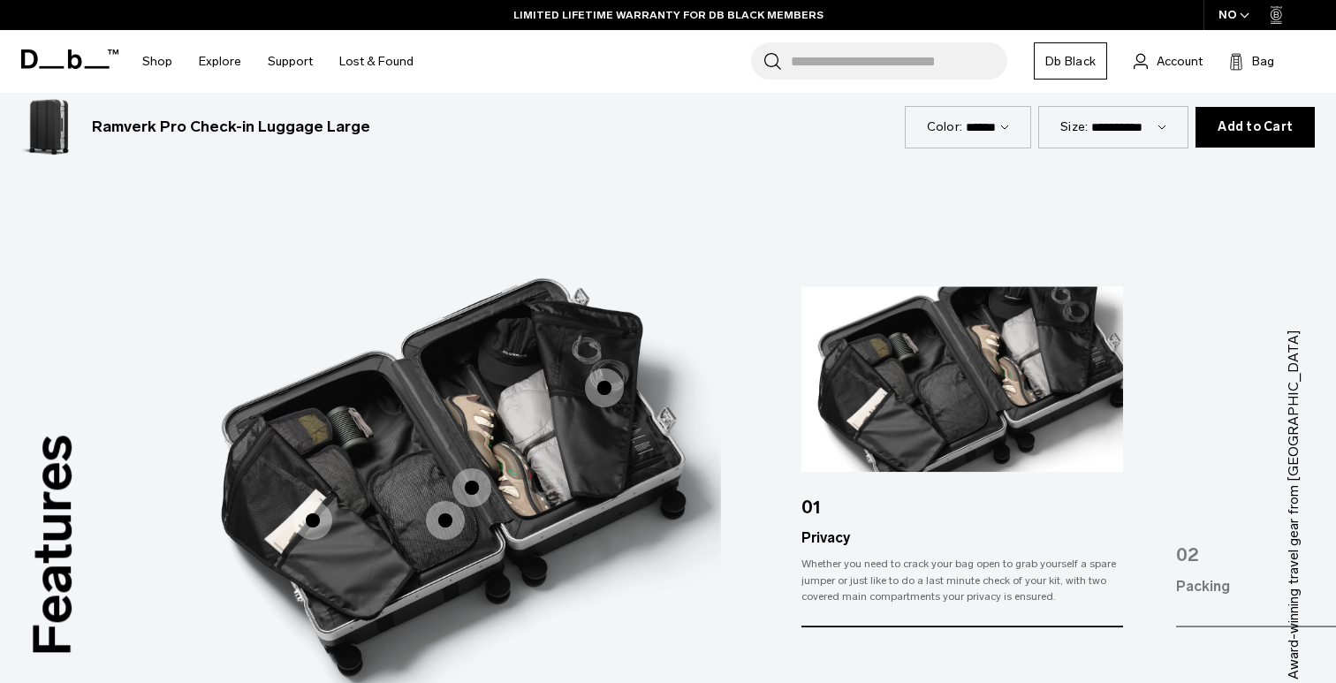
click at [600, 392] on span "3 / 3" at bounding box center [604, 387] width 39 height 39
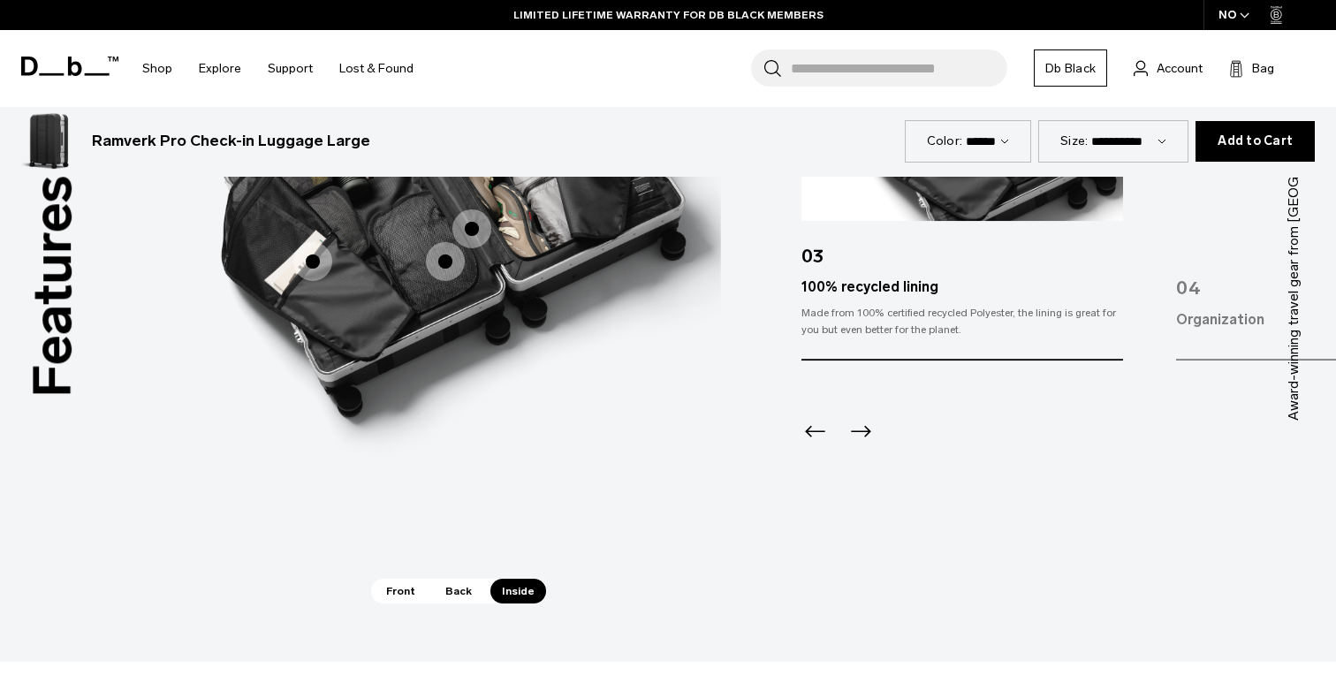
click at [400, 590] on span "Front" at bounding box center [401, 591] width 52 height 25
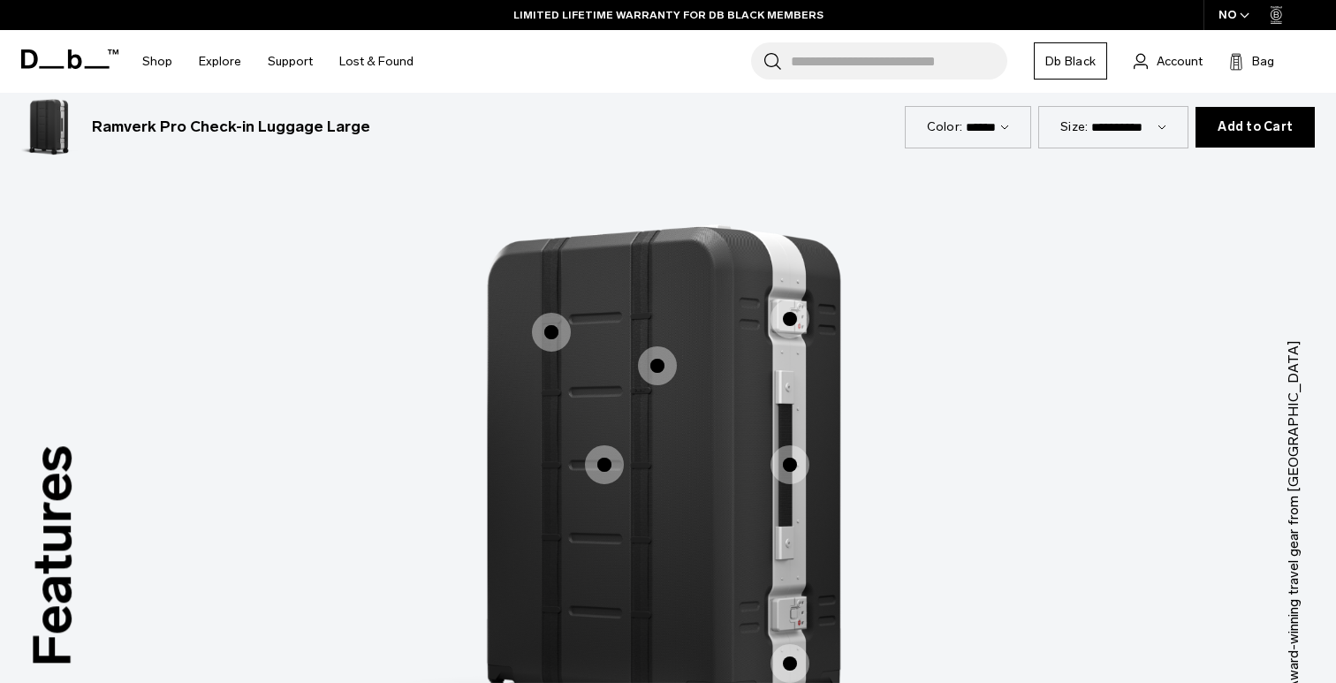
scroll to position [2150, 0]
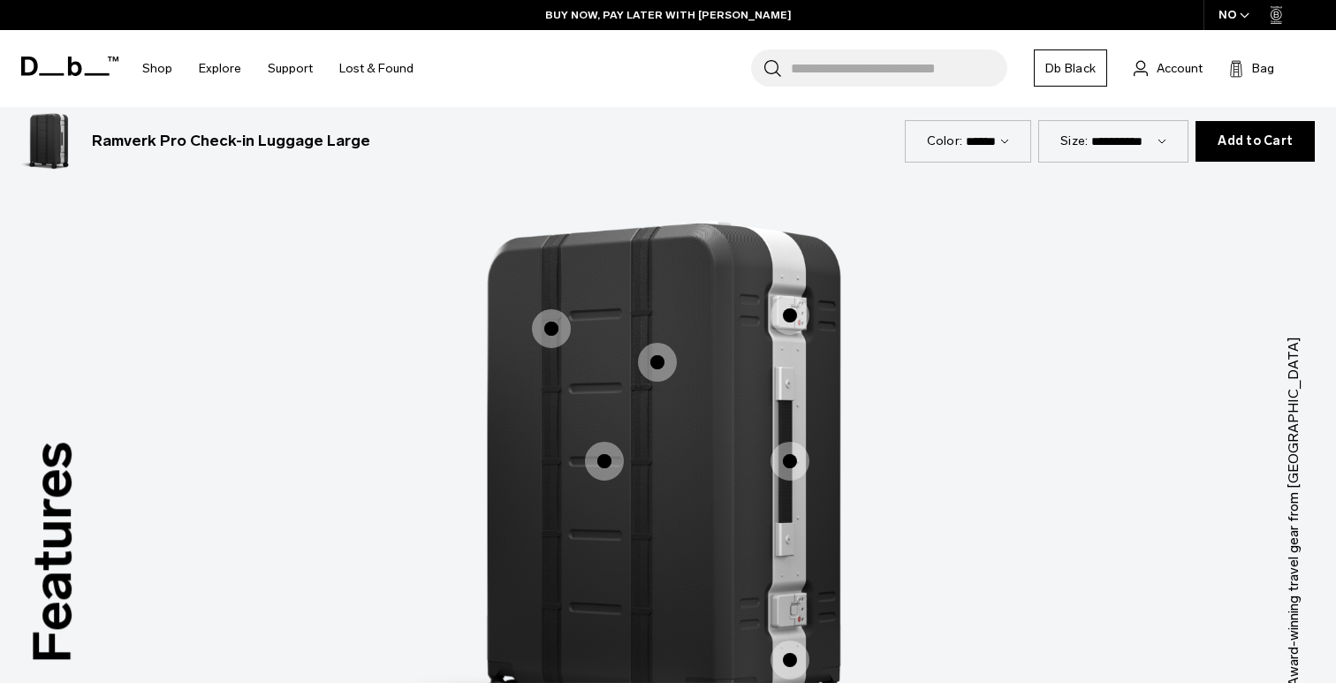
click at [1164, 140] on select "**********" at bounding box center [1128, 140] width 75 height 15
click at [1096, 133] on select "**********" at bounding box center [1128, 140] width 75 height 15
click at [1254, 140] on span "Add to Cart" at bounding box center [1254, 141] width 75 height 14
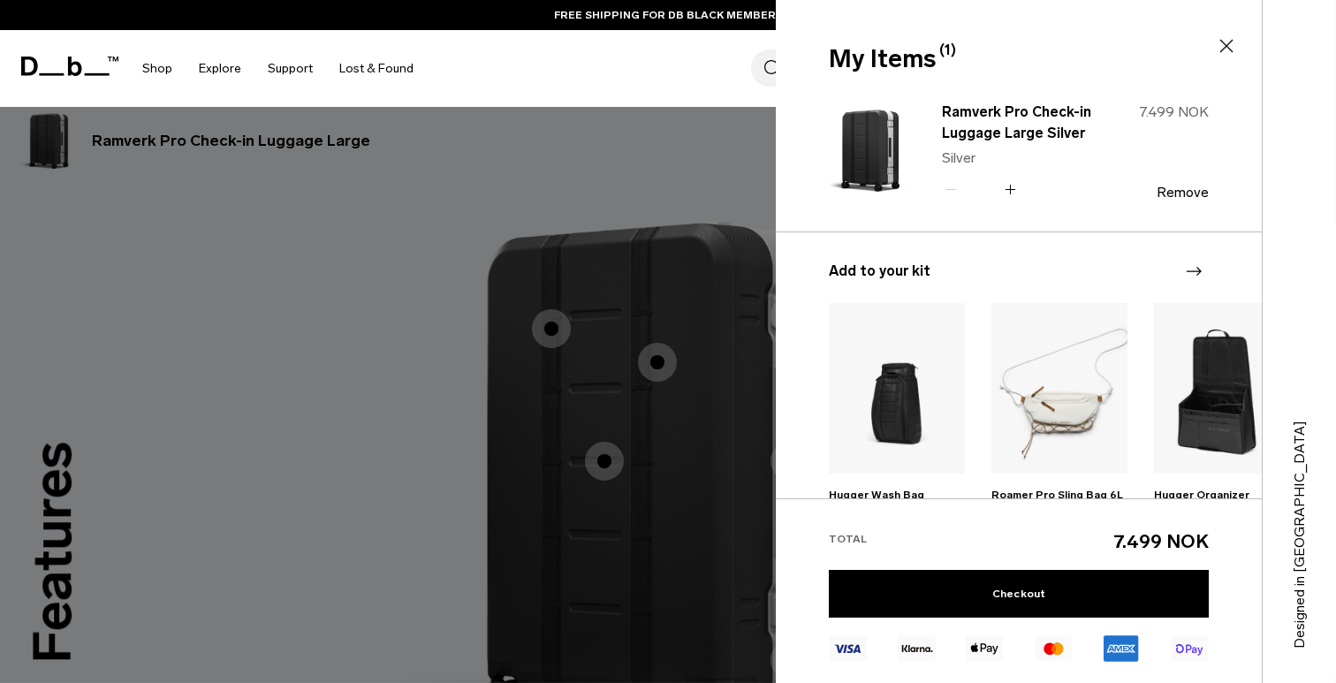
drag, startPoint x: 1211, startPoint y: 113, endPoint x: 1137, endPoint y: 117, distance: 74.3
click at [1139, 112] on div "Ramverk Pro Check-in Luggage Large Silver Silver Quantity - * + 7.499 NOK Remove" at bounding box center [1019, 165] width 486 height 133
copy span "7.499 NOK"
click at [1172, 107] on span "7.499 NOK" at bounding box center [1174, 111] width 70 height 17
drag, startPoint x: 1177, startPoint y: 110, endPoint x: 1113, endPoint y: 142, distance: 71.5
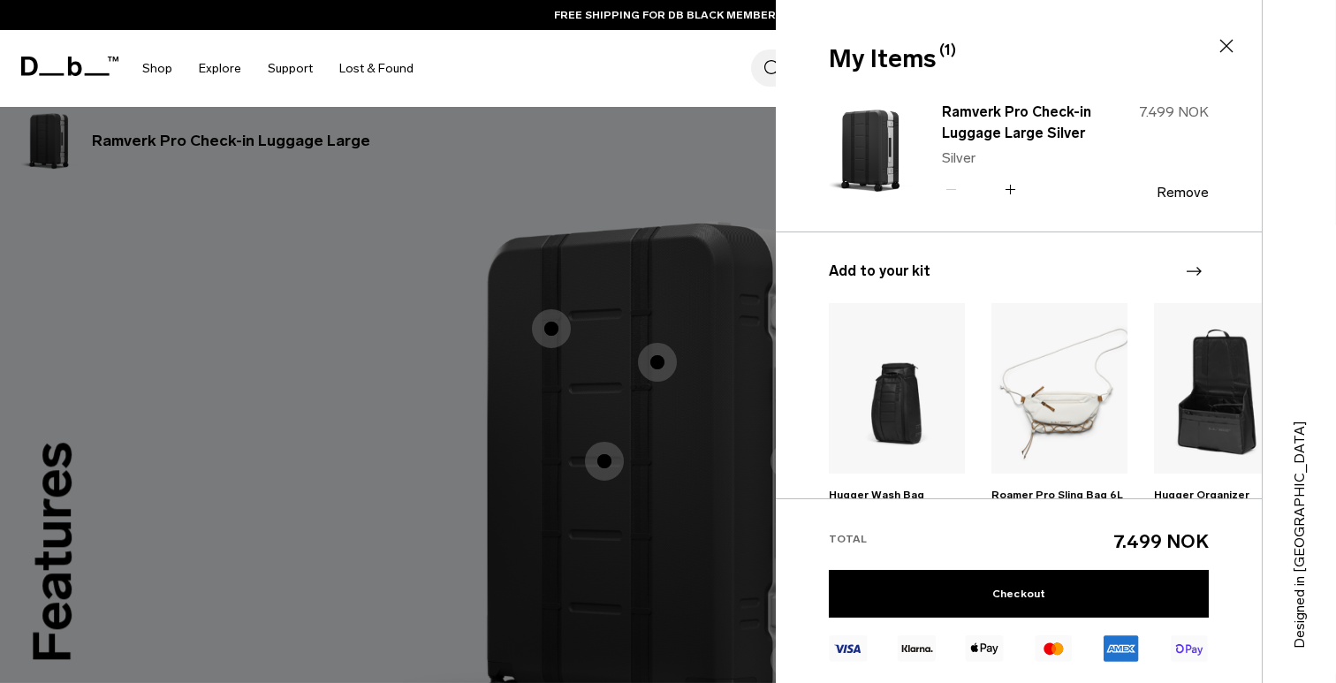
click at [1127, 111] on div "7.499 NOK" at bounding box center [1152, 112] width 111 height 21
copy span "7.499"
click at [1222, 44] on icon at bounding box center [1226, 45] width 21 height 21
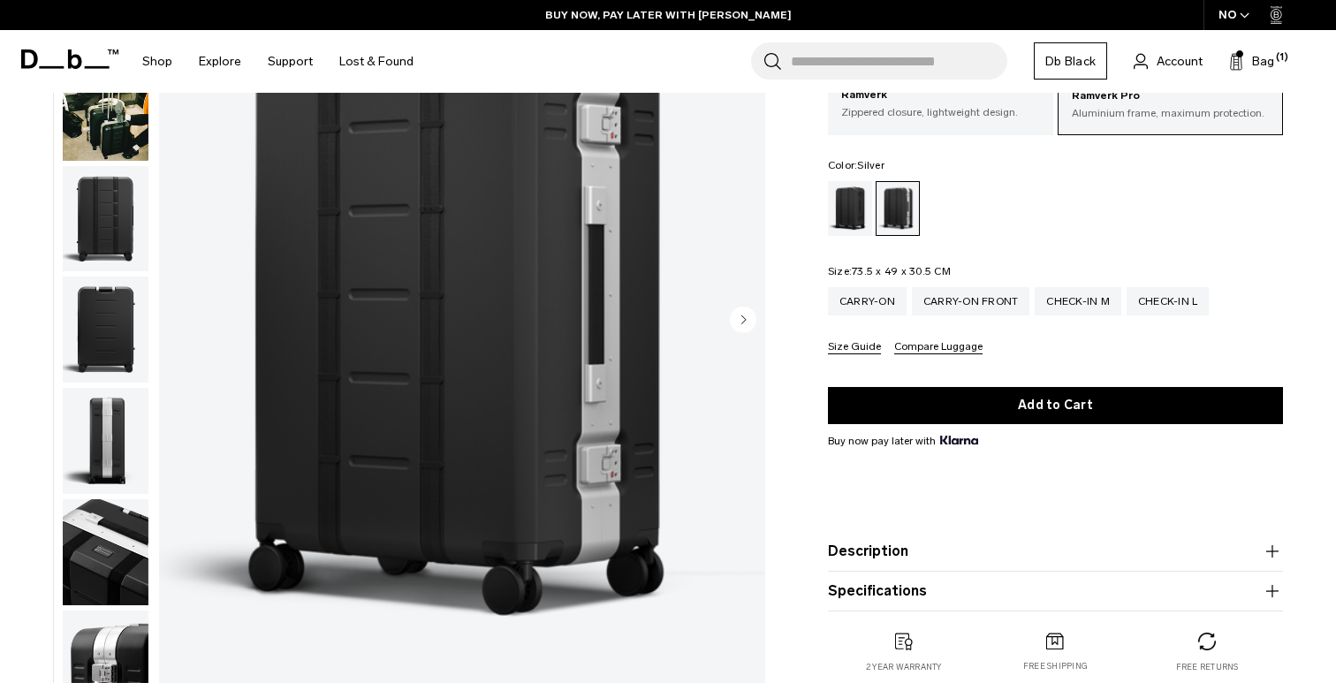
scroll to position [0, 0]
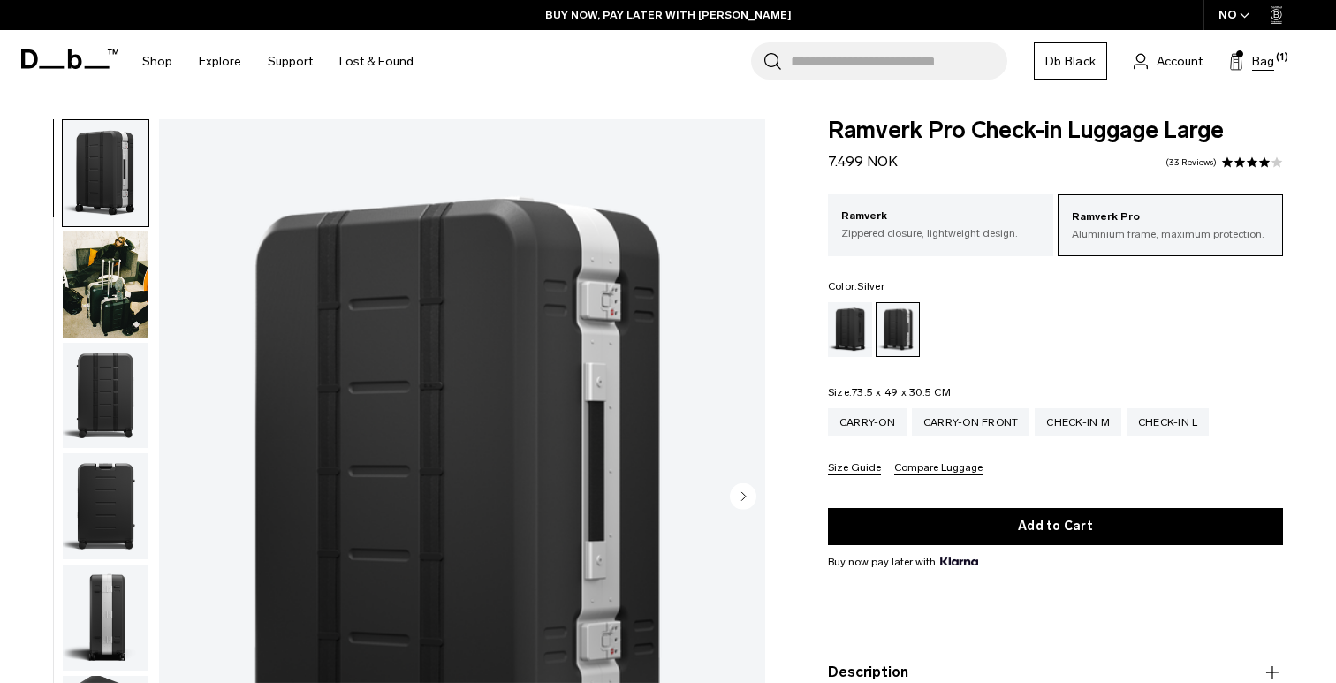
click at [1263, 63] on span "Bag" at bounding box center [1263, 61] width 22 height 19
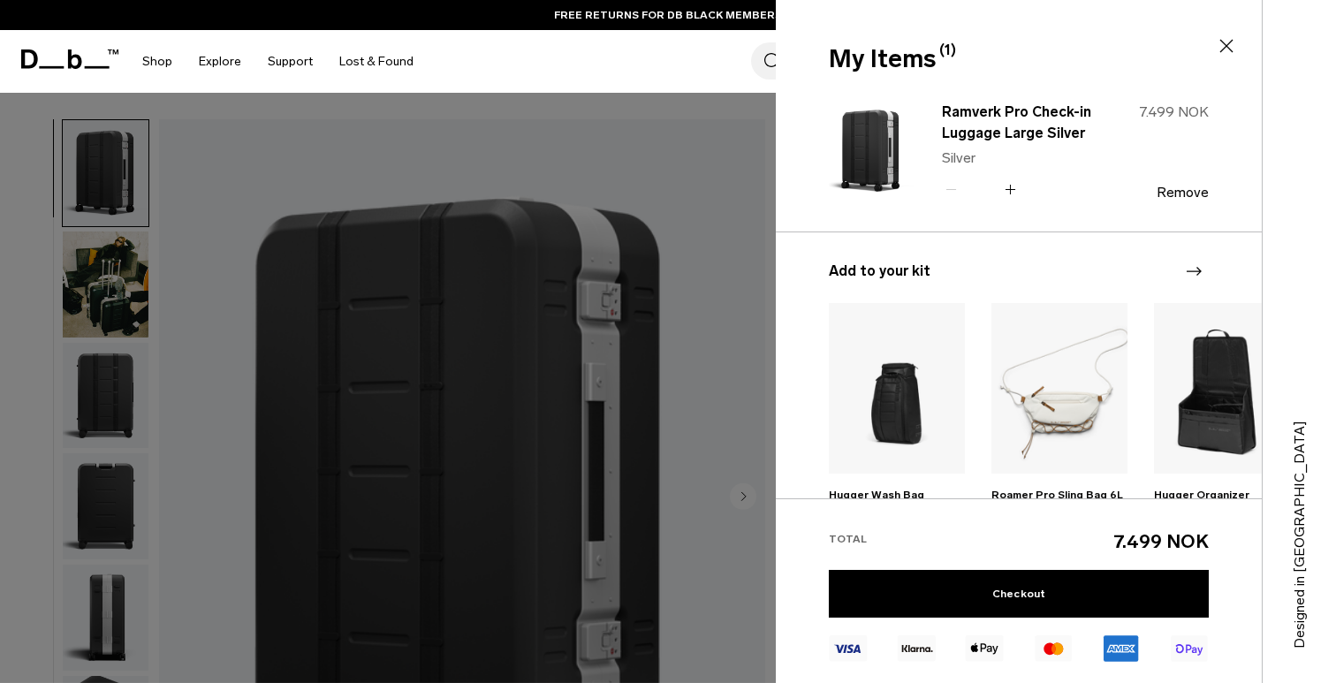
click at [1225, 46] on icon at bounding box center [1226, 46] width 13 height 13
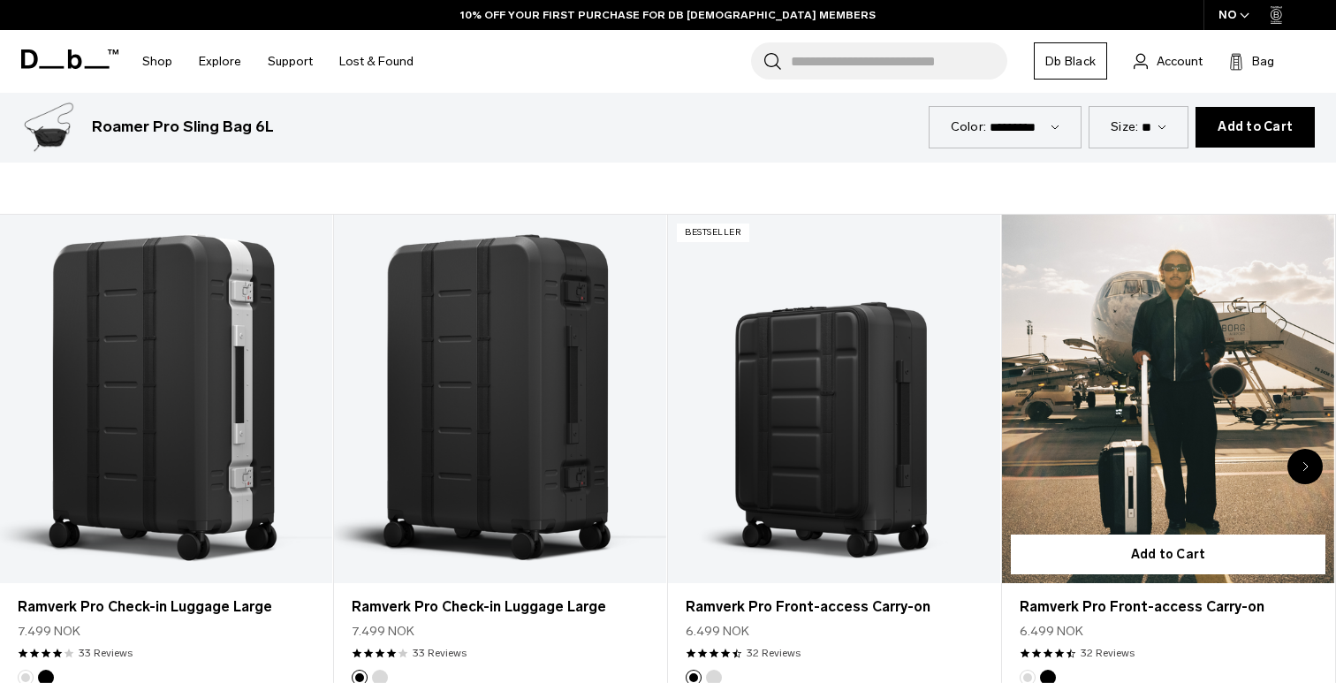
scroll to position [815, 0]
